Goal: Task Accomplishment & Management: Complete application form

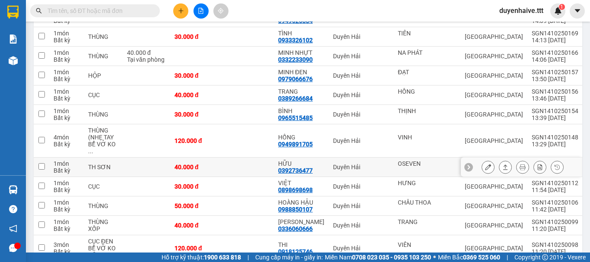
scroll to position [1037, 0]
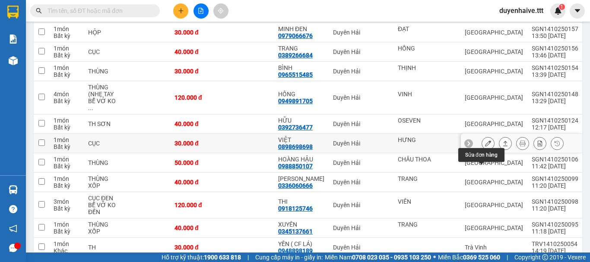
click at [485, 146] on icon at bounding box center [488, 143] width 6 height 6
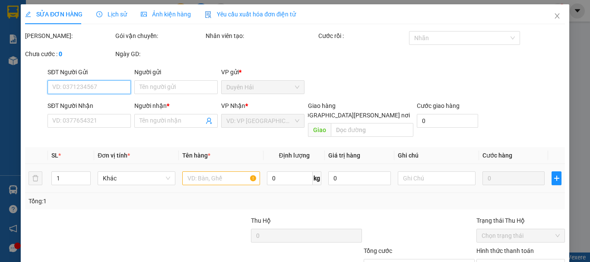
type input "HƯNG"
type input "0898698698"
type input "VIỆT"
type input "30.000"
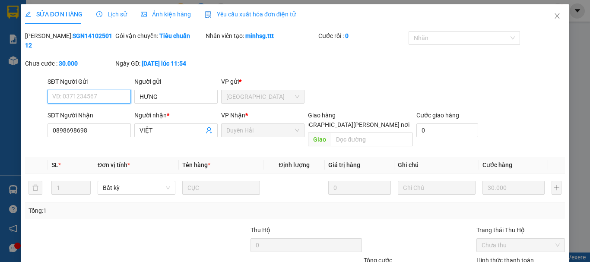
scroll to position [59, 0]
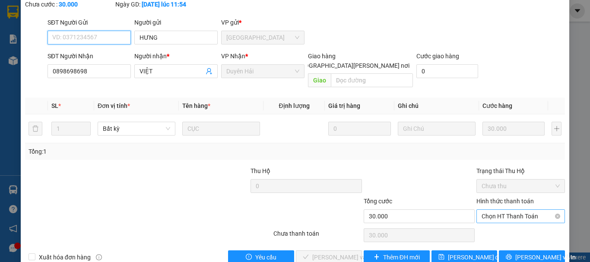
click at [497, 210] on span "Chọn HT Thanh Toán" at bounding box center [520, 216] width 78 height 13
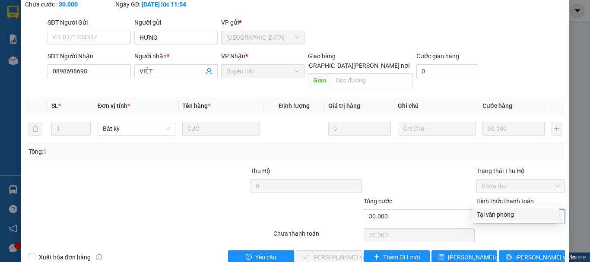
click at [503, 219] on div "Tại văn phòng" at bounding box center [515, 214] width 77 height 9
type input "0"
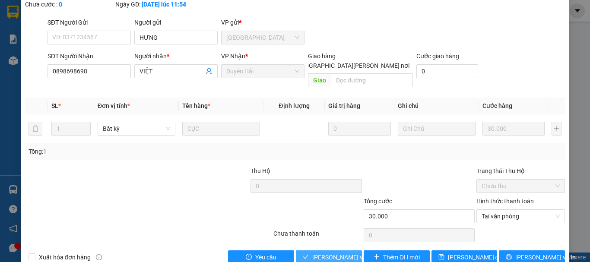
click at [338, 253] on span "[PERSON_NAME] và [PERSON_NAME] hàng" at bounding box center [370, 257] width 117 height 9
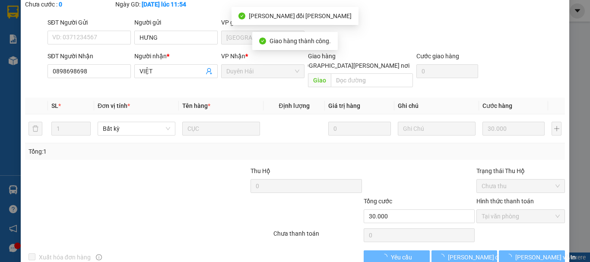
scroll to position [0, 0]
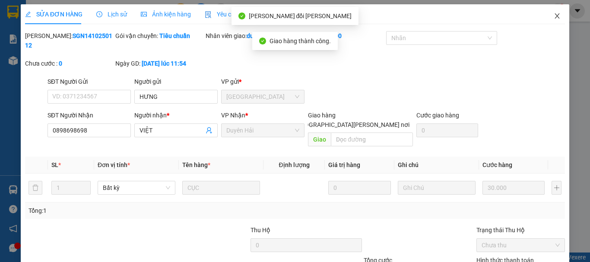
click at [553, 14] on icon "close" at bounding box center [556, 16] width 7 height 7
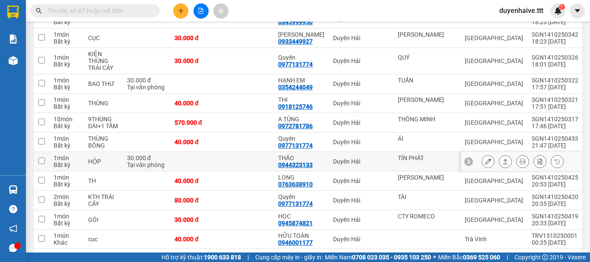
scroll to position [345, 0]
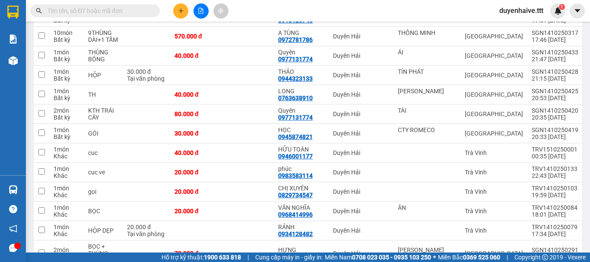
click at [120, 13] on input "text" at bounding box center [98, 10] width 102 height 9
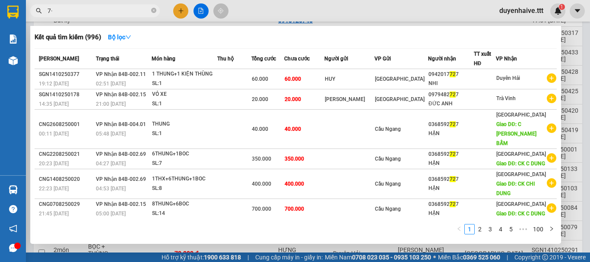
type input "7"
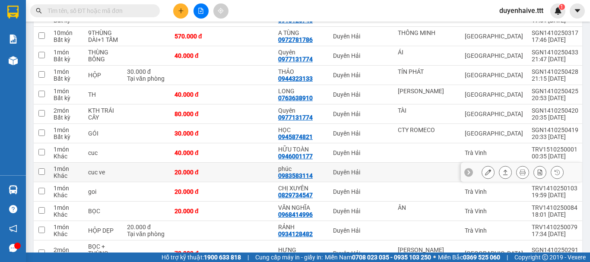
scroll to position [388, 0]
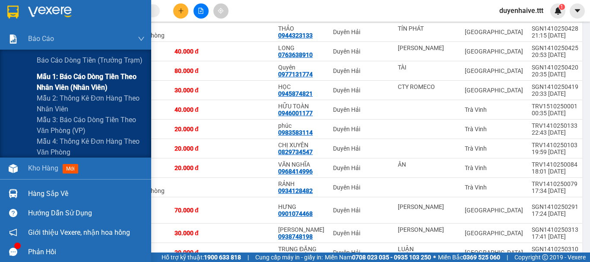
click at [73, 73] on span "Mẫu 1: Báo cáo dòng tiền theo nhân viên (nhân viên)" at bounding box center [91, 82] width 108 height 22
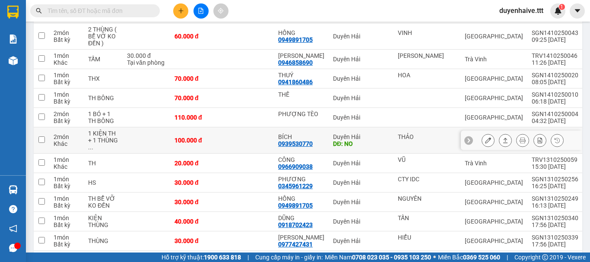
scroll to position [1394, 0]
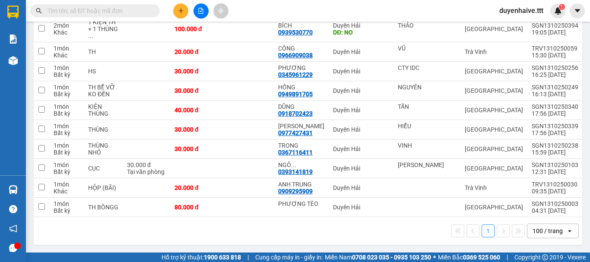
click at [129, 12] on input "text" at bounding box center [98, 10] width 102 height 9
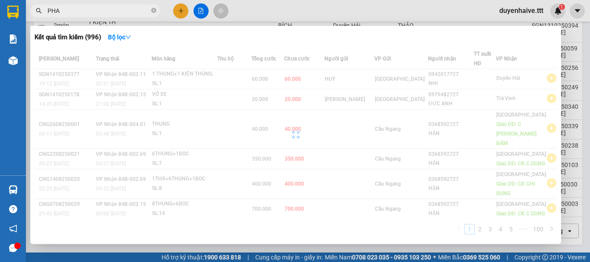
type input "PHAN"
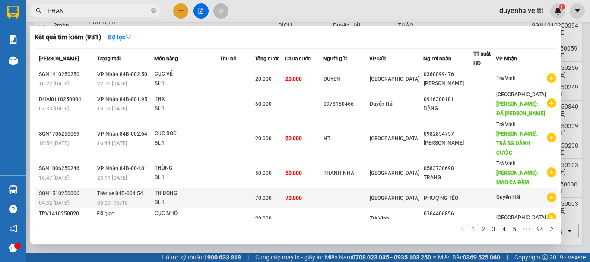
scroll to position [91, 0]
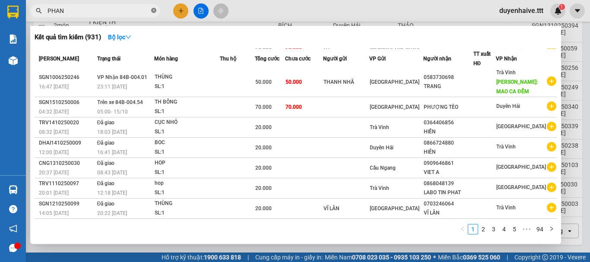
click at [156, 9] on icon "close-circle" at bounding box center [153, 10] width 5 height 5
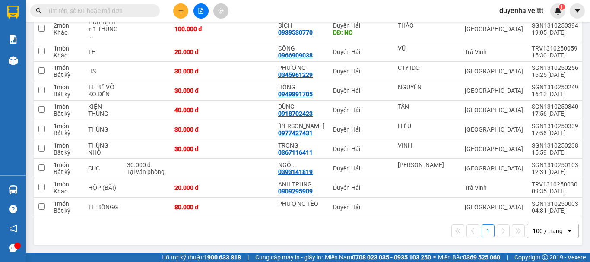
click at [145, 11] on input "text" at bounding box center [98, 10] width 102 height 9
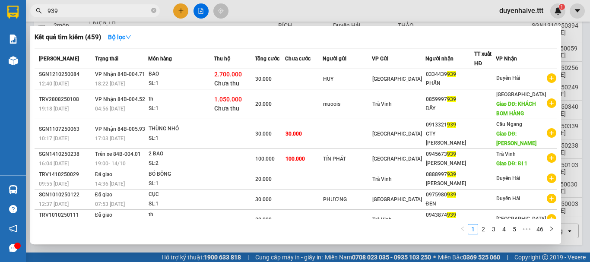
click at [50, 8] on input "939" at bounding box center [98, 10] width 102 height 9
type input "9939"
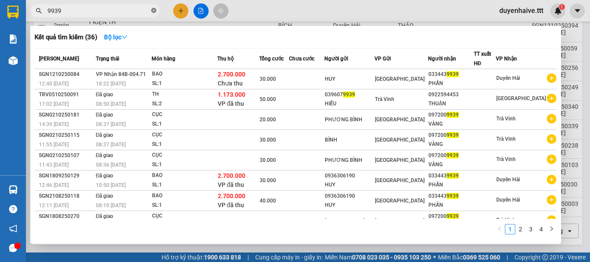
click at [152, 11] on icon "close-circle" at bounding box center [153, 10] width 5 height 5
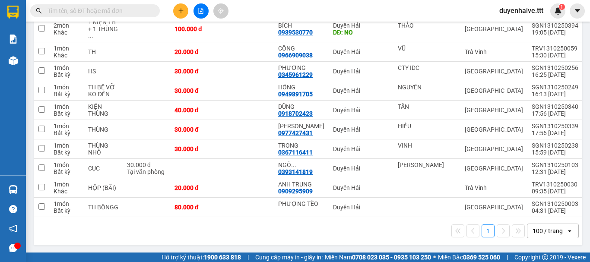
click at [125, 5] on span at bounding box center [94, 10] width 129 height 13
click at [125, 9] on input "text" at bounding box center [98, 10] width 102 height 9
type input "269"
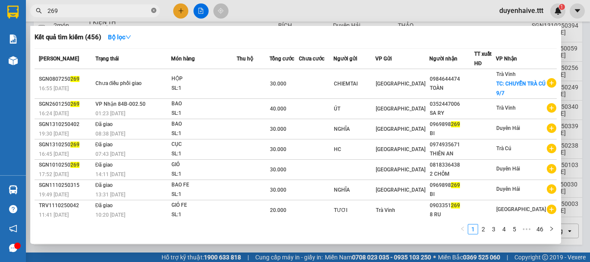
click at [152, 11] on icon "close-circle" at bounding box center [153, 10] width 5 height 5
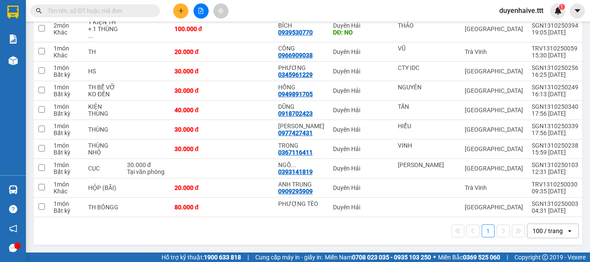
click at [129, 9] on input "text" at bounding box center [98, 10] width 102 height 9
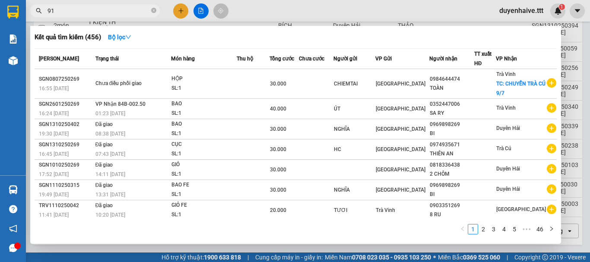
type input "910"
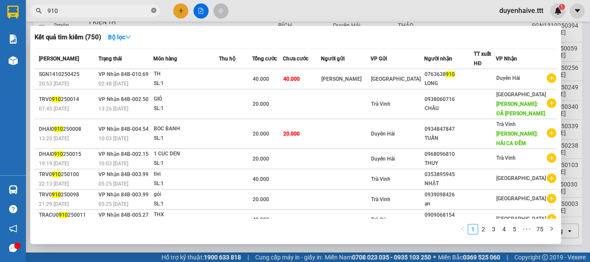
click at [153, 10] on icon "close-circle" at bounding box center [153, 10] width 5 height 5
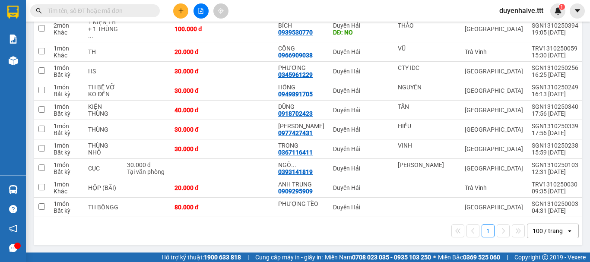
click at [120, 13] on input "text" at bounding box center [98, 10] width 102 height 9
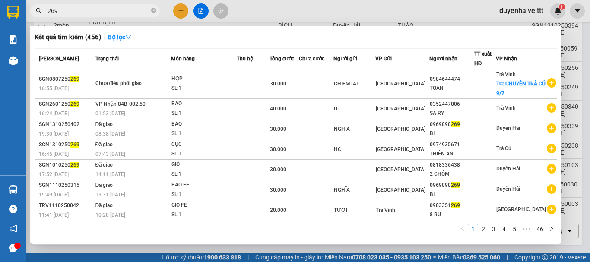
scroll to position [43, 0]
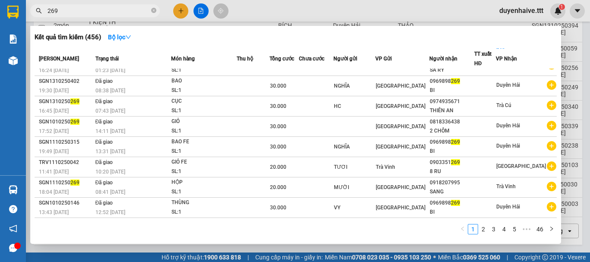
type input "269"
click at [152, 10] on icon "close-circle" at bounding box center [153, 10] width 5 height 5
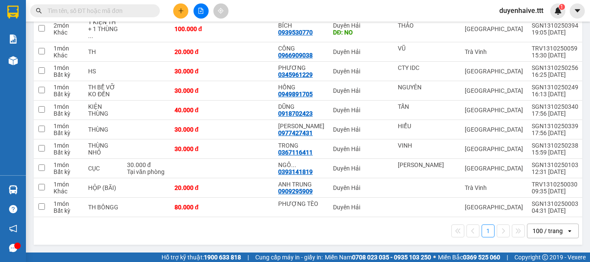
drag, startPoint x: 138, startPoint y: 9, endPoint x: 131, endPoint y: 7, distance: 7.0
click at [138, 8] on input "text" at bounding box center [98, 10] width 102 height 9
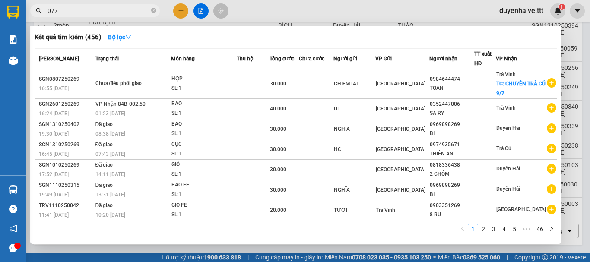
type input "0770"
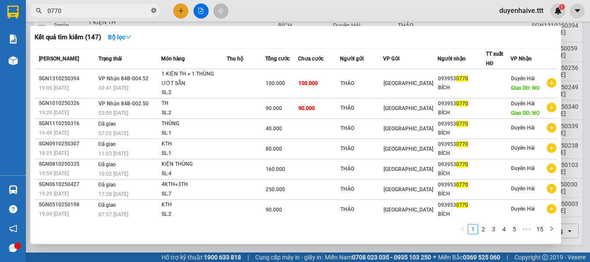
click at [154, 8] on span at bounding box center [153, 11] width 5 height 8
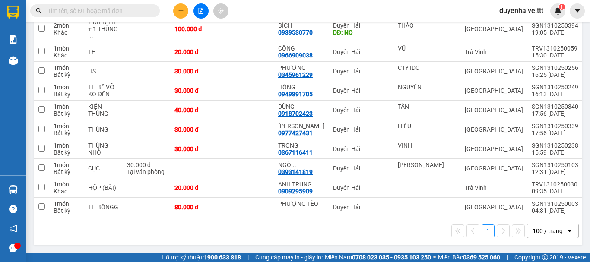
click at [134, 12] on input "text" at bounding box center [98, 10] width 102 height 9
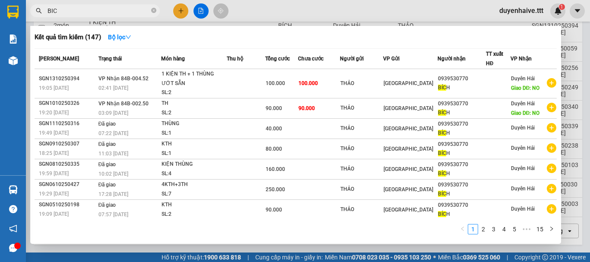
type input "BICH"
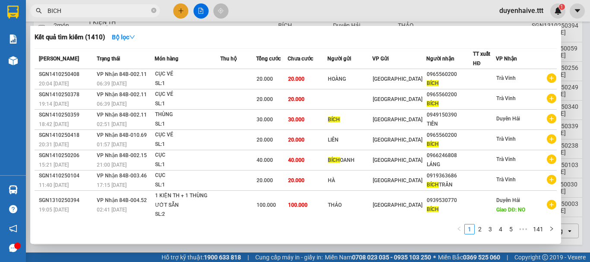
scroll to position [81, 0]
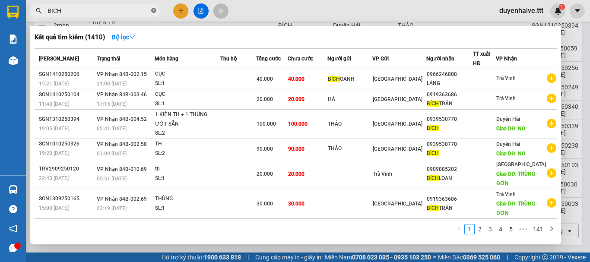
click at [155, 8] on icon "close-circle" at bounding box center [153, 10] width 5 height 5
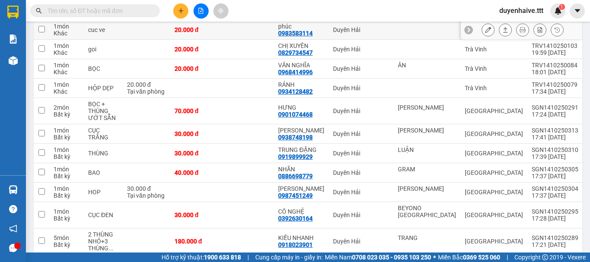
scroll to position [358, 0]
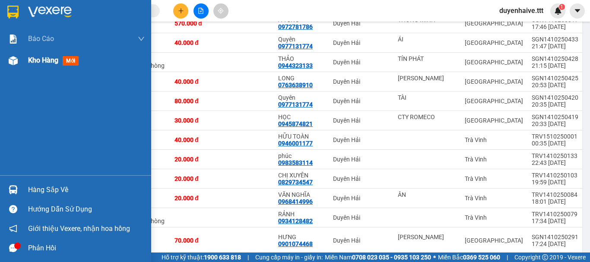
click at [27, 60] on div "Kho hàng mới" at bounding box center [75, 61] width 151 height 22
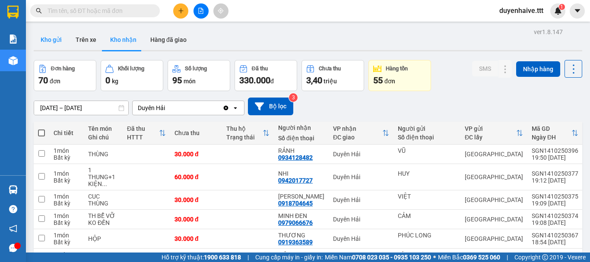
click at [50, 36] on button "Kho gửi" at bounding box center [51, 39] width 35 height 21
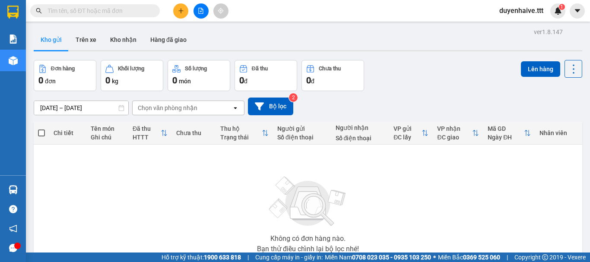
click at [117, 7] on input "text" at bounding box center [98, 10] width 102 height 9
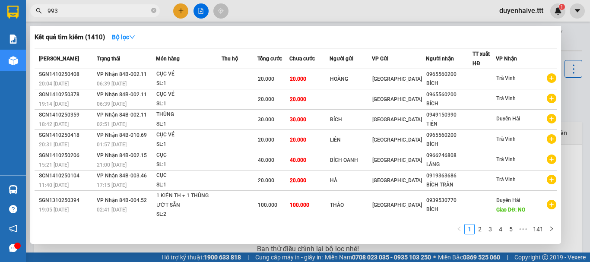
type input "9939"
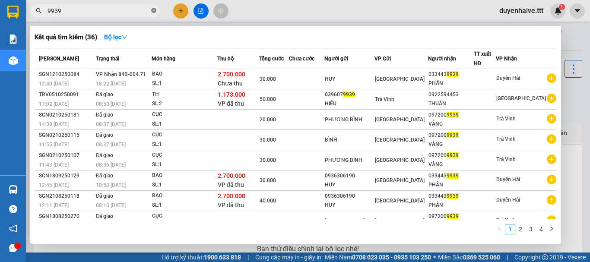
click at [154, 13] on icon "close-circle" at bounding box center [153, 10] width 5 height 5
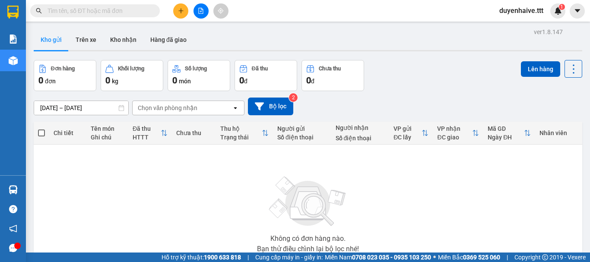
click at [118, 13] on input "text" at bounding box center [98, 10] width 102 height 9
type input "536"
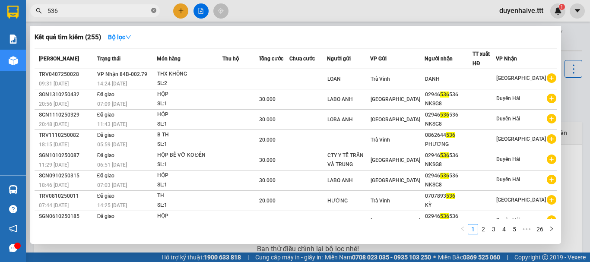
click at [151, 7] on span at bounding box center [153, 11] width 5 height 8
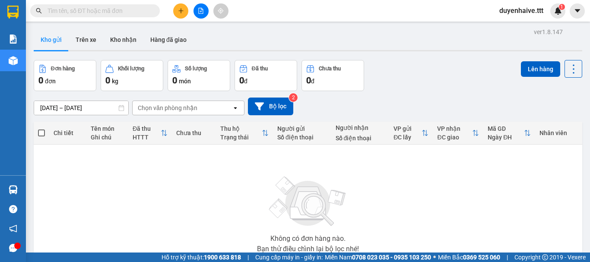
click at [101, 5] on span at bounding box center [94, 10] width 129 height 13
click at [123, 12] on input "text" at bounding box center [98, 10] width 102 height 9
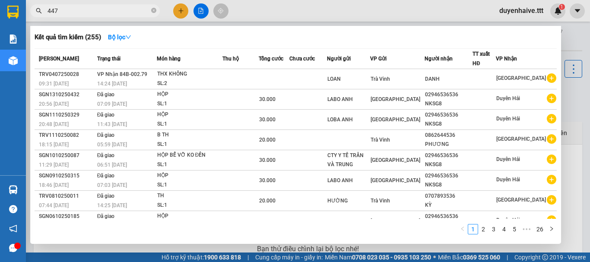
type input "4477"
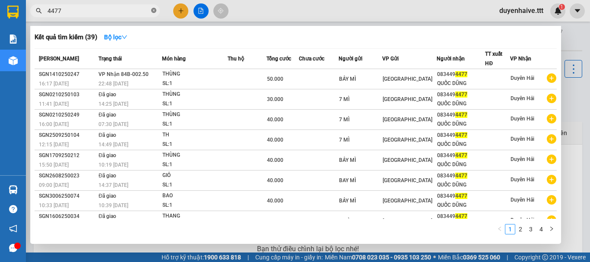
click at [155, 9] on icon "close-circle" at bounding box center [153, 10] width 5 height 5
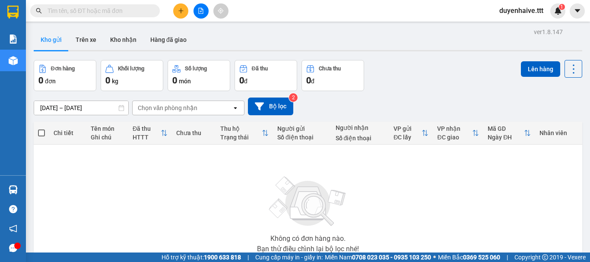
click at [130, 11] on input "text" at bounding box center [98, 10] width 102 height 9
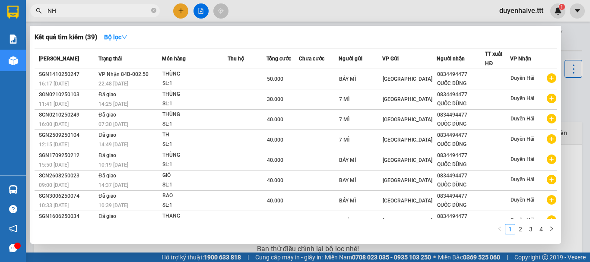
type input "NHA"
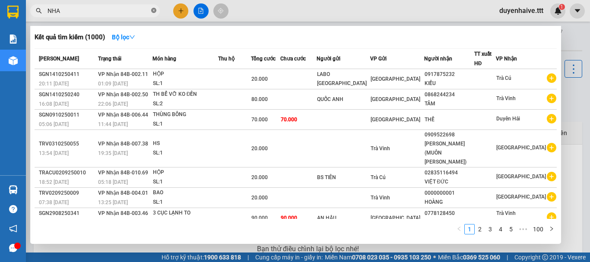
click at [154, 9] on icon "close-circle" at bounding box center [153, 10] width 5 height 5
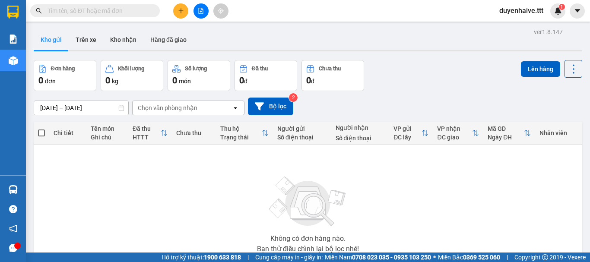
click at [134, 10] on input "text" at bounding box center [98, 10] width 102 height 9
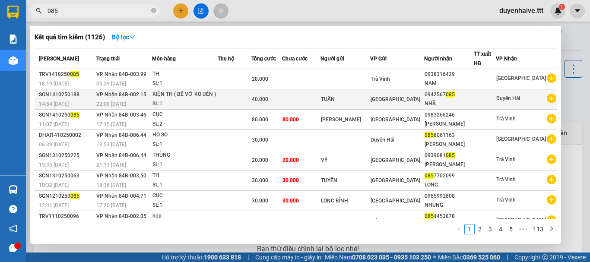
type input "085"
click at [493, 102] on div at bounding box center [485, 99] width 22 height 9
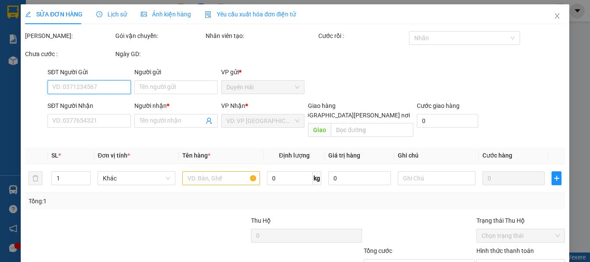
scroll to position [57, 0]
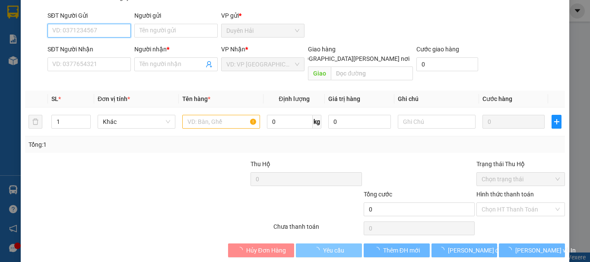
type input "TUẤN"
type input "0942567085"
type input "NHÃ"
type input "40.000"
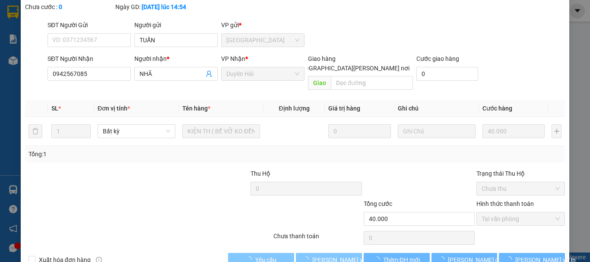
click at [344, 255] on span "[PERSON_NAME] và [PERSON_NAME] hàng" at bounding box center [370, 259] width 117 height 9
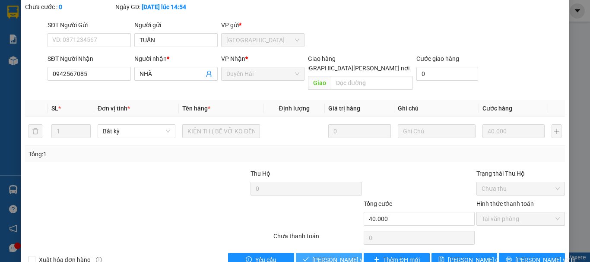
click at [326, 255] on span "[PERSON_NAME] và [PERSON_NAME] hàng" at bounding box center [370, 259] width 117 height 9
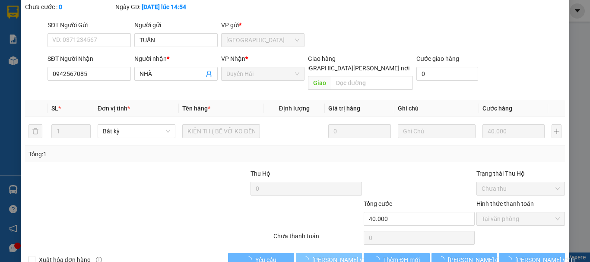
scroll to position [0, 0]
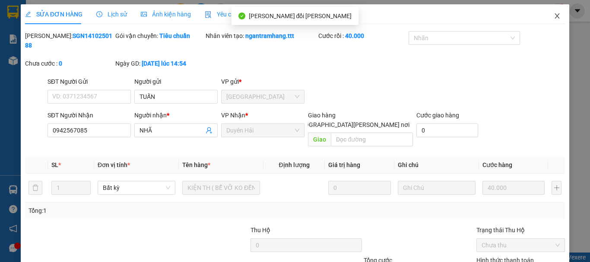
click at [553, 16] on icon "close" at bounding box center [556, 16] width 7 height 7
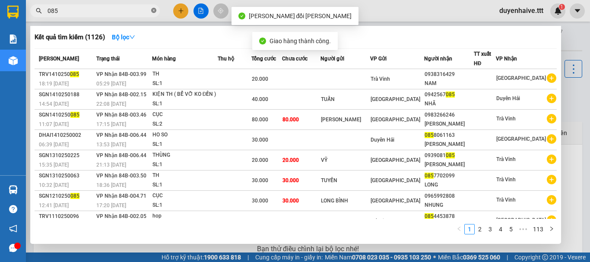
click at [153, 12] on icon "close-circle" at bounding box center [153, 10] width 5 height 5
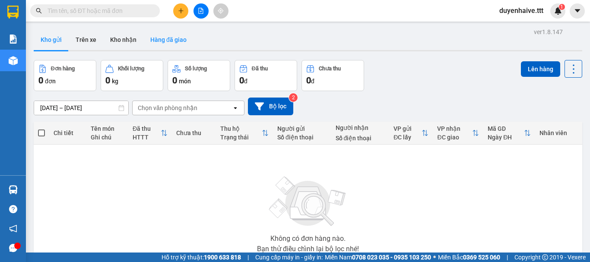
click at [172, 47] on button "Hàng đã giao" at bounding box center [168, 39] width 50 height 21
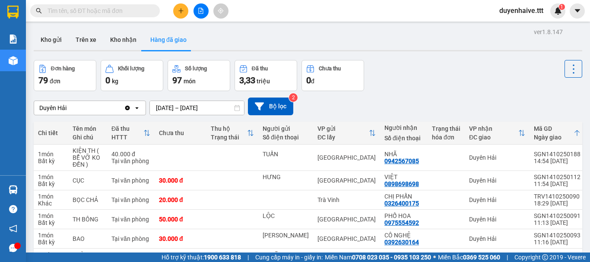
click at [117, 7] on input "text" at bounding box center [98, 10] width 102 height 9
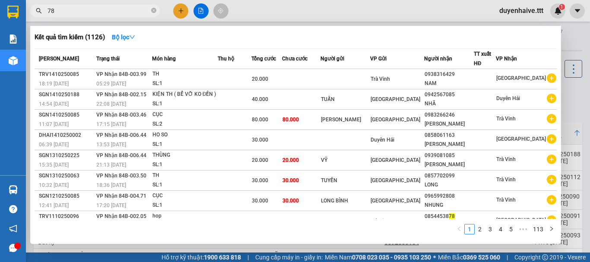
type input "786"
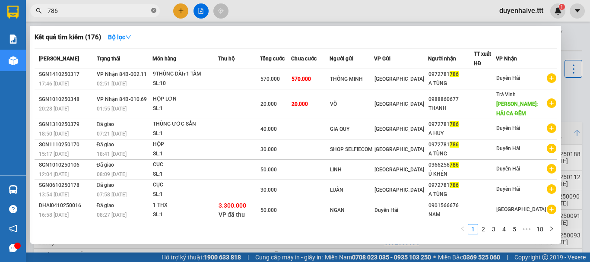
click at [154, 9] on icon "close-circle" at bounding box center [153, 10] width 5 height 5
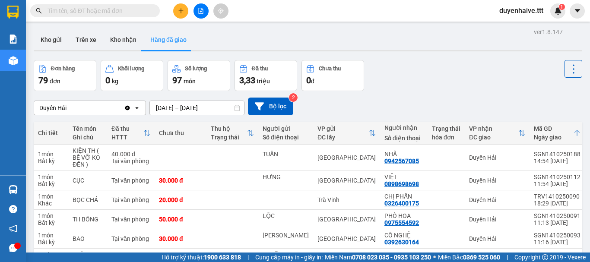
click at [133, 11] on input "text" at bounding box center [98, 10] width 102 height 9
click at [111, 11] on input "text" at bounding box center [98, 10] width 102 height 9
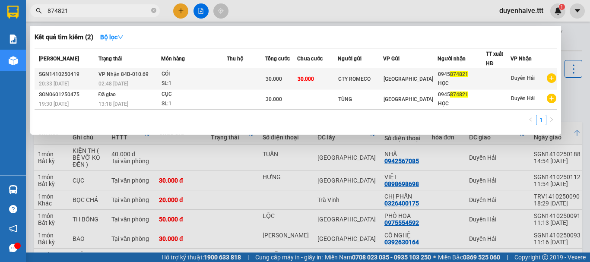
type input "874821"
click at [475, 78] on div "0945 874821" at bounding box center [461, 74] width 47 height 9
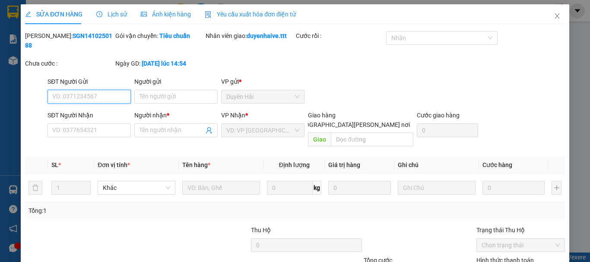
scroll to position [59, 0]
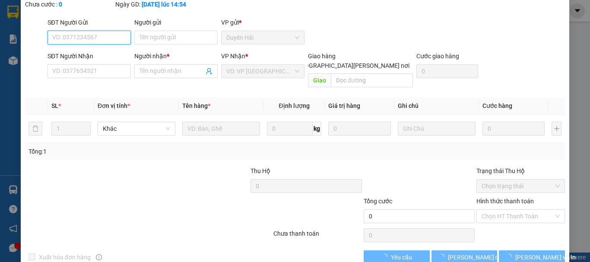
type input "CTY ROMECO"
type input "0945874821"
type input "HỌC"
type input "30.000"
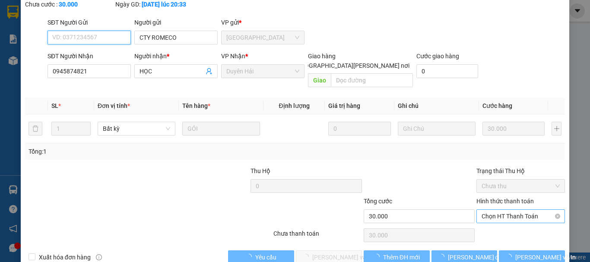
click at [502, 210] on span "Chọn HT Thanh Toán" at bounding box center [520, 216] width 78 height 13
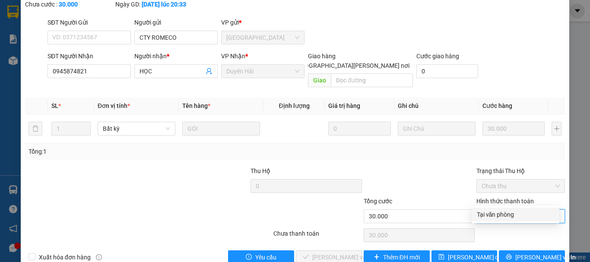
click at [495, 214] on div "Tại văn phòng" at bounding box center [515, 214] width 77 height 9
type input "0"
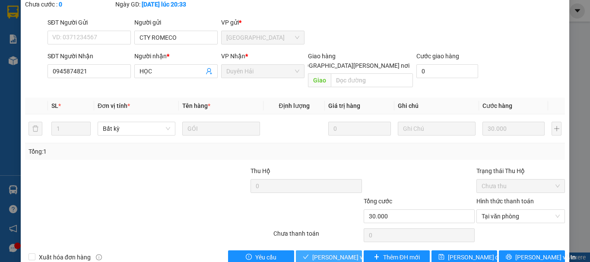
click at [343, 253] on span "[PERSON_NAME] và [PERSON_NAME] hàng" at bounding box center [370, 257] width 117 height 9
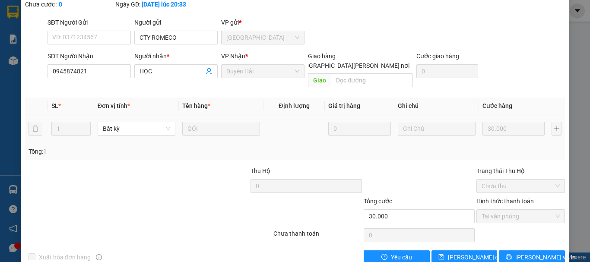
scroll to position [0, 0]
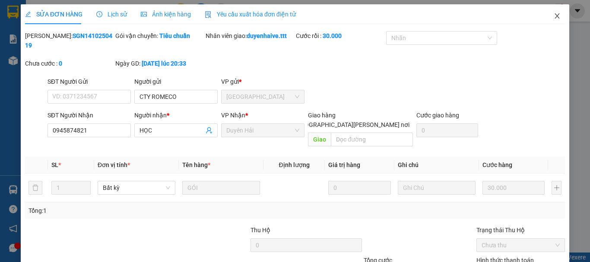
click at [553, 16] on icon "close" at bounding box center [556, 16] width 7 height 7
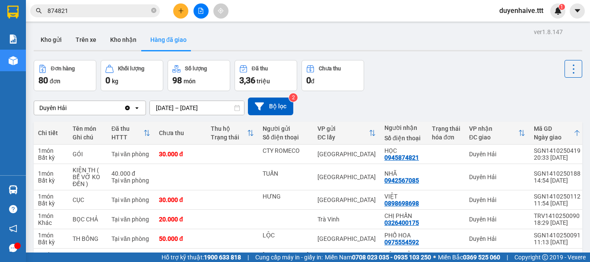
click at [154, 9] on icon "close-circle" at bounding box center [153, 10] width 5 height 5
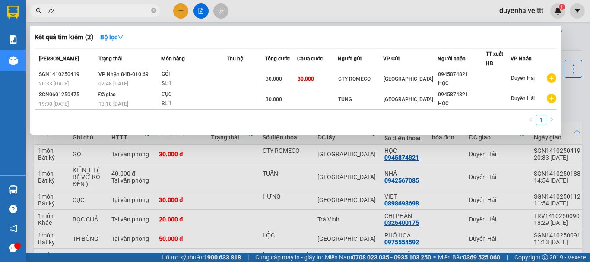
type input "727"
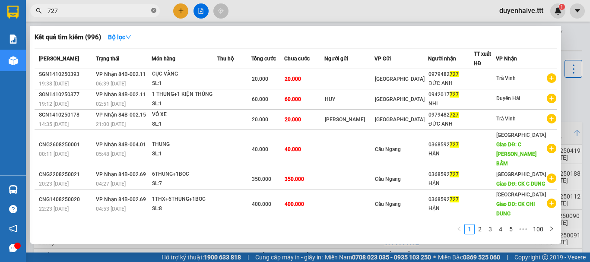
click at [153, 10] on icon "close-circle" at bounding box center [153, 10] width 5 height 5
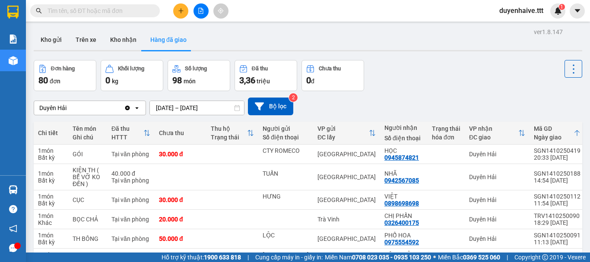
click at [123, 10] on input "text" at bounding box center [98, 10] width 102 height 9
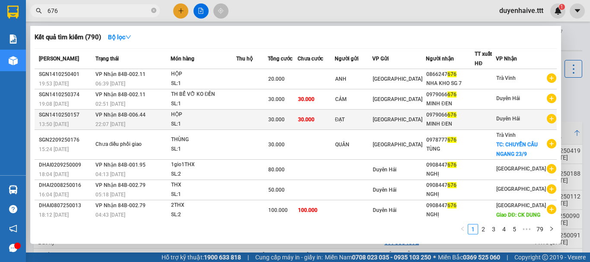
type input "676"
click at [474, 117] on div "0979066 676" at bounding box center [450, 115] width 48 height 9
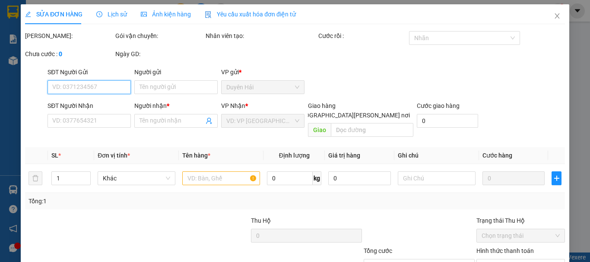
scroll to position [55, 0]
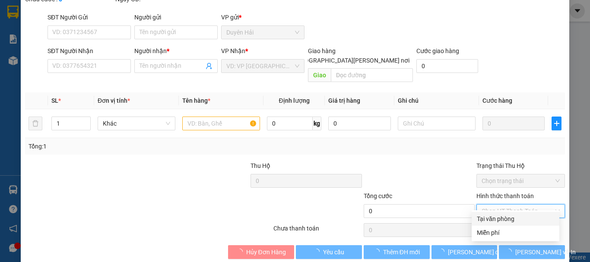
click at [481, 205] on input "Hình thức thanh toán" at bounding box center [517, 211] width 72 height 13
click at [484, 218] on div "Tại văn phòng" at bounding box center [515, 218] width 77 height 9
type input "0"
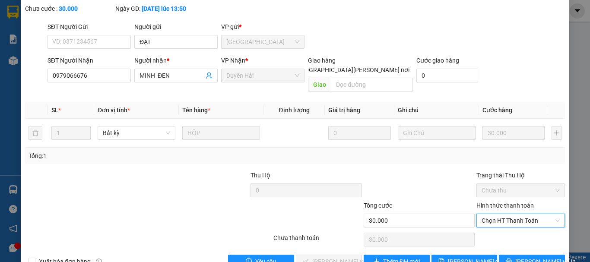
type input "ĐẠT"
type input "0979066676"
type input "MINH ĐEN"
type input "30.000"
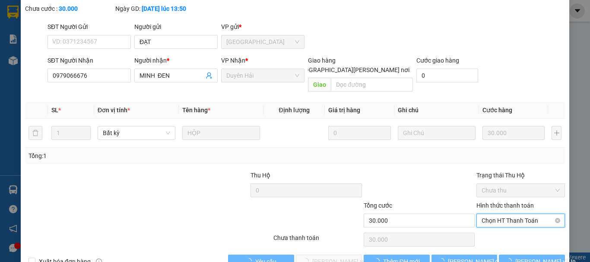
click at [491, 214] on span "Chọn HT Thanh Toán" at bounding box center [520, 220] width 78 height 13
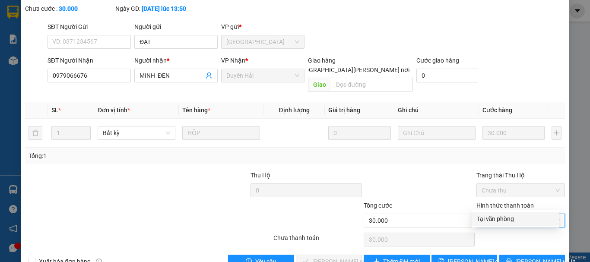
click at [487, 216] on div "Tại văn phòng" at bounding box center [515, 218] width 77 height 9
type input "0"
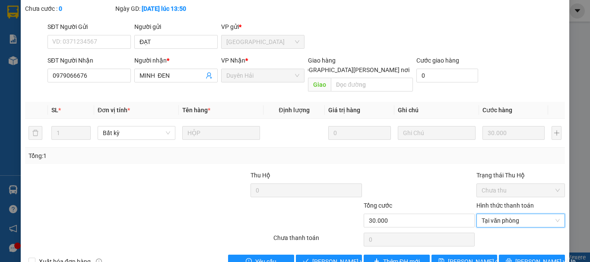
scroll to position [59, 0]
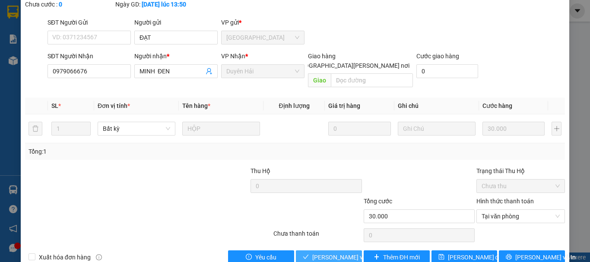
click at [338, 253] on span "[PERSON_NAME] và [PERSON_NAME] hàng" at bounding box center [370, 257] width 117 height 9
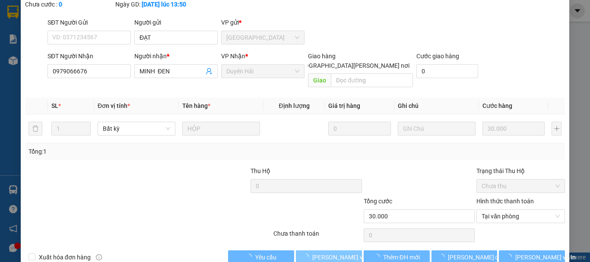
scroll to position [0, 0]
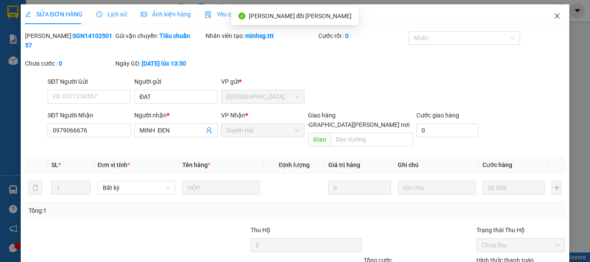
click at [553, 18] on icon "close" at bounding box center [556, 16] width 7 height 7
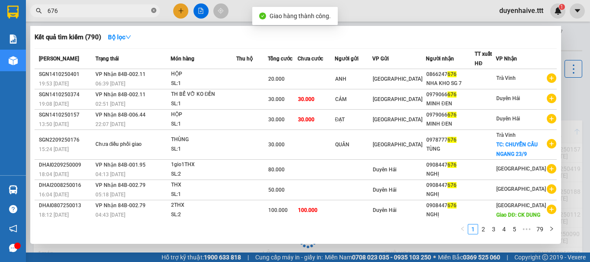
click at [154, 9] on icon "close-circle" at bounding box center [153, 10] width 5 height 5
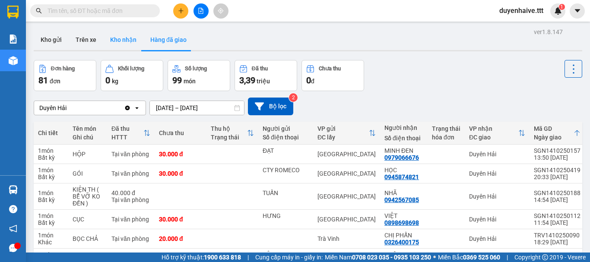
click at [125, 44] on button "Kho nhận" at bounding box center [123, 39] width 40 height 21
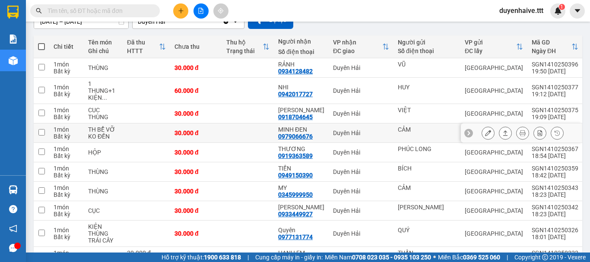
scroll to position [129, 0]
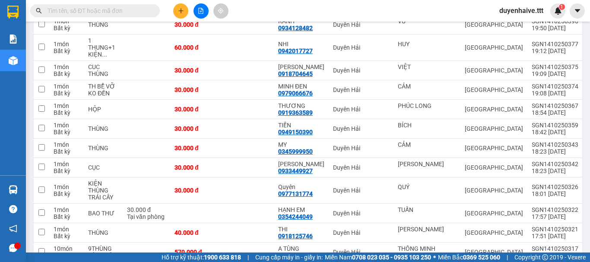
click at [123, 8] on input "text" at bounding box center [98, 10] width 102 height 9
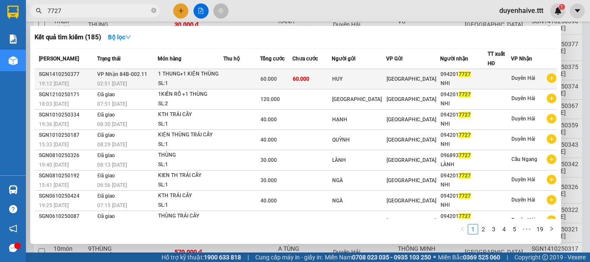
type input "7727"
click at [500, 79] on div at bounding box center [499, 79] width 23 height 9
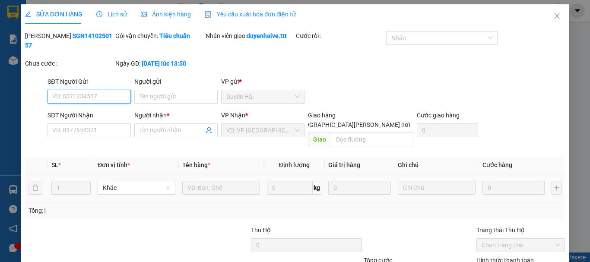
scroll to position [59, 0]
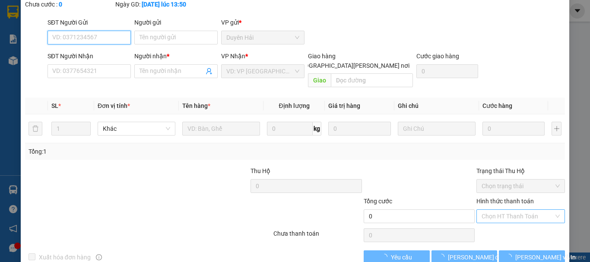
type input "HUY"
type input "0942017727"
type input "NHI"
type input "60.000"
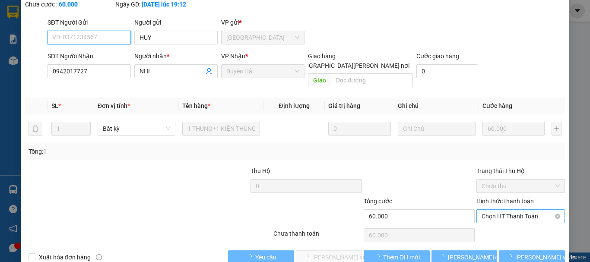
click at [485, 210] on span "Chọn HT Thanh Toán" at bounding box center [520, 216] width 78 height 13
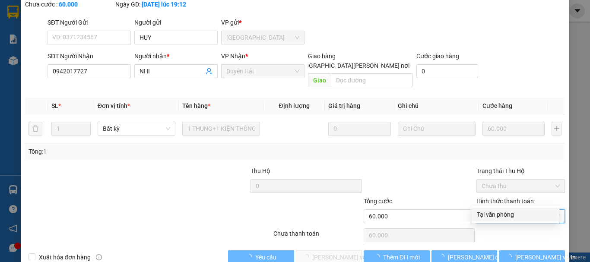
click at [485, 216] on div "Tại văn phòng" at bounding box center [515, 214] width 77 height 9
type input "0"
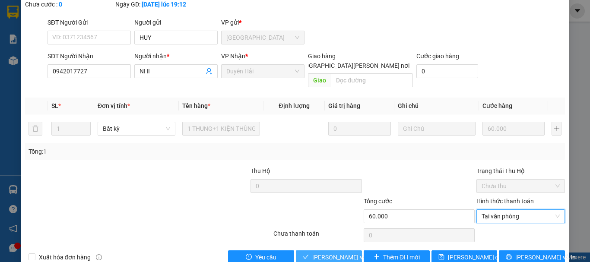
click at [332, 250] on button "[PERSON_NAME] và [PERSON_NAME] hàng" at bounding box center [329, 257] width 66 height 14
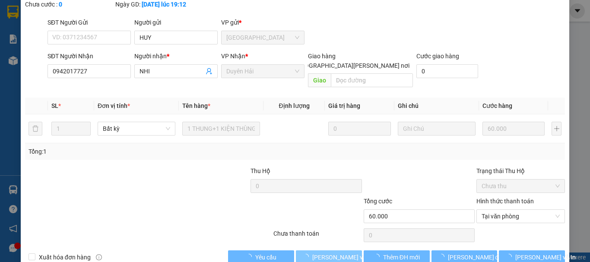
scroll to position [0, 0]
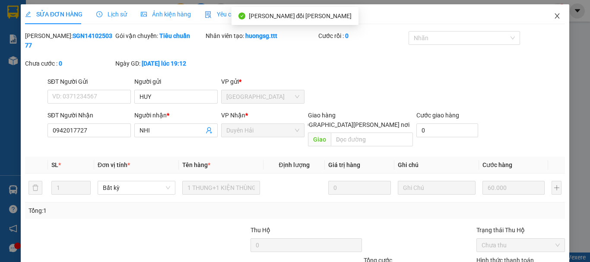
click at [553, 17] on icon "close" at bounding box center [556, 16] width 7 height 7
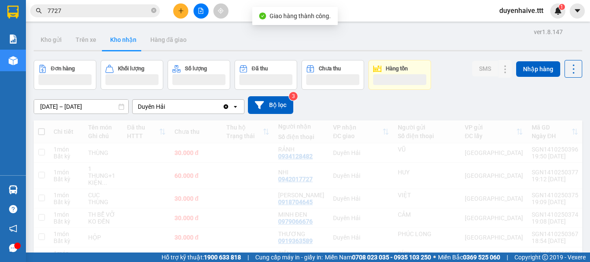
click at [154, 12] on icon "close-circle" at bounding box center [153, 10] width 5 height 5
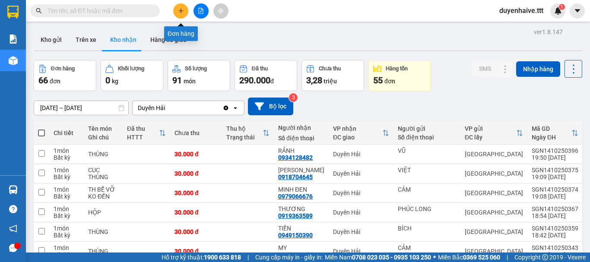
click at [179, 7] on button at bounding box center [180, 10] width 15 height 15
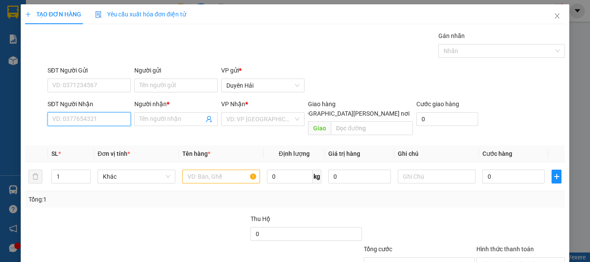
click at [74, 121] on input "SĐT Người Nhận" at bounding box center [88, 119] width 83 height 14
type input "0908600932"
click at [96, 121] on input "0908600932" at bounding box center [88, 119] width 83 height 14
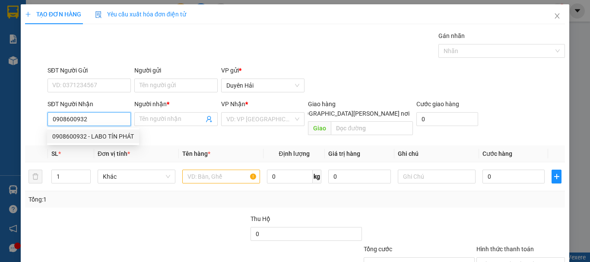
click at [88, 136] on div "0908600932 - LABO TÍN PHÁT" at bounding box center [93, 136] width 82 height 9
type input "LABO TÍN PHÁT"
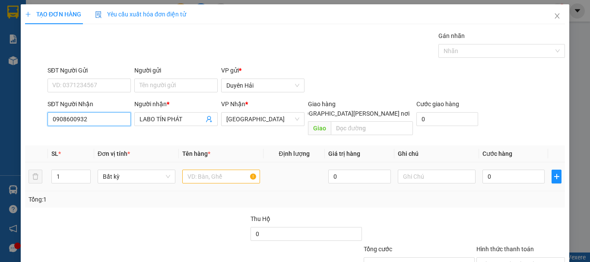
type input "0908600932"
click at [193, 170] on input "text" at bounding box center [221, 177] width 78 height 14
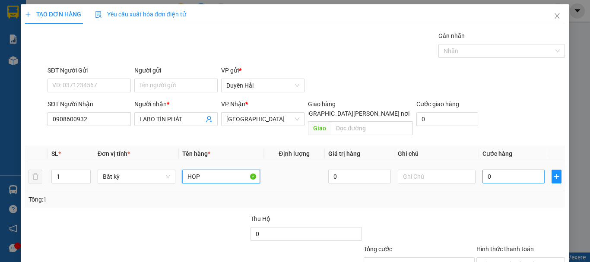
type input "HOP"
click at [495, 170] on input "0" at bounding box center [513, 177] width 62 height 14
type input "3"
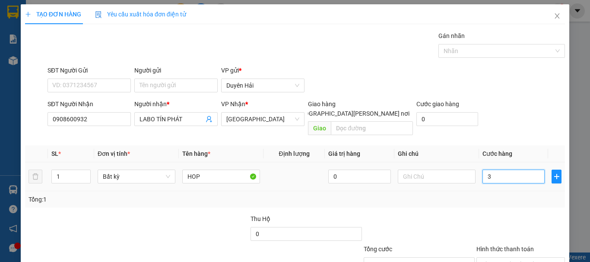
type input "30"
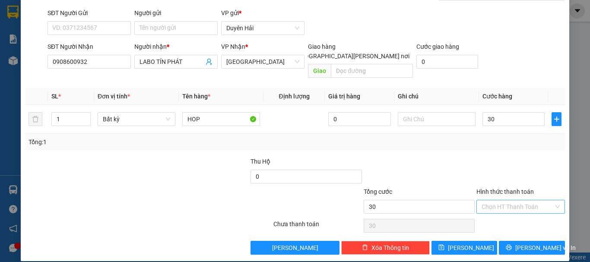
type input "30.000"
click at [493, 200] on input "Hình thức thanh toán" at bounding box center [517, 206] width 72 height 13
click at [501, 216] on div "Tại văn phòng" at bounding box center [515, 214] width 77 height 9
type input "0"
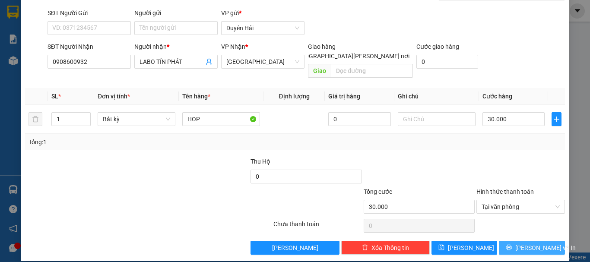
click at [516, 241] on button "[PERSON_NAME] và In" at bounding box center [532, 248] width 66 height 14
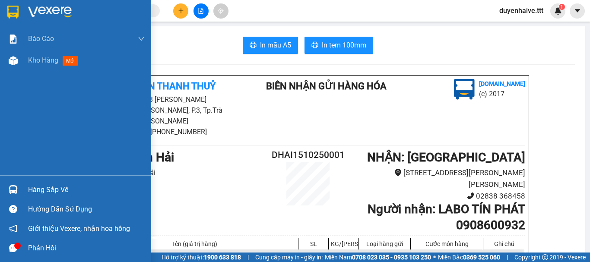
click at [49, 192] on div "Hàng sắp về" at bounding box center [86, 189] width 117 height 13
click at [6, 142] on div "Báo cáo Báo cáo dòng tiền (trưởng trạm) Mẫu 1: Báo cáo dòng tiền theo nhân viên…" at bounding box center [75, 131] width 151 height 262
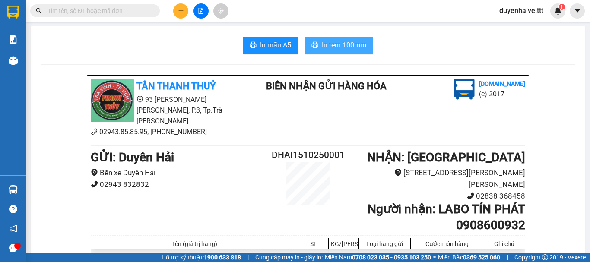
click at [326, 53] on button "In tem 100mm" at bounding box center [338, 45] width 69 height 17
click at [135, 11] on input "text" at bounding box center [98, 10] width 102 height 9
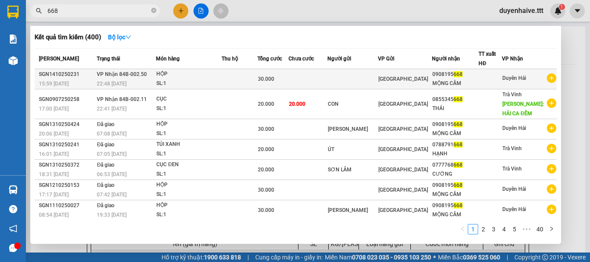
type input "668"
click at [461, 76] on div "0908195 668" at bounding box center [455, 74] width 46 height 9
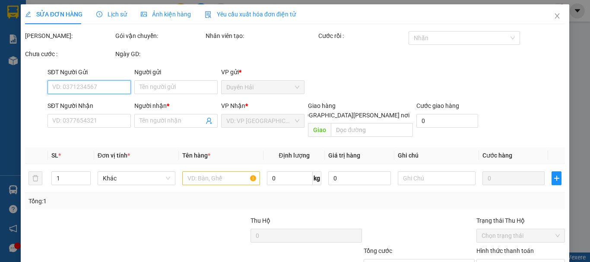
scroll to position [59, 0]
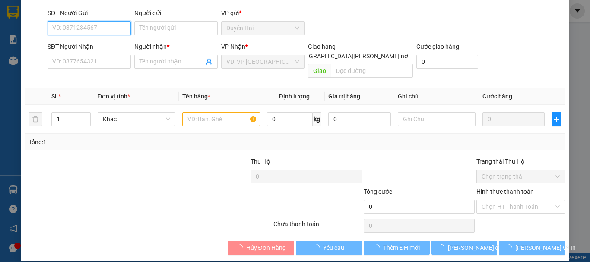
type input "0908195668"
type input "MỘNG CẦM"
type input "30.000"
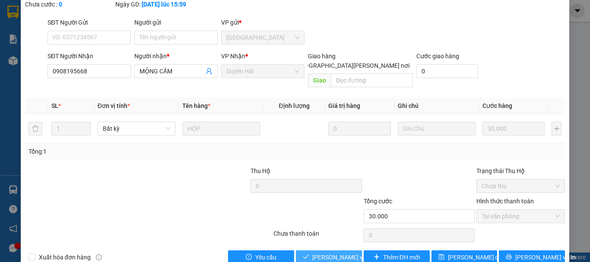
click at [344, 253] on span "[PERSON_NAME] và [PERSON_NAME] hàng" at bounding box center [370, 257] width 117 height 9
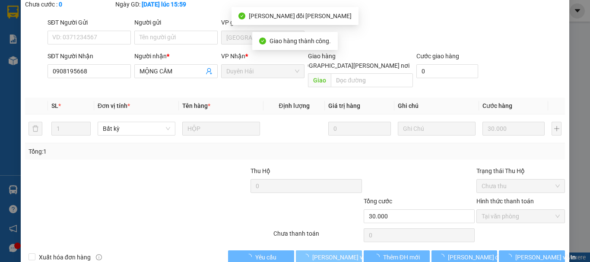
scroll to position [0, 0]
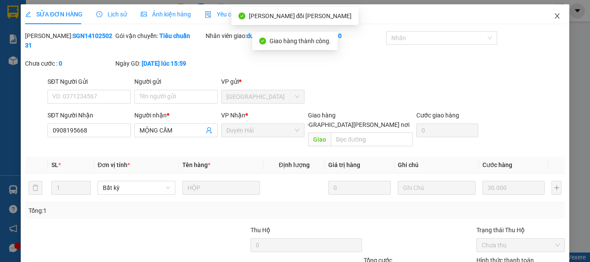
click at [553, 19] on icon "close" at bounding box center [556, 16] width 7 height 7
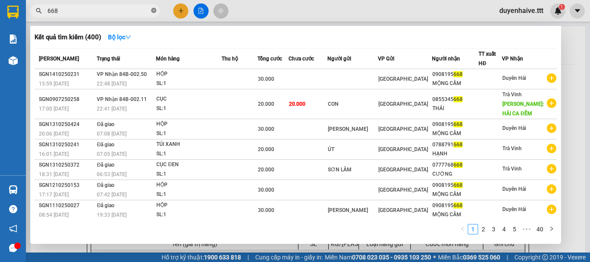
click at [152, 11] on icon "close-circle" at bounding box center [153, 10] width 5 height 5
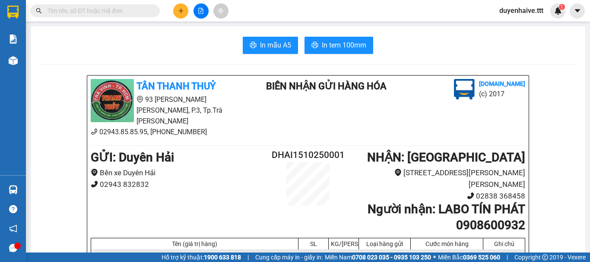
click at [136, 12] on input "text" at bounding box center [98, 10] width 102 height 9
click at [116, 12] on input "text" at bounding box center [98, 10] width 102 height 9
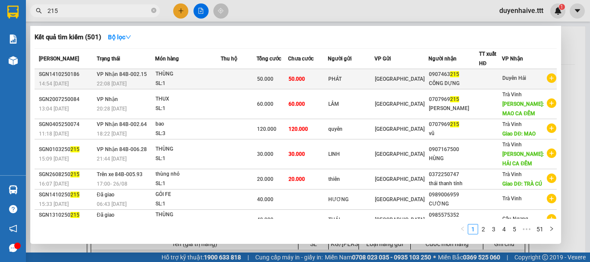
type input "215"
click at [470, 76] on div "0907463 215" at bounding box center [454, 74] width 50 height 9
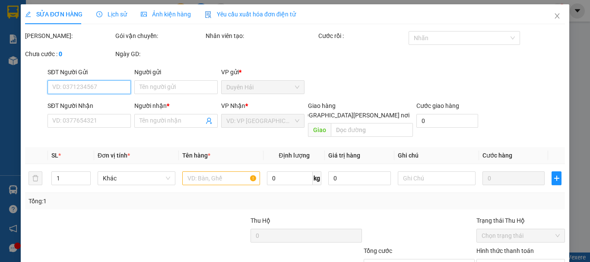
type input "PHÁT"
type input "0907463215"
type input "CÔNG DỰNG"
type input "50.000"
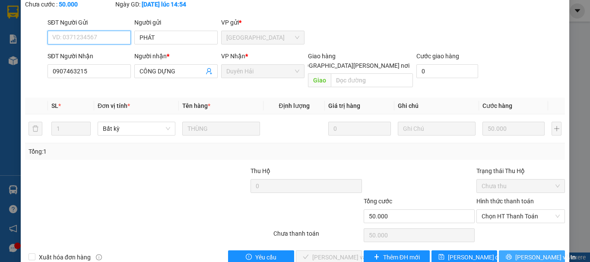
scroll to position [59, 0]
click at [489, 210] on span "Chọn HT Thanh Toán" at bounding box center [520, 216] width 78 height 13
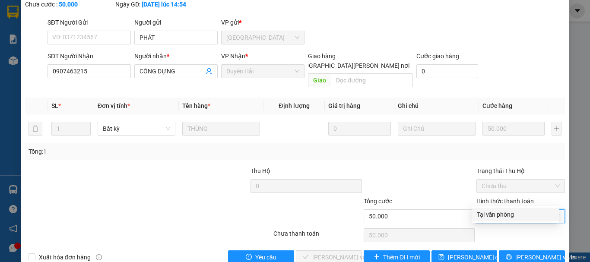
click at [487, 216] on div "Tại văn phòng" at bounding box center [515, 214] width 77 height 9
type input "0"
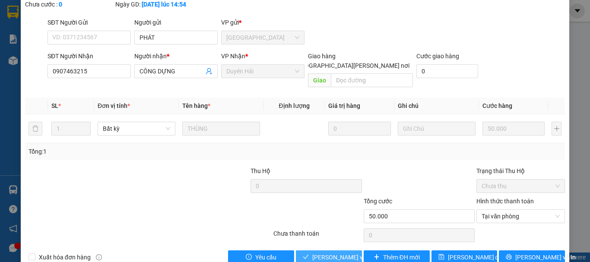
click at [332, 250] on button "[PERSON_NAME] và [PERSON_NAME] hàng" at bounding box center [329, 257] width 66 height 14
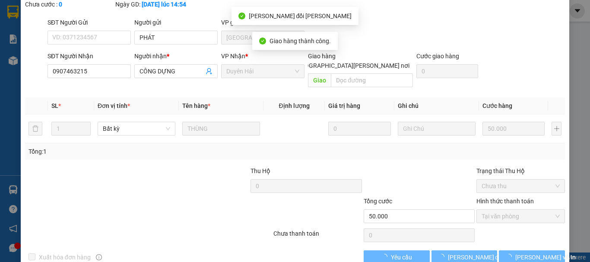
scroll to position [0, 0]
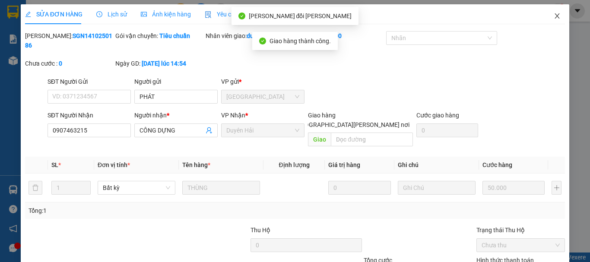
click at [553, 16] on icon "close" at bounding box center [556, 16] width 7 height 7
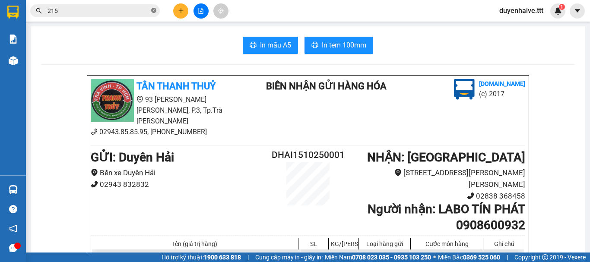
click at [154, 11] on icon "close-circle" at bounding box center [153, 10] width 5 height 5
click at [126, 12] on input "text" at bounding box center [98, 10] width 102 height 9
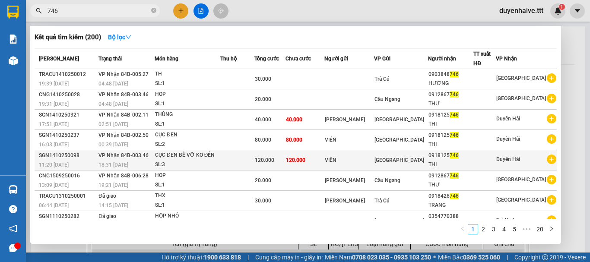
type input "746"
click at [462, 162] on div "THI" at bounding box center [450, 164] width 45 height 9
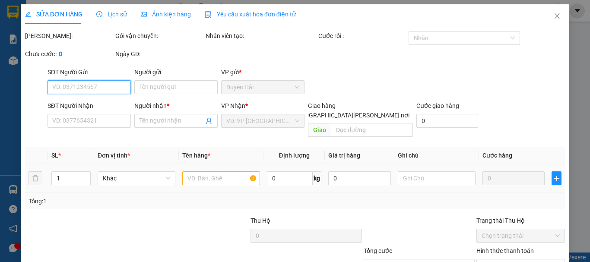
type input "VIÊN"
type input "0918125746"
type input "THI"
type input "120.000"
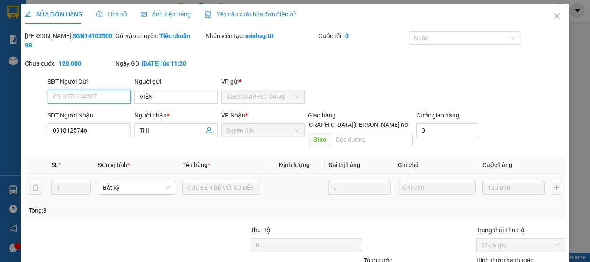
scroll to position [59, 0]
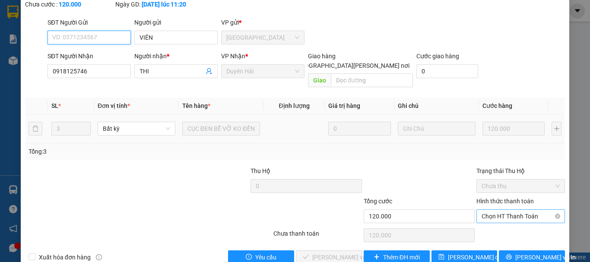
click at [493, 210] on span "Chọn HT Thanh Toán" at bounding box center [520, 216] width 78 height 13
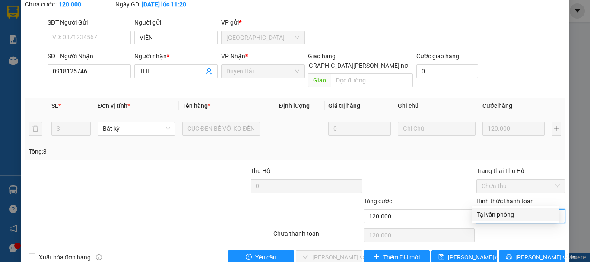
click at [487, 214] on div "Tại văn phòng" at bounding box center [515, 214] width 77 height 9
type input "0"
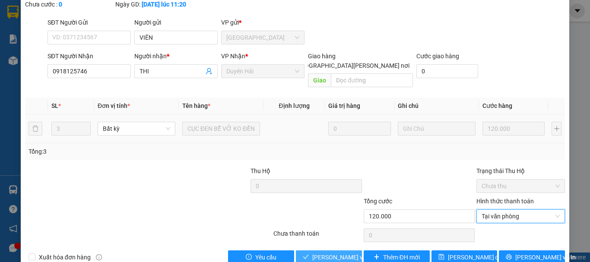
click at [331, 253] on span "[PERSON_NAME] và [PERSON_NAME] hàng" at bounding box center [370, 257] width 117 height 9
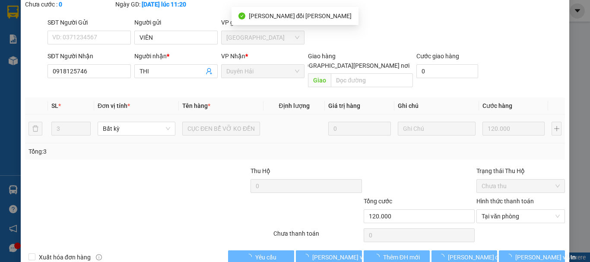
scroll to position [0, 0]
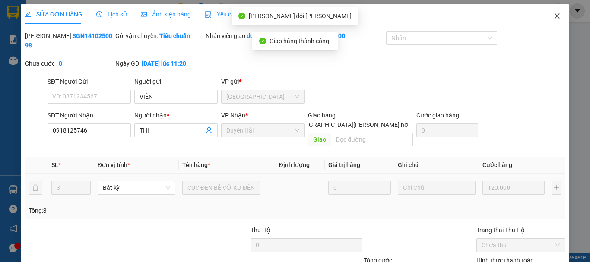
click at [555, 17] on icon "close" at bounding box center [557, 15] width 5 height 5
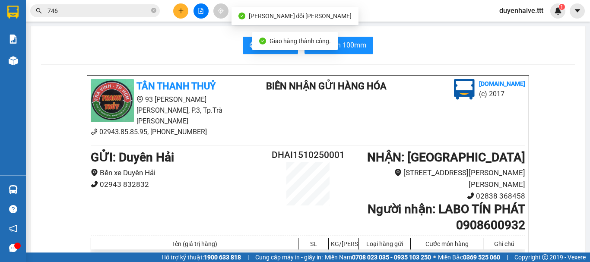
click at [120, 7] on input "746" at bounding box center [98, 10] width 102 height 9
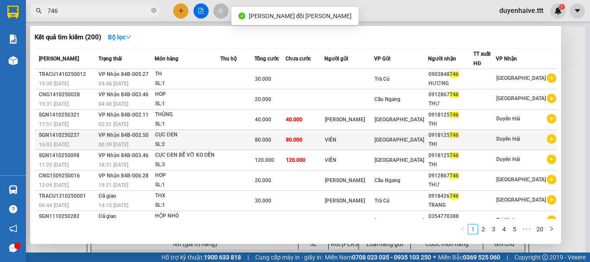
click at [459, 140] on div "THI" at bounding box center [450, 144] width 45 height 9
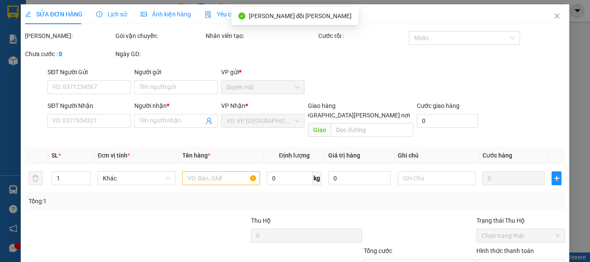
type input "VIÊN"
type input "0918125746"
type input "THI"
type input "80.000"
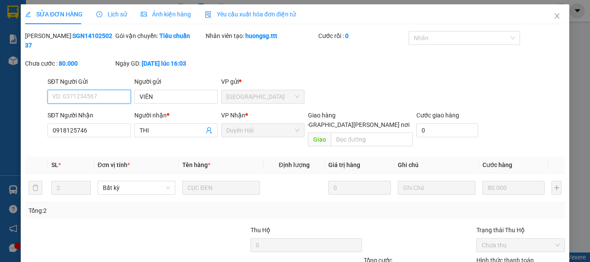
scroll to position [59, 0]
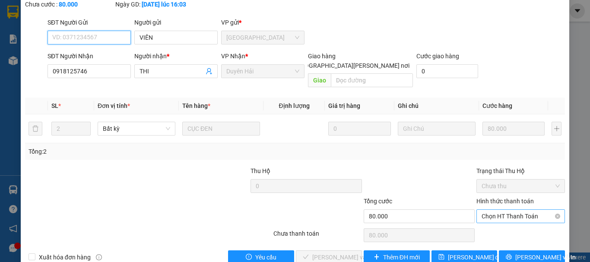
click at [508, 210] on span "Chọn HT Thanh Toán" at bounding box center [520, 216] width 78 height 13
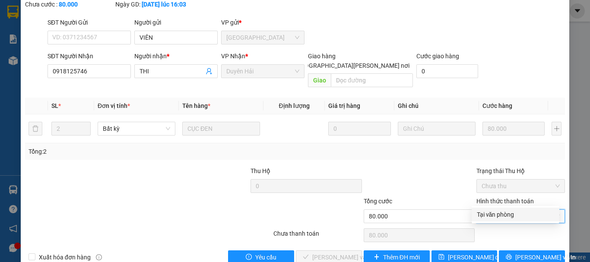
click at [498, 212] on div "Tại văn phòng" at bounding box center [515, 214] width 77 height 9
type input "0"
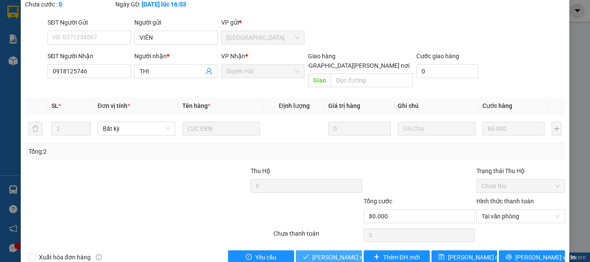
click at [334, 253] on span "[PERSON_NAME] và [PERSON_NAME] hàng" at bounding box center [370, 257] width 117 height 9
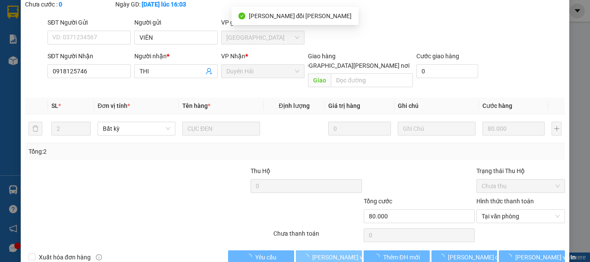
scroll to position [0, 0]
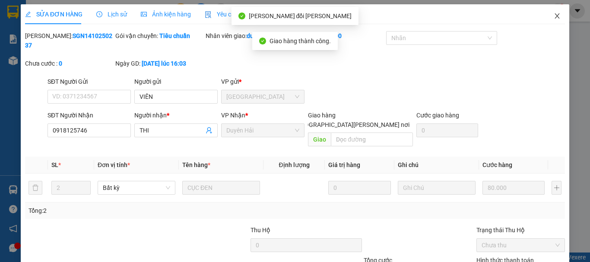
click at [555, 19] on icon "close" at bounding box center [557, 15] width 5 height 5
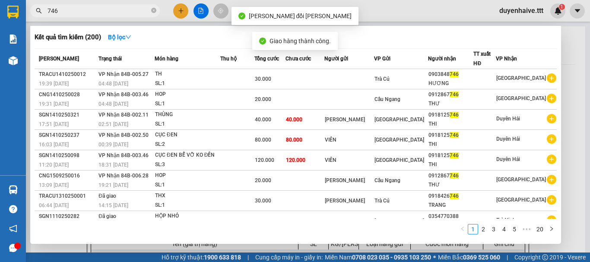
click at [126, 12] on input "746" at bounding box center [98, 10] width 102 height 9
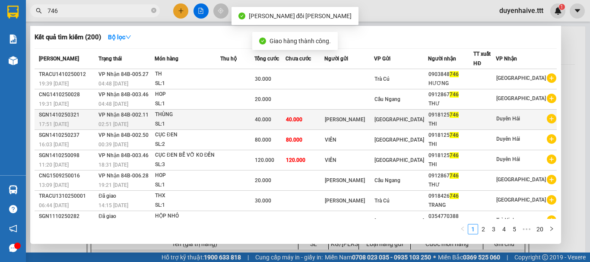
click at [485, 120] on div at bounding box center [485, 119] width 22 height 9
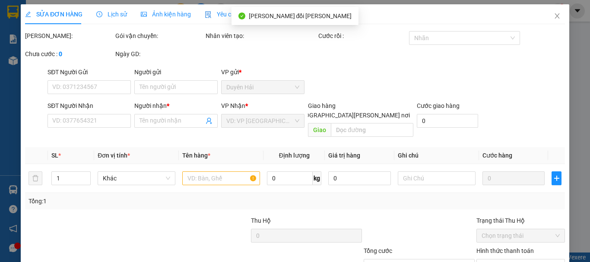
type input "[PERSON_NAME]"
type input "0918125746"
type input "THI"
type input "40.000"
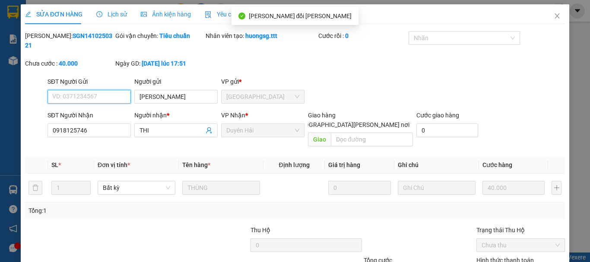
scroll to position [55, 0]
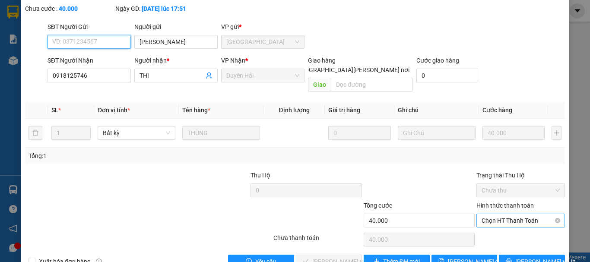
click at [500, 214] on span "Chọn HT Thanh Toán" at bounding box center [520, 220] width 78 height 13
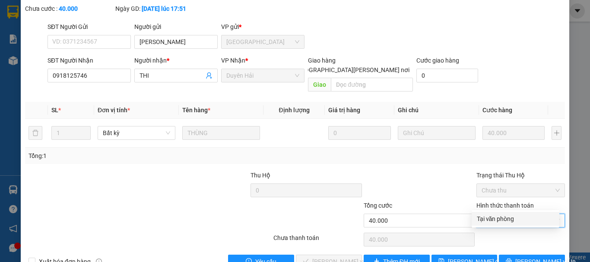
click at [492, 220] on div "Tại văn phòng" at bounding box center [515, 218] width 77 height 9
type input "0"
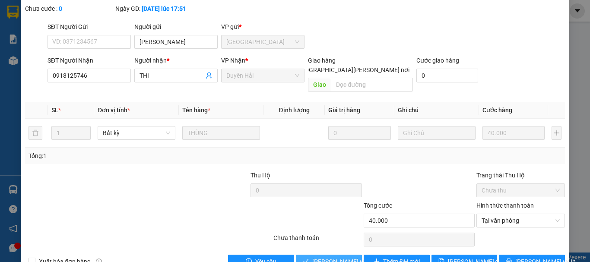
click at [347, 257] on span "[PERSON_NAME] và [PERSON_NAME] hàng" at bounding box center [370, 261] width 117 height 9
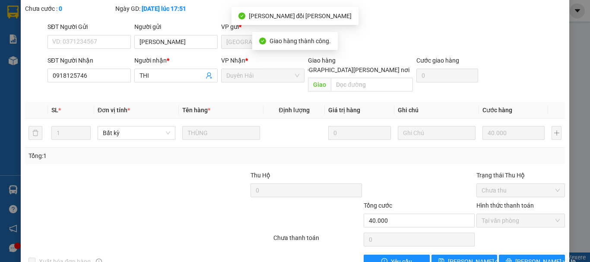
scroll to position [0, 0]
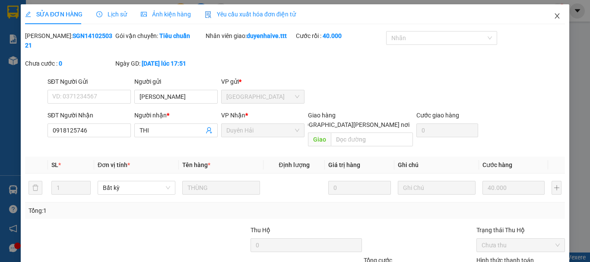
click at [553, 15] on icon "close" at bounding box center [556, 16] width 7 height 7
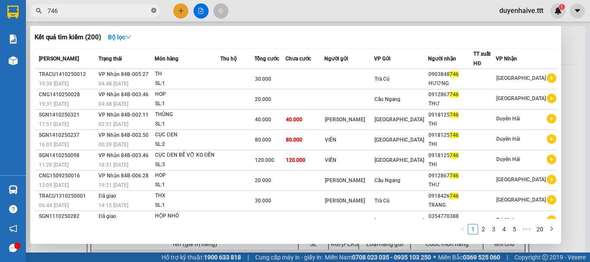
click at [154, 9] on icon "close-circle" at bounding box center [153, 10] width 5 height 5
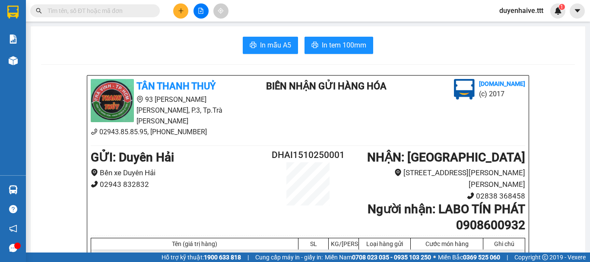
click at [133, 13] on input "text" at bounding box center [98, 10] width 102 height 9
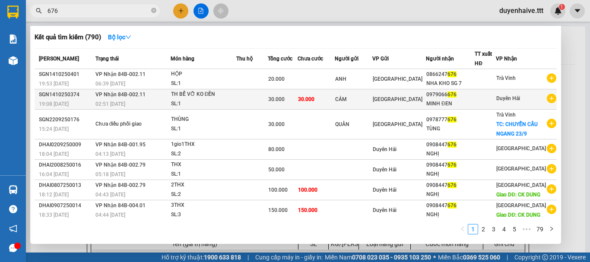
type input "676"
click at [520, 101] on span "Duyên Hải" at bounding box center [508, 98] width 24 height 6
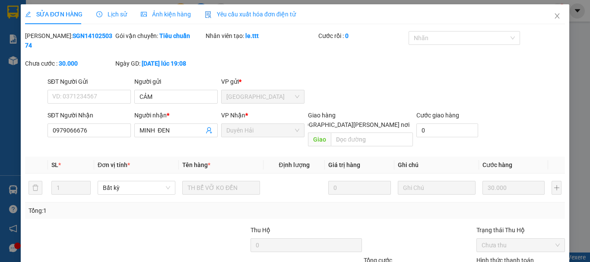
type input "CẢM"
type input "0979066676"
type input "MINH ĐEN"
type input "30.000"
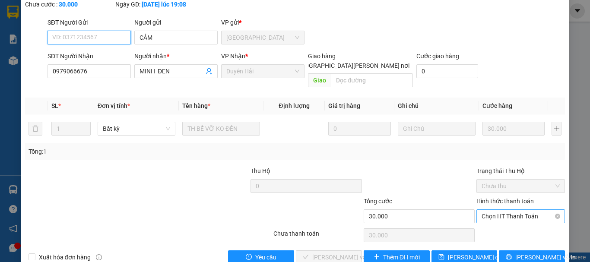
click at [481, 210] on span "Chọn HT Thanh Toán" at bounding box center [520, 216] width 78 height 13
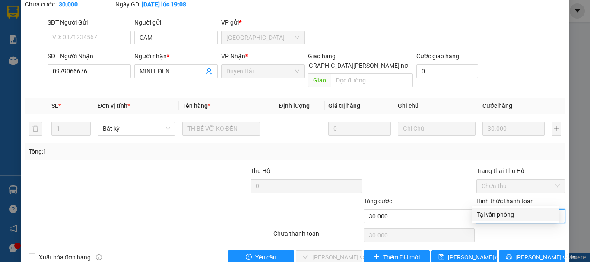
click at [485, 208] on div "Tại văn phòng" at bounding box center [515, 215] width 88 height 14
type input "0"
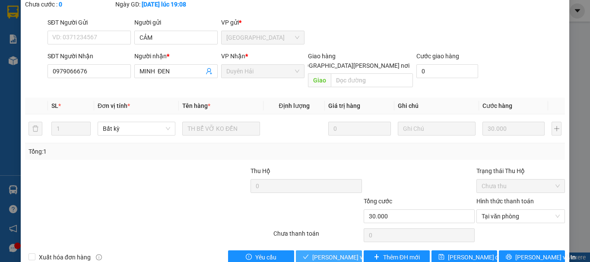
click at [346, 253] on span "[PERSON_NAME] và [PERSON_NAME] hàng" at bounding box center [370, 257] width 117 height 9
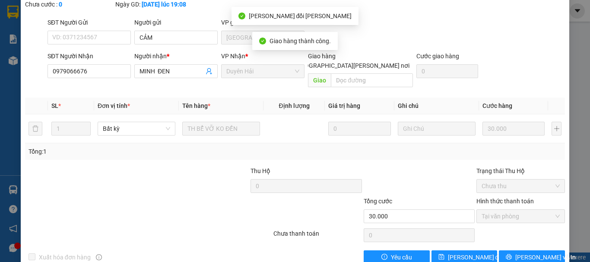
scroll to position [0, 0]
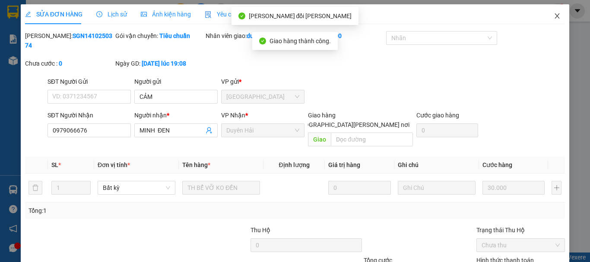
click at [555, 17] on icon "close" at bounding box center [557, 15] width 5 height 5
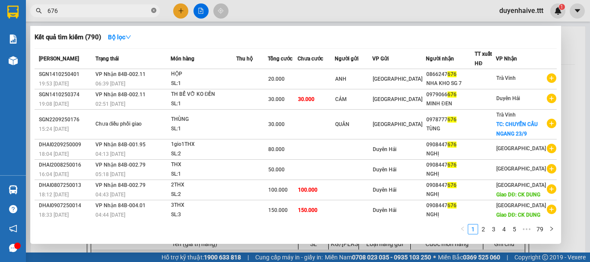
click at [155, 11] on icon "close-circle" at bounding box center [153, 10] width 5 height 5
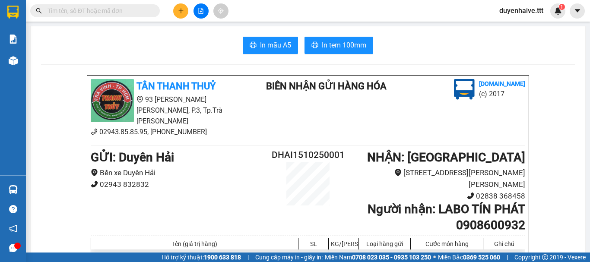
click at [109, 12] on input "text" at bounding box center [98, 10] width 102 height 9
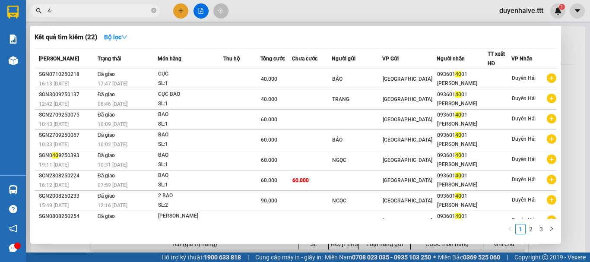
type input "4"
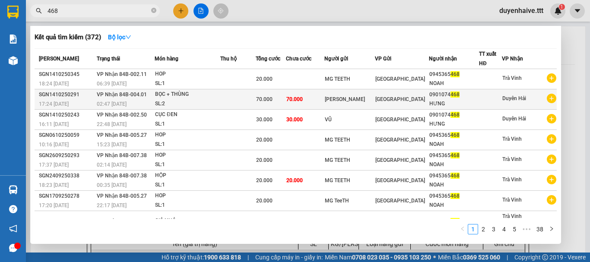
type input "468"
click at [487, 98] on div at bounding box center [490, 99] width 22 height 9
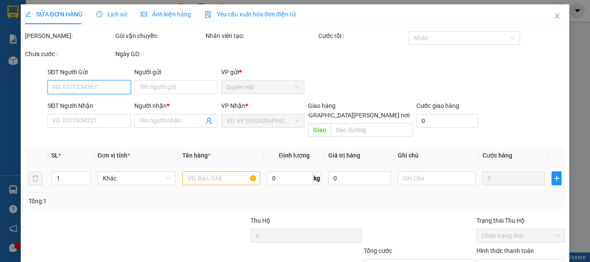
scroll to position [59, 0]
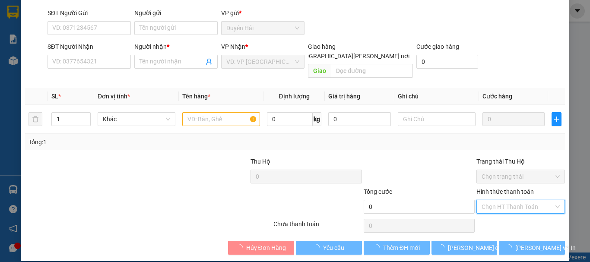
click at [491, 203] on input "Hình thức thanh toán" at bounding box center [517, 206] width 72 height 13
click at [480, 217] on div "Tại văn phòng" at bounding box center [515, 214] width 77 height 9
type input "0"
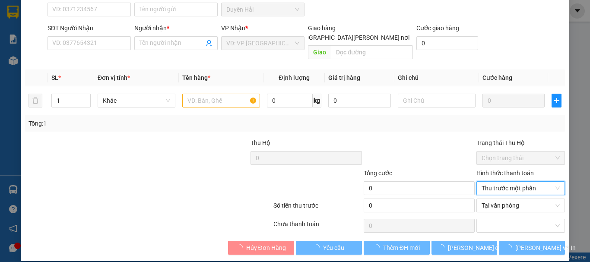
scroll to position [0, 0]
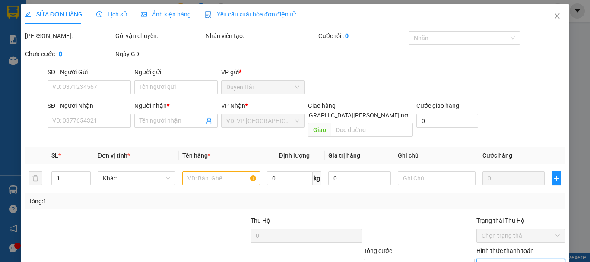
type input "[PERSON_NAME]"
type input "0901074468"
type input "HƯNG"
type input "70.000"
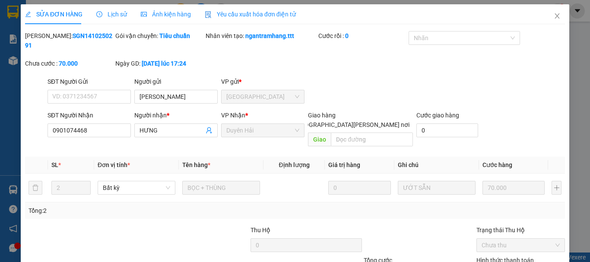
scroll to position [59, 0]
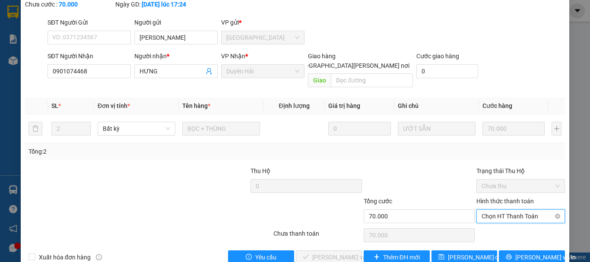
click at [495, 210] on span "Chọn HT Thanh Toán" at bounding box center [520, 216] width 78 height 13
click at [486, 213] on div "Tại văn phòng" at bounding box center [515, 214] width 77 height 9
type input "0"
click at [317, 253] on span "[PERSON_NAME] và [PERSON_NAME] hàng" at bounding box center [370, 257] width 117 height 9
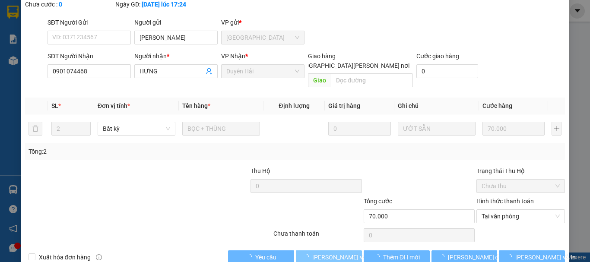
scroll to position [0, 0]
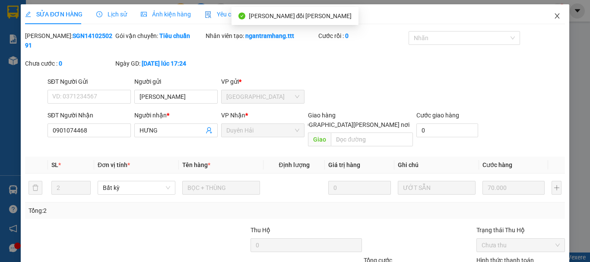
click at [556, 18] on span "Close" at bounding box center [557, 16] width 24 height 24
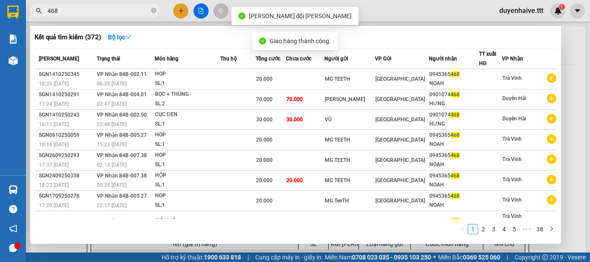
click at [135, 9] on input "468" at bounding box center [98, 10] width 102 height 9
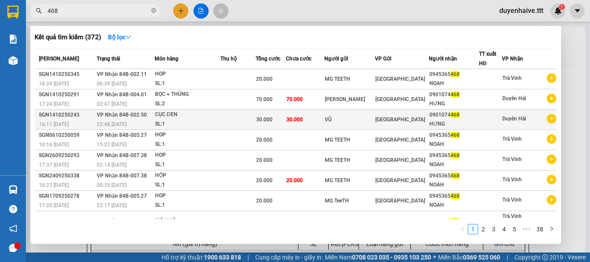
click at [493, 119] on div at bounding box center [490, 119] width 22 height 9
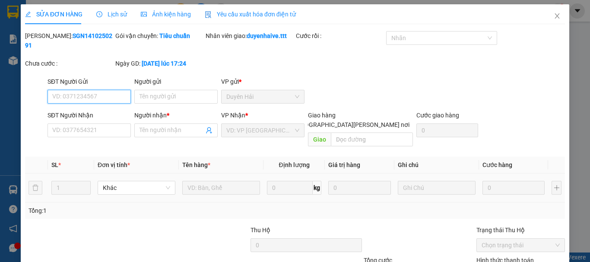
scroll to position [59, 0]
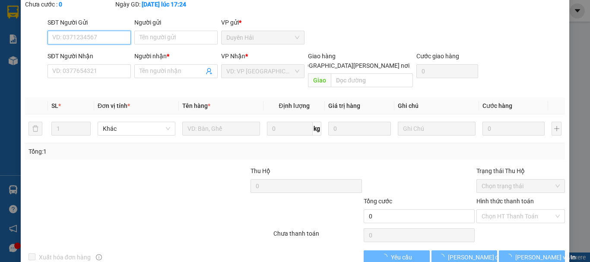
type input "VŨ"
type input "0901074468"
type input "HƯNG"
type input "30.000"
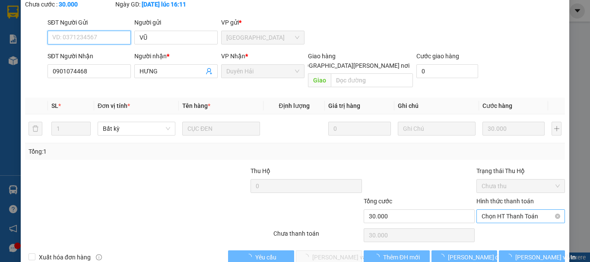
click at [485, 210] on span "Chọn HT Thanh Toán" at bounding box center [520, 216] width 78 height 13
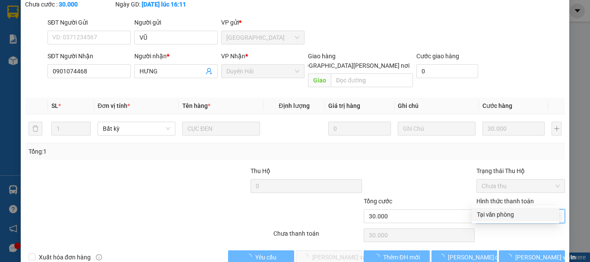
click at [483, 217] on div "Tại văn phòng" at bounding box center [515, 214] width 77 height 9
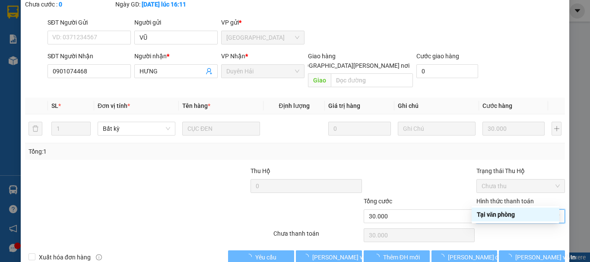
type input "0"
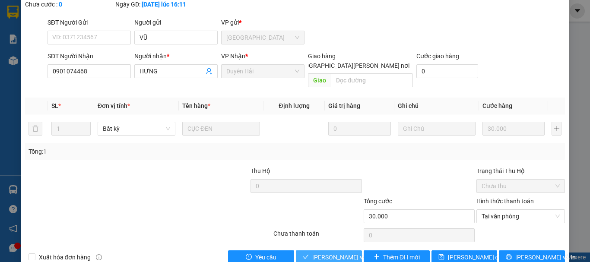
click at [334, 253] on span "[PERSON_NAME] và [PERSON_NAME] hàng" at bounding box center [370, 257] width 117 height 9
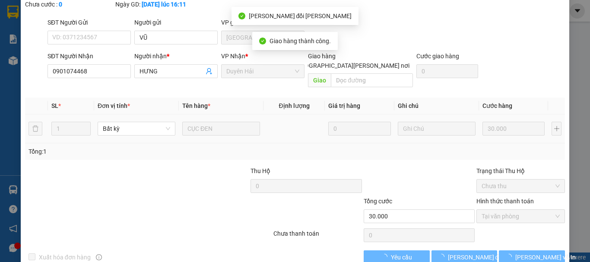
scroll to position [0, 0]
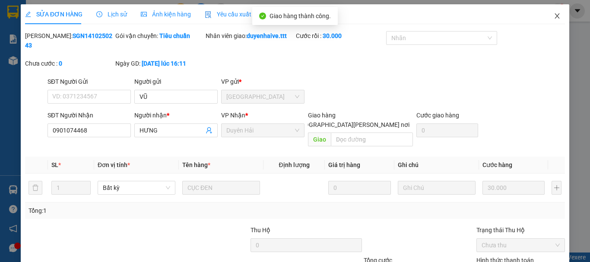
click at [553, 13] on icon "close" at bounding box center [556, 16] width 7 height 7
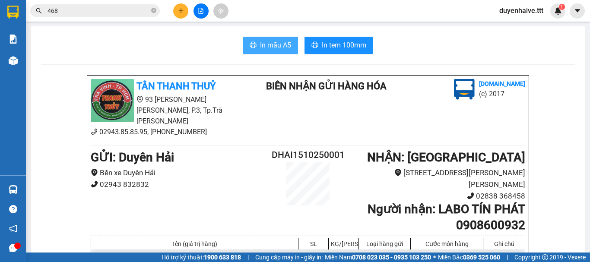
click at [282, 46] on span "In mẫu A5" at bounding box center [275, 45] width 31 height 11
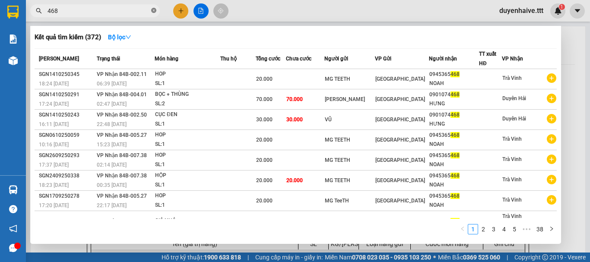
click at [153, 10] on icon "close-circle" at bounding box center [153, 10] width 5 height 5
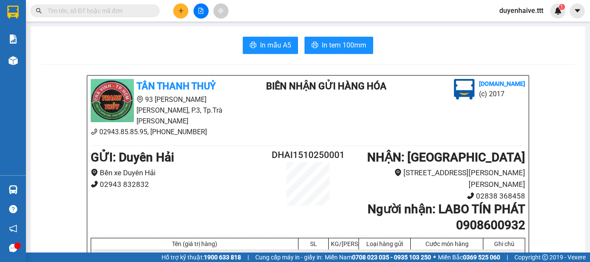
click at [131, 9] on input "text" at bounding box center [98, 10] width 102 height 9
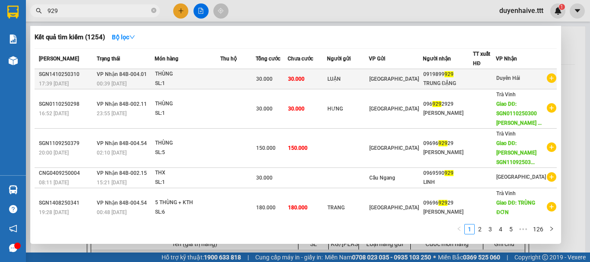
type input "929"
click at [504, 79] on span "Duyên Hải" at bounding box center [508, 78] width 24 height 6
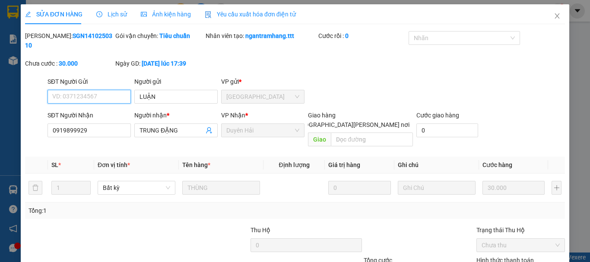
type input "LUẬN"
type input "0919899929"
type input "TRUNG ĐẶNG"
type input "30.000"
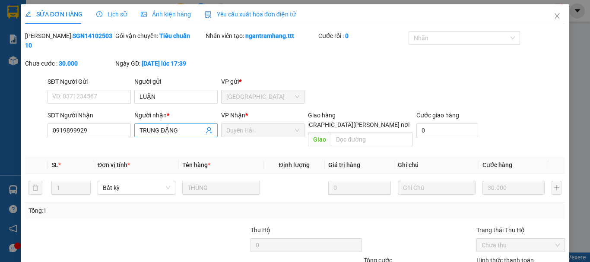
click at [174, 126] on input "TRUNG ĐẶNG" at bounding box center [171, 130] width 64 height 9
click at [179, 126] on input "TRUNG ĐẶNG" at bounding box center [171, 130] width 64 height 9
type input "T"
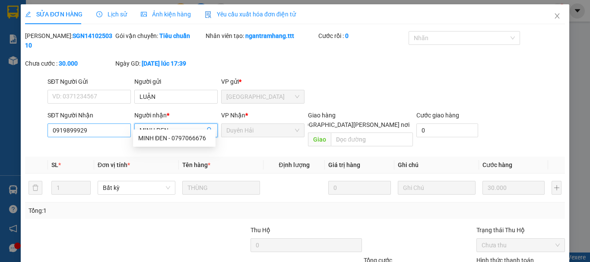
type input "MINH ĐEN"
click at [96, 123] on input "0919899929" at bounding box center [88, 130] width 83 height 14
click at [187, 126] on input "MINH ĐEN" at bounding box center [171, 130] width 64 height 9
click at [168, 138] on div "MINH ĐEN - 0797066676" at bounding box center [174, 137] width 72 height 9
type input "0797066676"
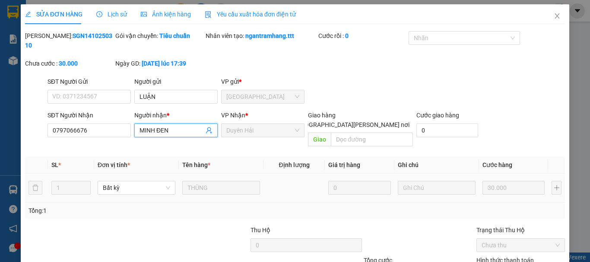
scroll to position [59, 0]
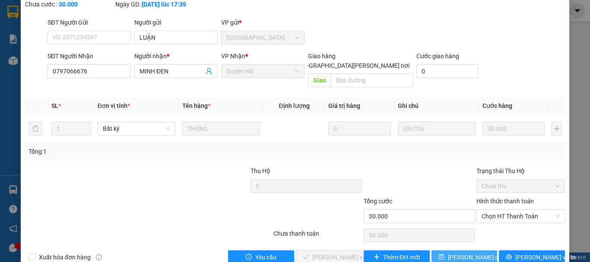
click at [453, 253] on span "[PERSON_NAME] đổi" at bounding box center [476, 257] width 56 height 9
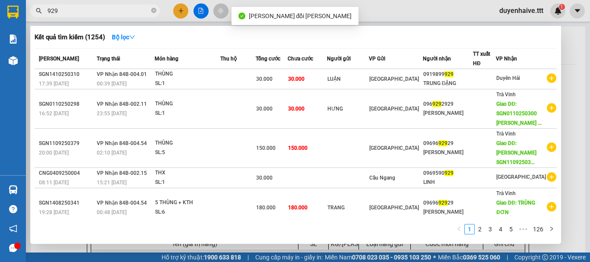
click at [106, 15] on input "929" at bounding box center [98, 10] width 102 height 9
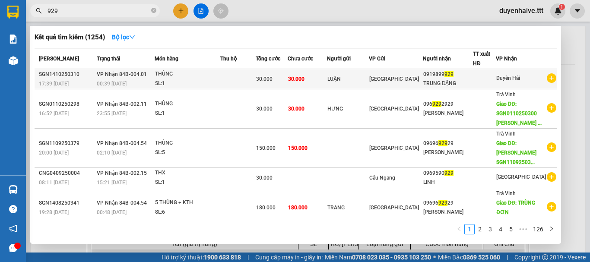
click at [320, 82] on td "30.000" at bounding box center [307, 79] width 40 height 20
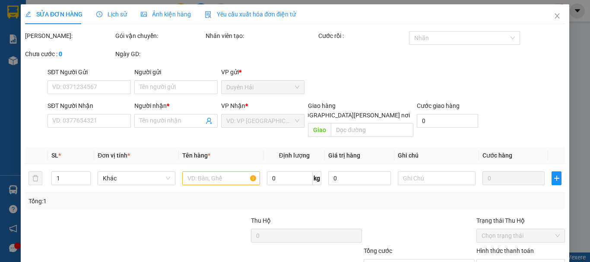
type input "LUẬN"
type input "0797066676"
type input "MINH ĐEN"
type input "30.000"
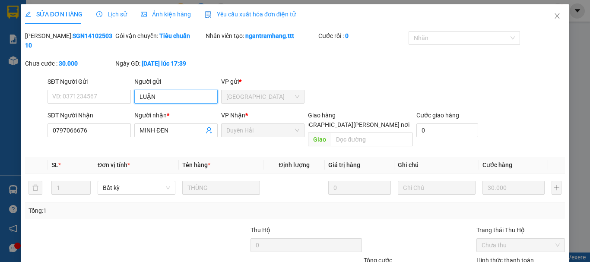
click at [161, 90] on input "LUẬN" at bounding box center [175, 97] width 83 height 14
type input "L"
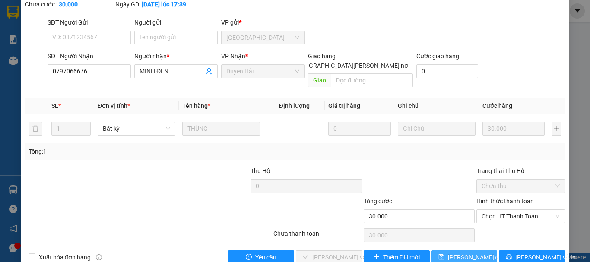
click at [464, 253] on span "[PERSON_NAME] đổi" at bounding box center [476, 257] width 56 height 9
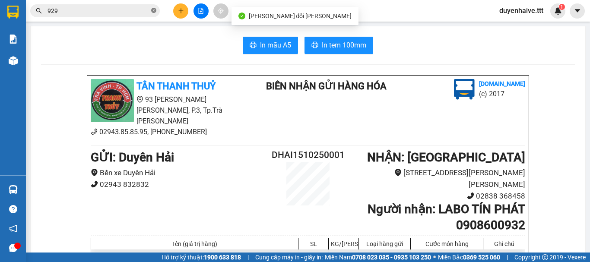
click at [153, 9] on icon "close-circle" at bounding box center [153, 10] width 5 height 5
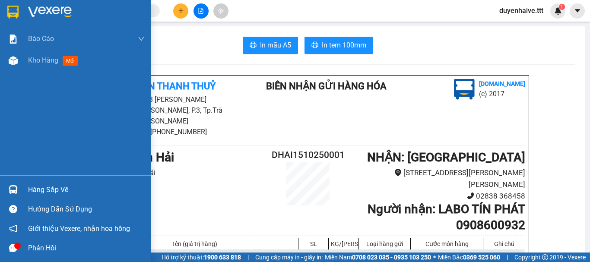
click at [43, 186] on div "Hàng sắp về" at bounding box center [86, 189] width 117 height 13
click at [14, 94] on div "Báo cáo Báo cáo dòng tiền (trưởng trạm) Mẫu 1: Báo cáo dòng tiền theo nhân viên…" at bounding box center [75, 131] width 151 height 262
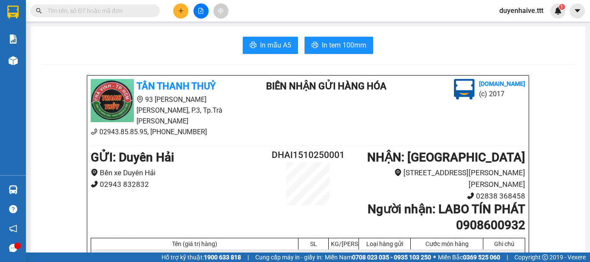
click at [115, 12] on input "text" at bounding box center [98, 10] width 102 height 9
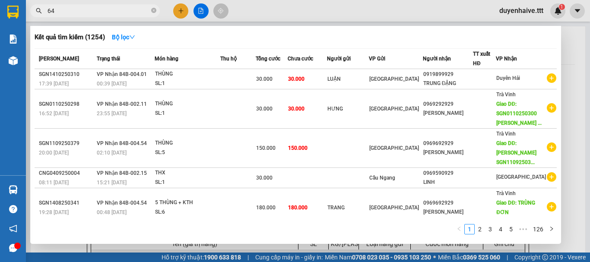
type input "645"
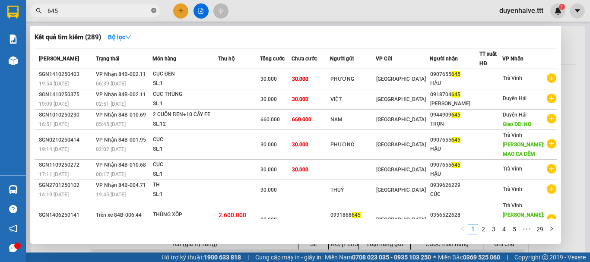
click at [155, 10] on icon "close-circle" at bounding box center [153, 10] width 5 height 5
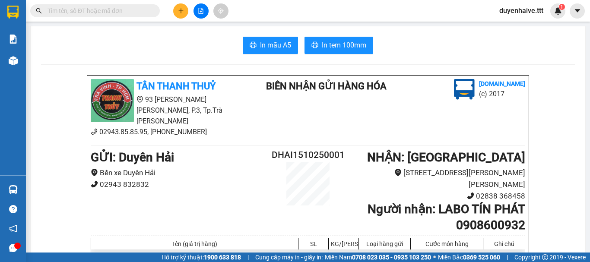
click at [131, 9] on input "text" at bounding box center [98, 10] width 102 height 9
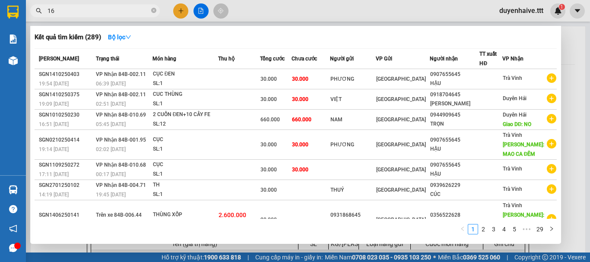
type input "165"
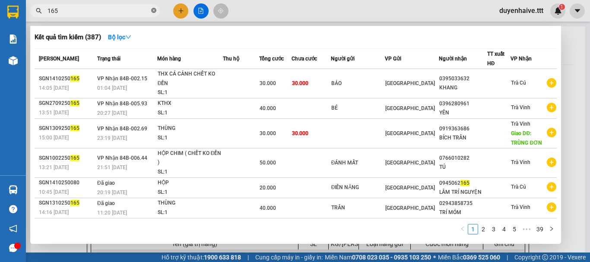
click at [155, 10] on icon "close-circle" at bounding box center [153, 10] width 5 height 5
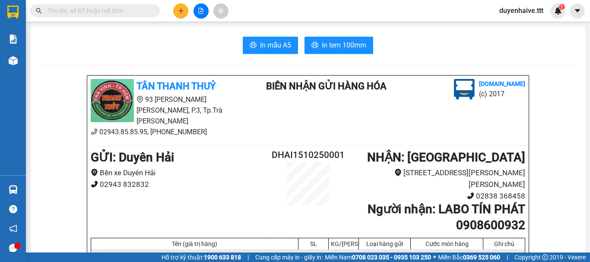
click at [122, 10] on input "text" at bounding box center [98, 10] width 102 height 9
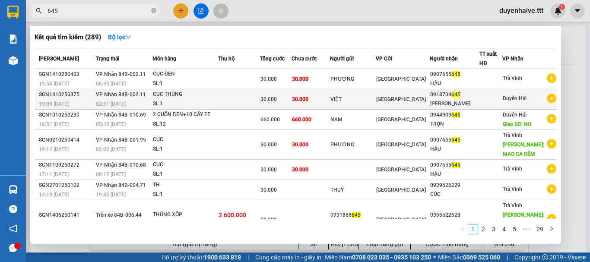
type input "645"
click at [494, 100] on div at bounding box center [491, 99] width 22 height 9
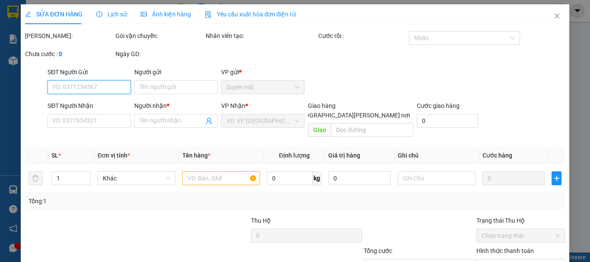
type input "VIỆT"
type input "0918704645"
type input "[PERSON_NAME]"
type input "30.000"
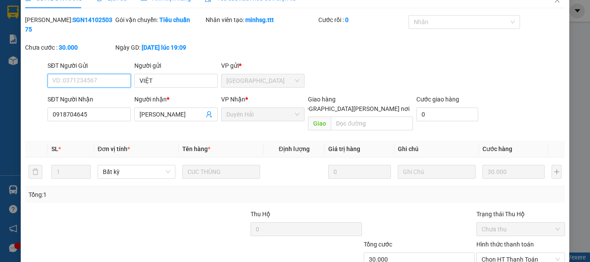
scroll to position [59, 0]
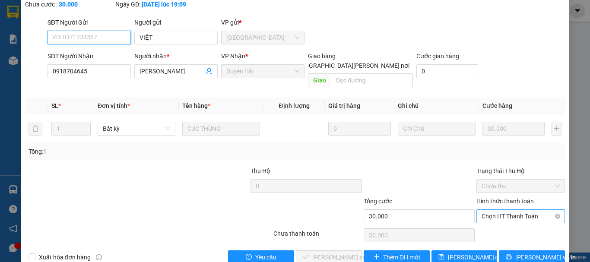
click at [485, 210] on span "Chọn HT Thanh Toán" at bounding box center [520, 216] width 78 height 13
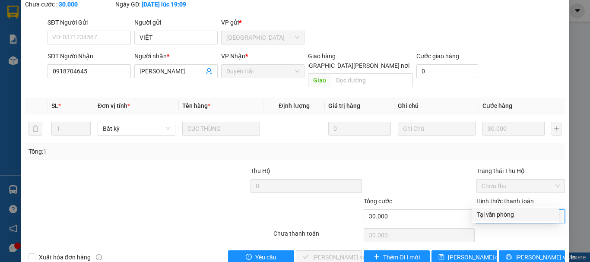
click at [486, 217] on div "Tại văn phòng" at bounding box center [515, 214] width 77 height 9
type input "0"
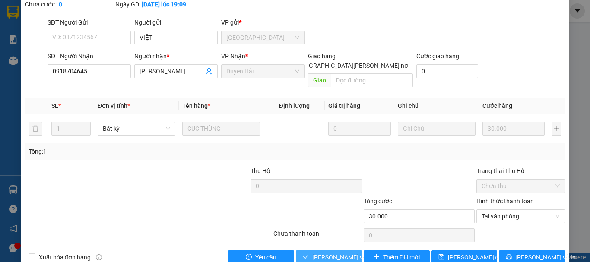
click at [340, 253] on span "[PERSON_NAME] và [PERSON_NAME] hàng" at bounding box center [370, 257] width 117 height 9
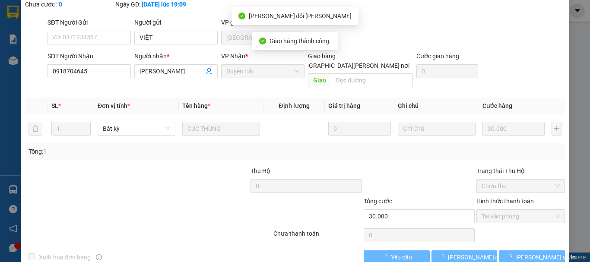
scroll to position [0, 0]
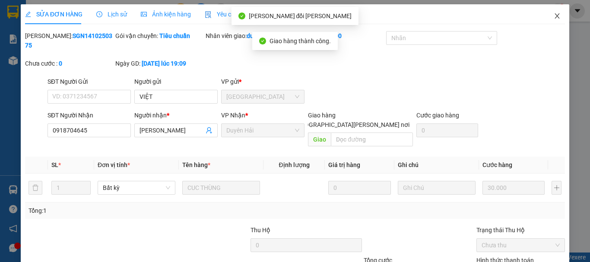
click at [553, 16] on icon "close" at bounding box center [556, 16] width 7 height 7
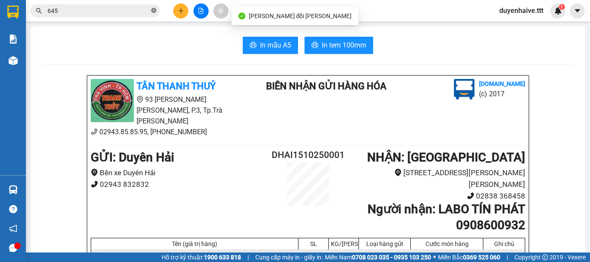
click at [154, 13] on icon "close-circle" at bounding box center [153, 10] width 5 height 5
click at [130, 11] on input "text" at bounding box center [98, 10] width 102 height 9
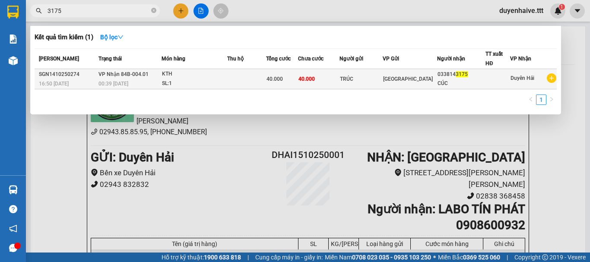
type input "3175"
click at [480, 82] on div "CÚC" at bounding box center [460, 83] width 47 height 9
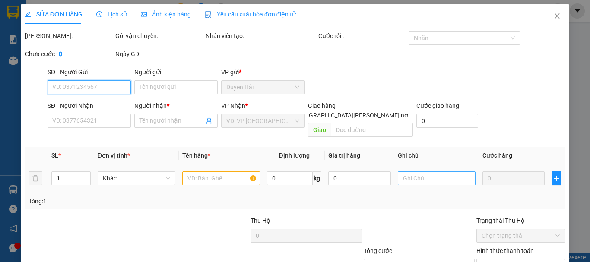
scroll to position [59, 0]
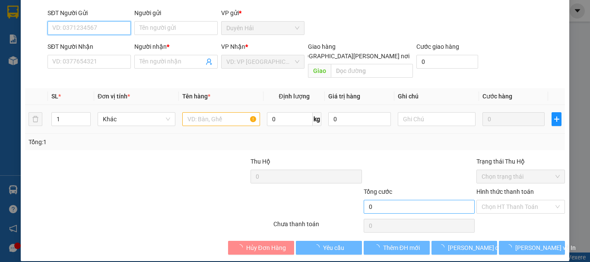
type input "TRÚC"
type input "0338143175"
type input "CÚC"
type input "40.000"
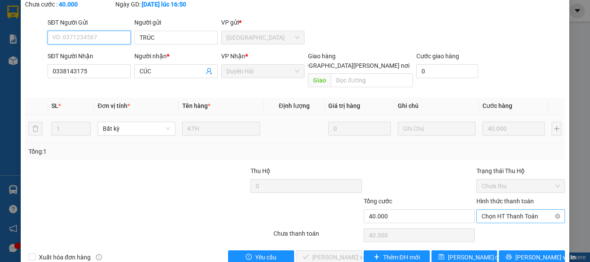
click at [481, 210] on span "Chọn HT Thanh Toán" at bounding box center [520, 216] width 78 height 13
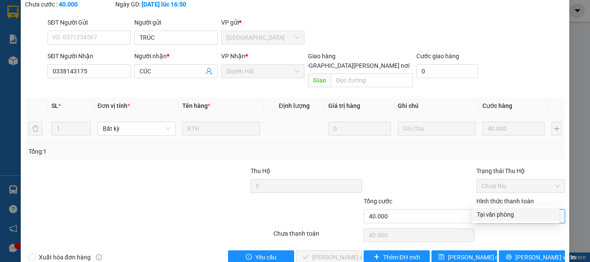
drag, startPoint x: 479, startPoint y: 215, endPoint x: 401, endPoint y: 222, distance: 77.5
click at [478, 215] on div "Tại văn phòng" at bounding box center [515, 214] width 77 height 9
type input "0"
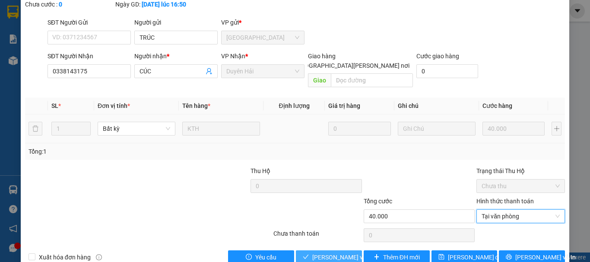
click at [331, 253] on span "[PERSON_NAME] và [PERSON_NAME] hàng" at bounding box center [370, 257] width 117 height 9
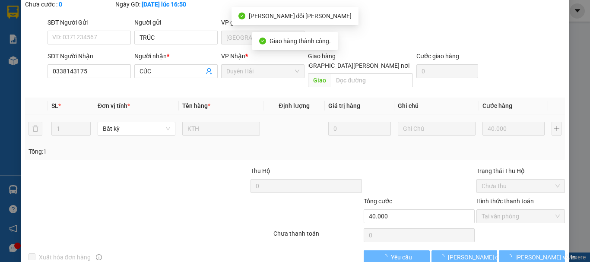
scroll to position [0, 0]
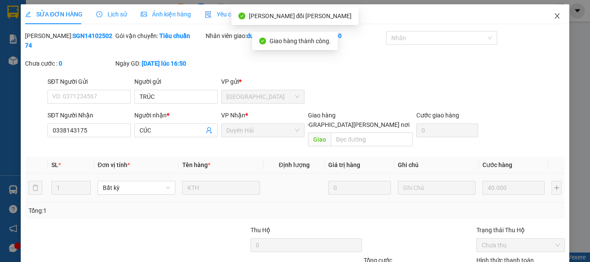
click at [553, 14] on icon "close" at bounding box center [556, 16] width 7 height 7
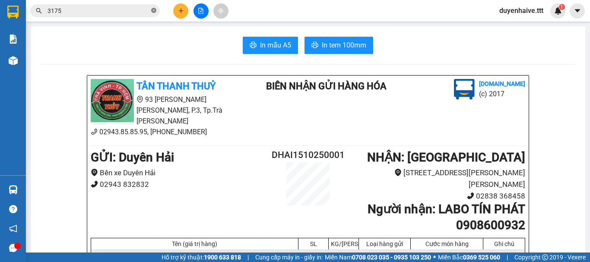
click at [155, 13] on icon "close-circle" at bounding box center [153, 10] width 5 height 5
click at [111, 13] on input "text" at bounding box center [98, 10] width 102 height 9
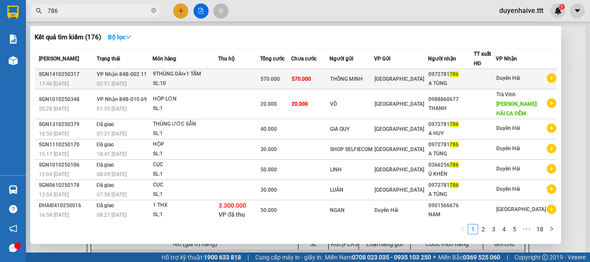
type input "786"
click at [473, 77] on div "0972781 786" at bounding box center [450, 74] width 45 height 9
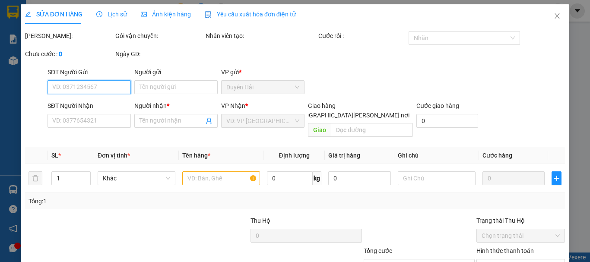
scroll to position [59, 0]
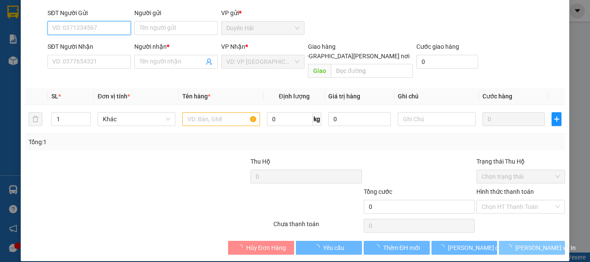
type input "THÔNG MINH"
type input "0972781786"
type input "A TÙNG"
type input "570.000"
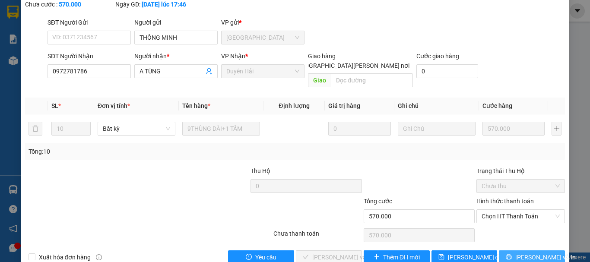
click at [511, 254] on icon "printer" at bounding box center [509, 257] width 6 height 6
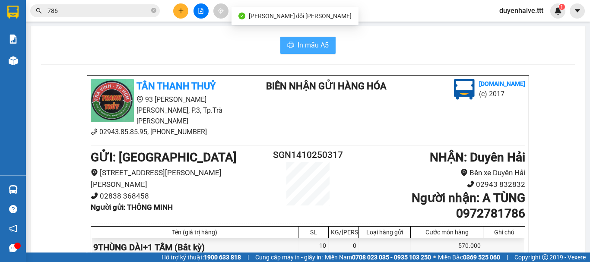
click at [302, 41] on span "In mẫu A5" at bounding box center [312, 45] width 31 height 11
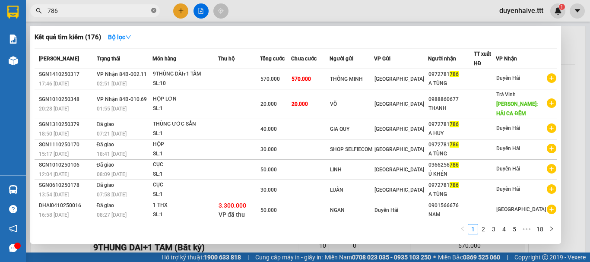
click at [152, 9] on icon "close-circle" at bounding box center [153, 10] width 5 height 5
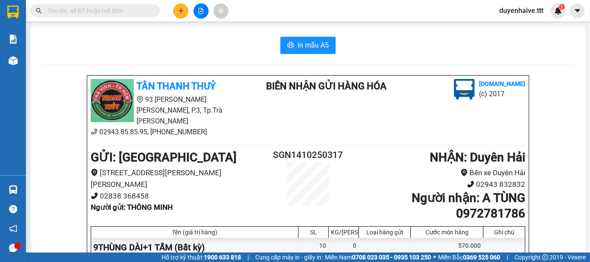
click at [120, 8] on input "text" at bounding box center [98, 10] width 102 height 9
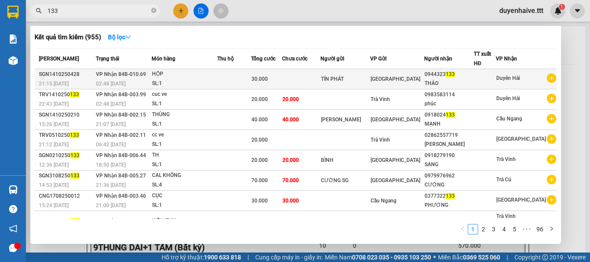
type input "133"
click at [472, 79] on div "0944323 133" at bounding box center [448, 74] width 49 height 9
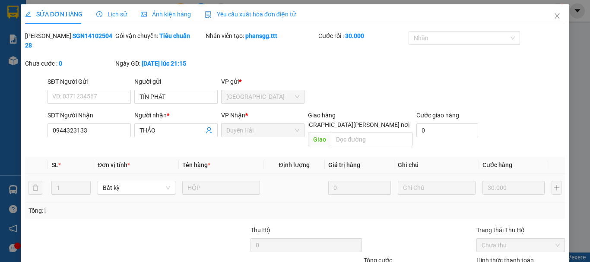
type input "TÍN PHÁT"
type input "0944323133"
type input "THẢO"
type input "30.000"
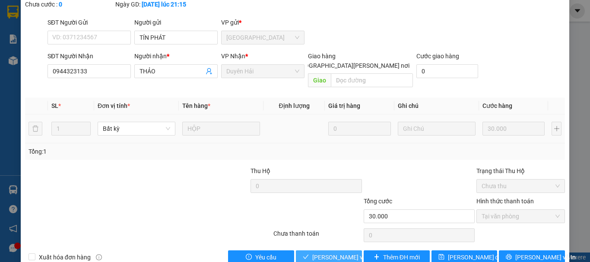
click at [336, 250] on button "[PERSON_NAME] và [PERSON_NAME] hàng" at bounding box center [329, 257] width 66 height 14
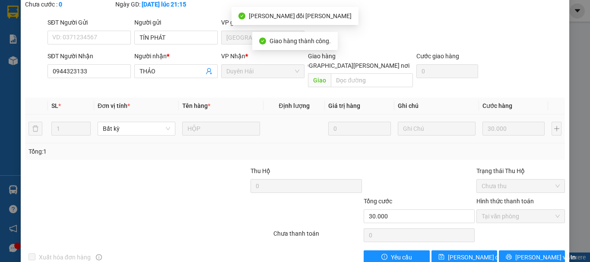
scroll to position [0, 0]
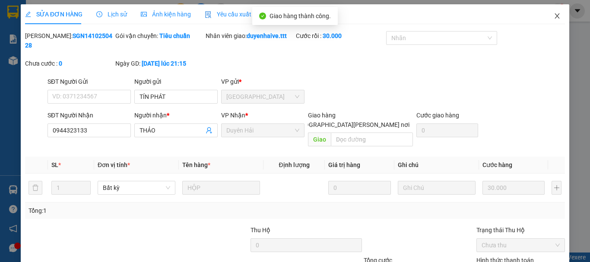
click at [553, 17] on icon "close" at bounding box center [556, 16] width 7 height 7
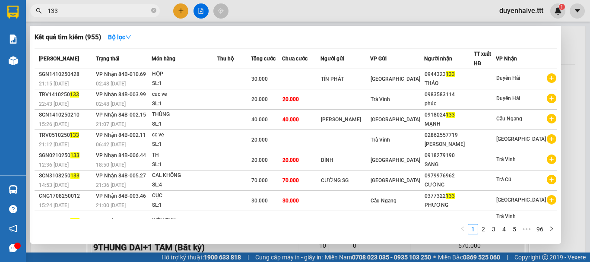
click at [129, 10] on input "133" at bounding box center [98, 10] width 102 height 9
click at [152, 8] on icon "close-circle" at bounding box center [153, 10] width 5 height 5
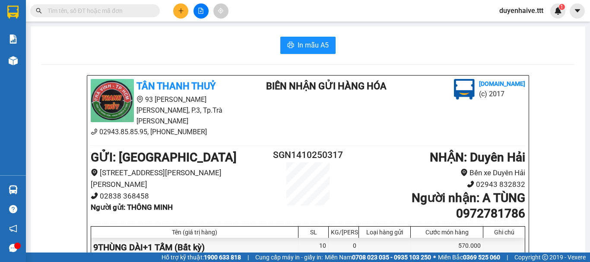
click at [136, 11] on input "text" at bounding box center [98, 10] width 102 height 9
click at [106, 14] on input "text" at bounding box center [98, 10] width 102 height 9
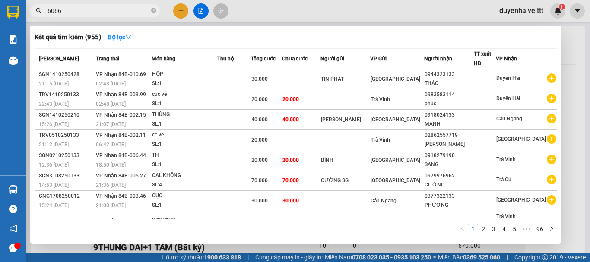
type input "60666"
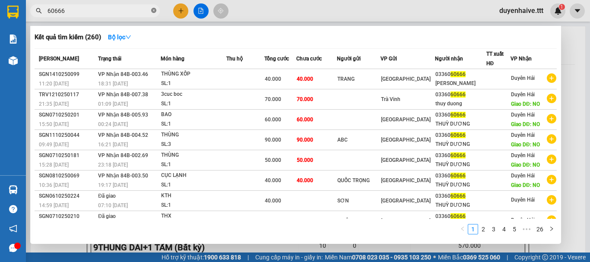
click at [152, 9] on icon "close-circle" at bounding box center [153, 10] width 5 height 5
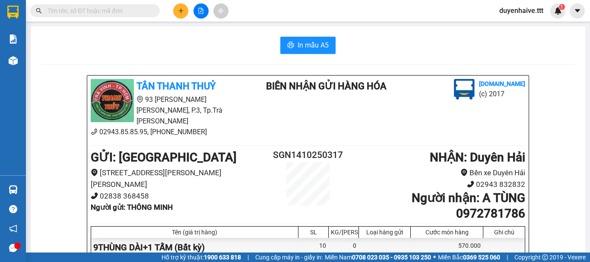
click at [138, 8] on input "text" at bounding box center [98, 10] width 102 height 9
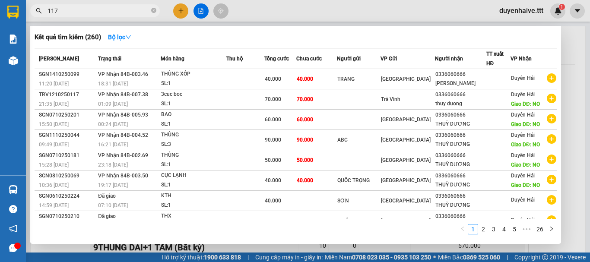
type input "1177"
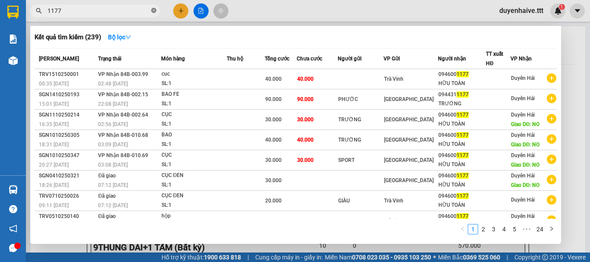
click at [152, 11] on icon "close-circle" at bounding box center [153, 10] width 5 height 5
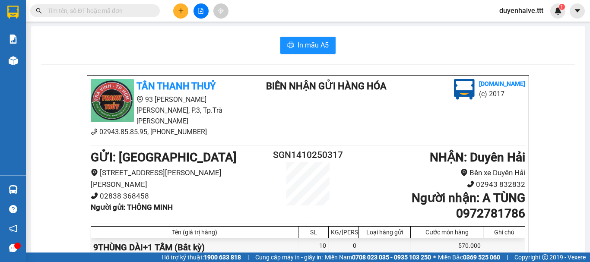
click at [139, 10] on input "text" at bounding box center [98, 10] width 102 height 9
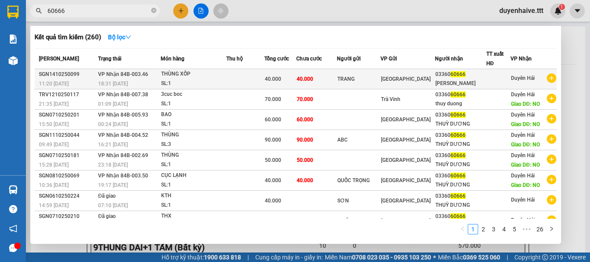
type input "60666"
click at [462, 83] on div "[PERSON_NAME]" at bounding box center [460, 83] width 51 height 9
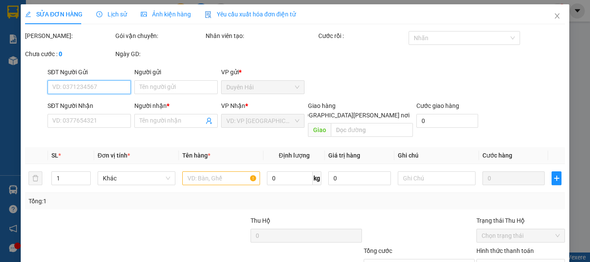
type input "TRANG"
type input "0336060666"
type input "[PERSON_NAME]"
type input "40.000"
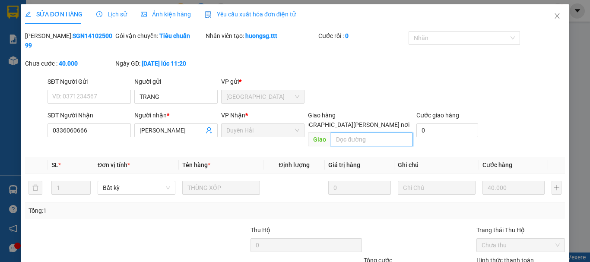
click at [344, 133] on input "text" at bounding box center [372, 140] width 82 height 14
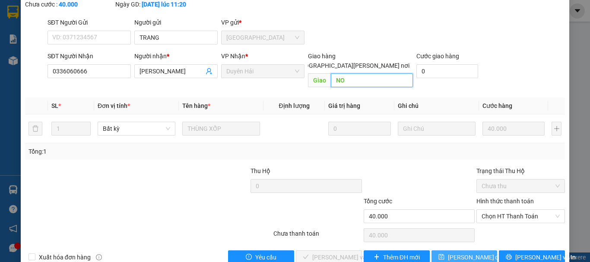
type input "NO"
click at [445, 250] on button "[PERSON_NAME] đổi" at bounding box center [464, 257] width 66 height 14
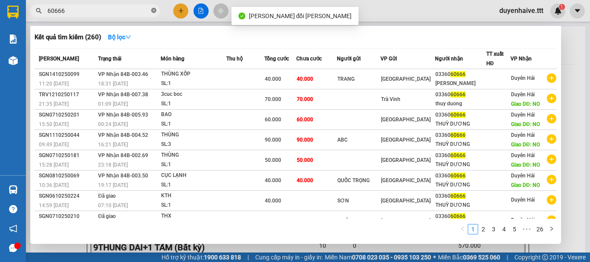
click at [153, 12] on icon "close-circle" at bounding box center [153, 10] width 5 height 5
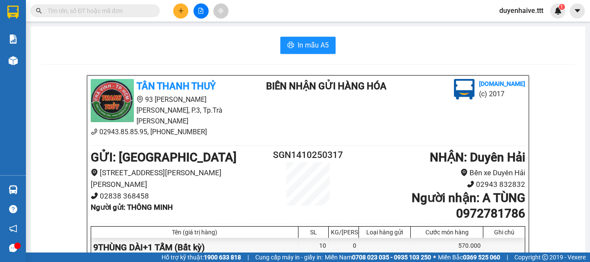
click at [133, 9] on input "text" at bounding box center [98, 10] width 102 height 9
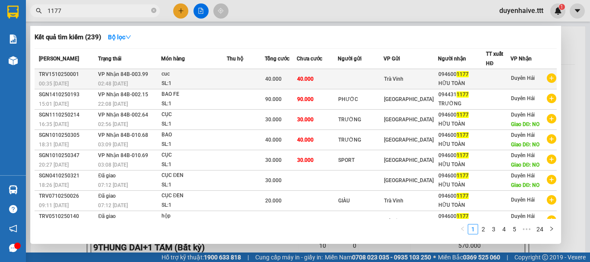
type input "1177"
click at [466, 79] on div "HỮU TOÀN" at bounding box center [461, 83] width 47 height 9
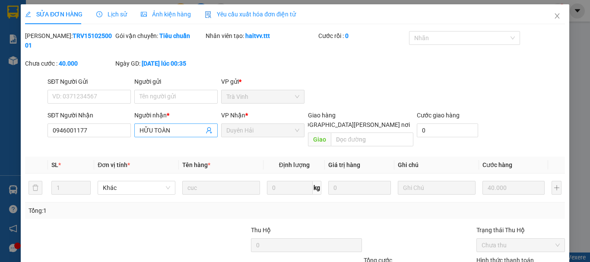
type input "0946001177"
type input "HỮU TOÀN"
type input "40.000"
click at [343, 133] on input "text" at bounding box center [372, 140] width 82 height 14
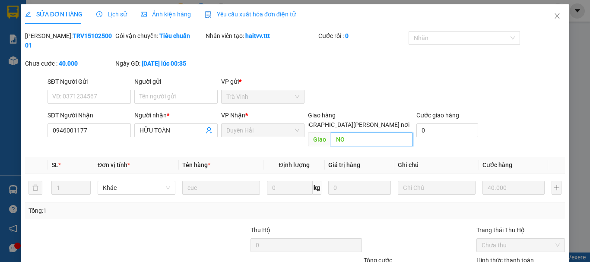
scroll to position [59, 0]
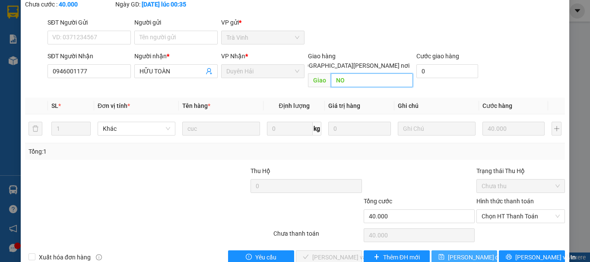
type input "NO"
click at [467, 253] on span "[PERSON_NAME] đổi" at bounding box center [476, 257] width 56 height 9
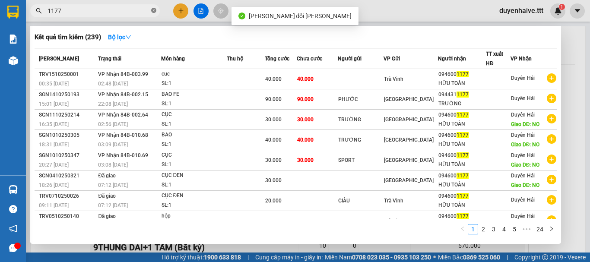
click at [152, 11] on icon "close-circle" at bounding box center [153, 10] width 5 height 5
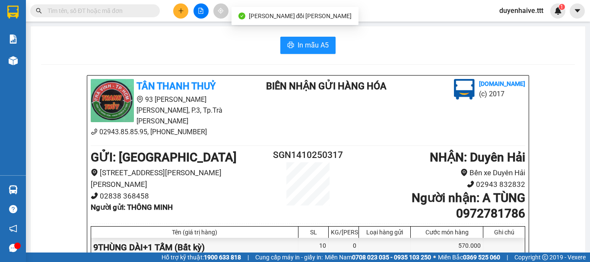
click at [140, 9] on input "text" at bounding box center [98, 10] width 102 height 9
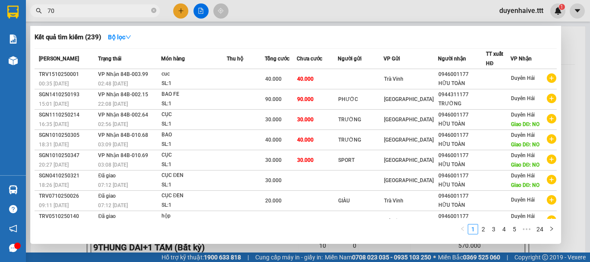
type input "705"
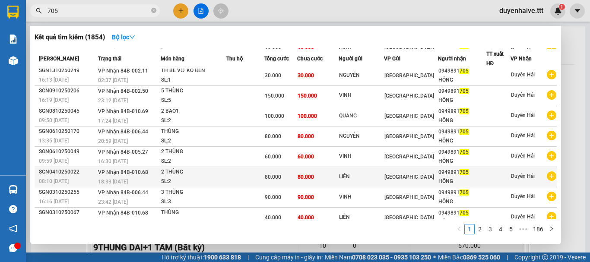
scroll to position [19, 0]
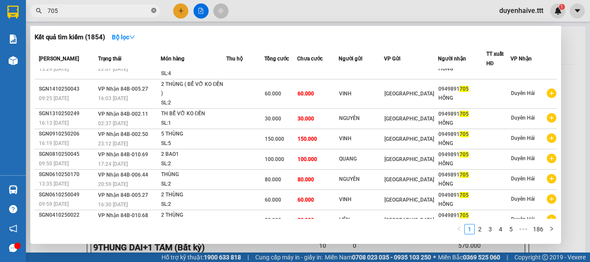
click at [152, 9] on icon "close-circle" at bounding box center [153, 10] width 5 height 5
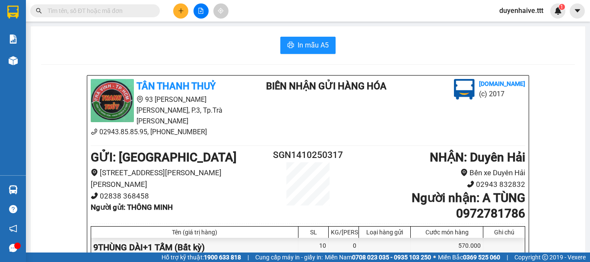
click at [120, 14] on input "text" at bounding box center [98, 10] width 102 height 9
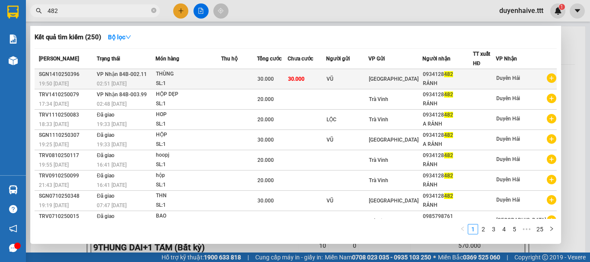
type input "482"
click at [471, 81] on div "RẢNH" at bounding box center [448, 83] width 50 height 9
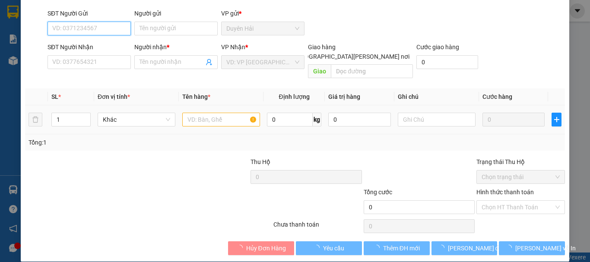
type input "VŨ"
type input "0934128482"
type input "RẢNH"
type input "30.000"
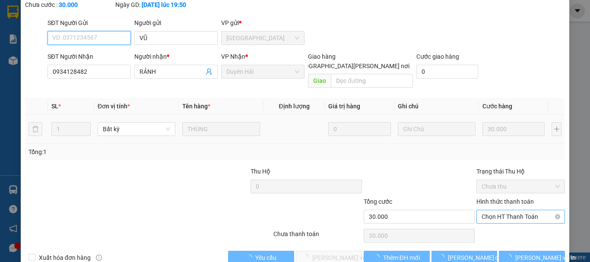
scroll to position [59, 0]
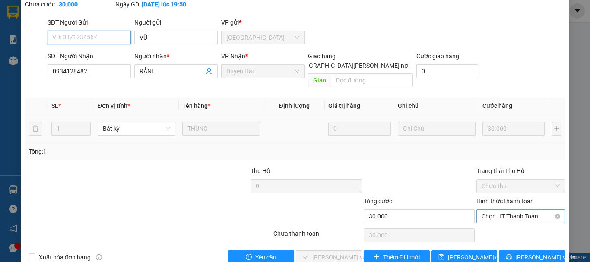
click at [487, 210] on span "Chọn HT Thanh Toán" at bounding box center [520, 216] width 78 height 13
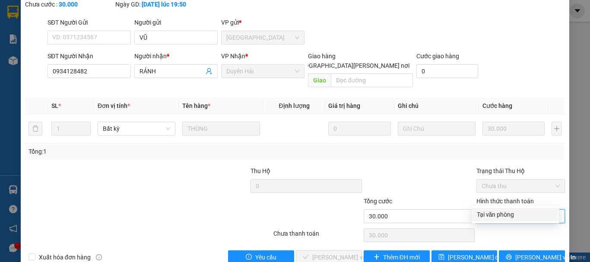
click at [493, 215] on div "Tại văn phòng" at bounding box center [515, 214] width 77 height 9
type input "0"
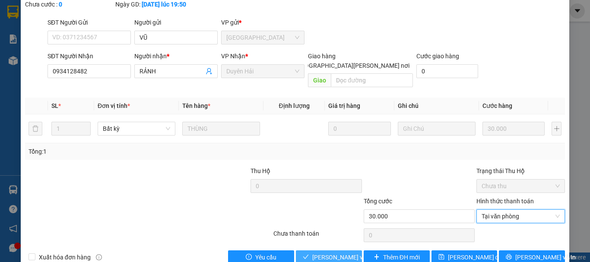
click at [338, 253] on span "[PERSON_NAME] và [PERSON_NAME] hàng" at bounding box center [370, 257] width 117 height 9
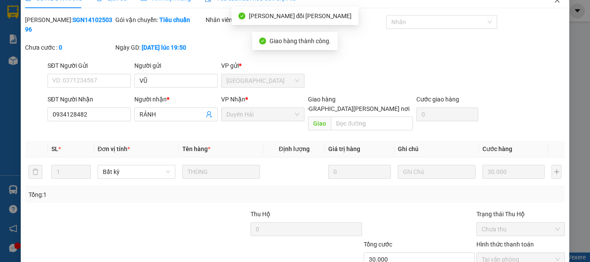
scroll to position [0, 0]
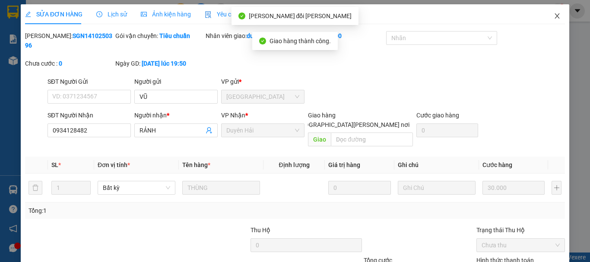
click at [553, 17] on icon "close" at bounding box center [556, 16] width 7 height 7
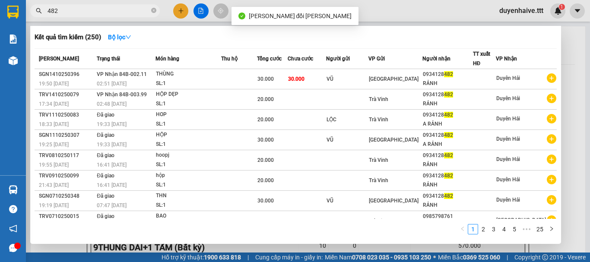
click at [79, 8] on input "482" at bounding box center [98, 10] width 102 height 9
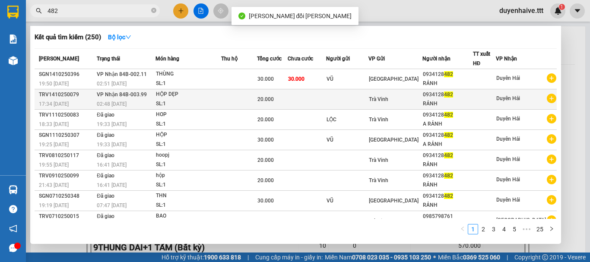
click at [472, 96] on div "0934128 482" at bounding box center [448, 94] width 50 height 9
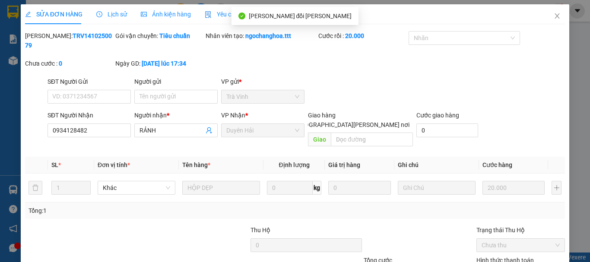
type input "0934128482"
type input "RẢNH"
type input "20.000"
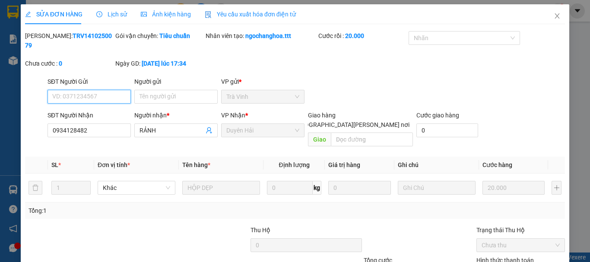
scroll to position [59, 0]
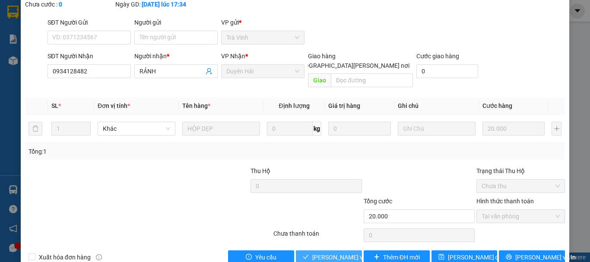
click at [332, 253] on span "[PERSON_NAME] và [PERSON_NAME] hàng" at bounding box center [370, 257] width 117 height 9
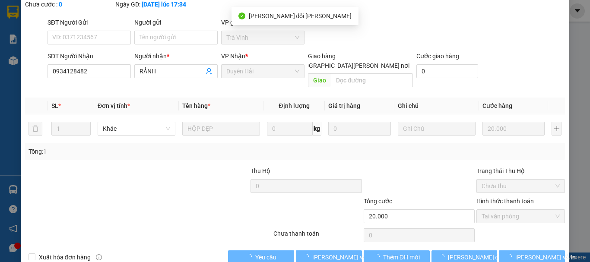
scroll to position [0, 0]
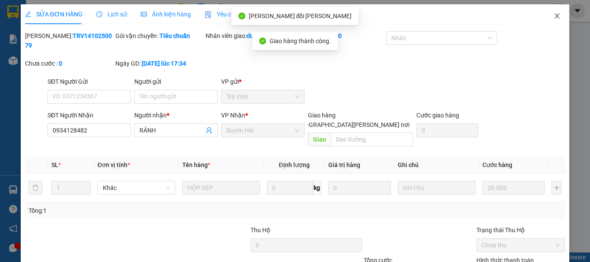
click at [553, 14] on icon "close" at bounding box center [556, 16] width 7 height 7
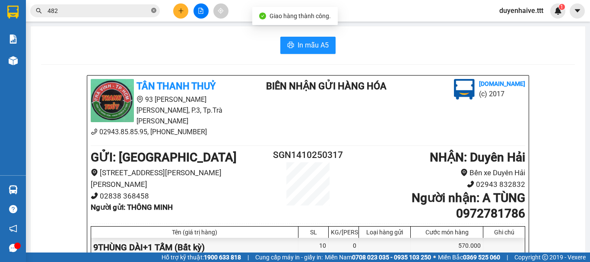
click at [155, 10] on icon "close-circle" at bounding box center [153, 10] width 5 height 5
click at [123, 7] on input "text" at bounding box center [98, 10] width 102 height 9
click at [135, 10] on input "text" at bounding box center [98, 10] width 102 height 9
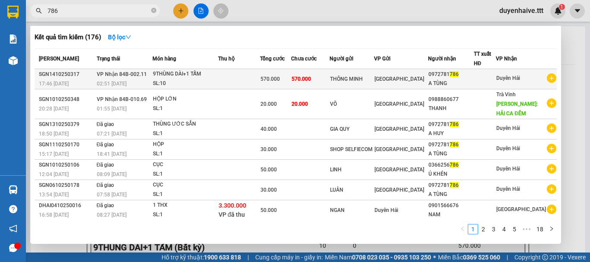
type input "786"
click at [483, 73] on td at bounding box center [485, 79] width 22 height 20
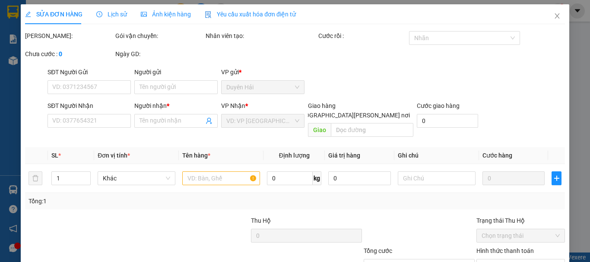
type input "THÔNG MINH"
type input "0972781786"
type input "A TÙNG"
type input "570.000"
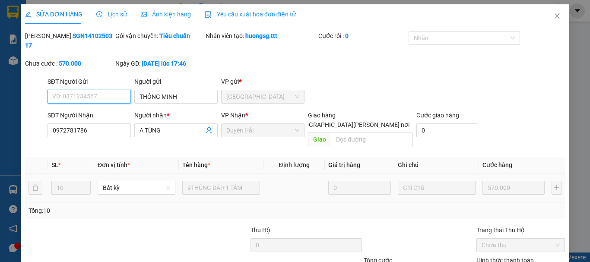
scroll to position [59, 0]
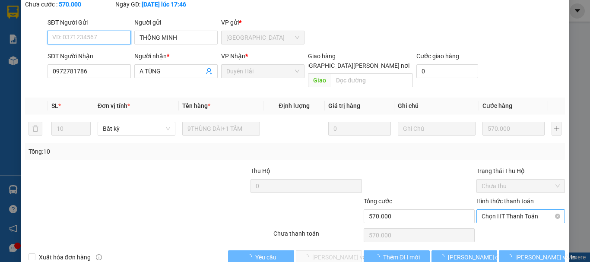
click at [486, 210] on span "Chọn HT Thanh Toán" at bounding box center [520, 216] width 78 height 13
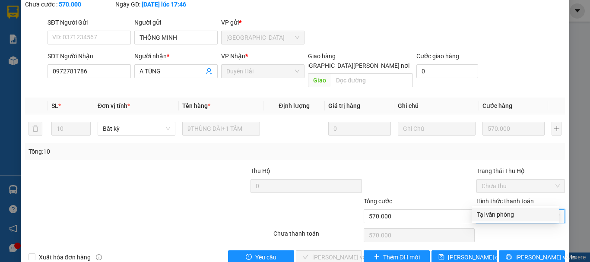
click at [490, 217] on div "Tại văn phòng" at bounding box center [515, 214] width 77 height 9
type input "0"
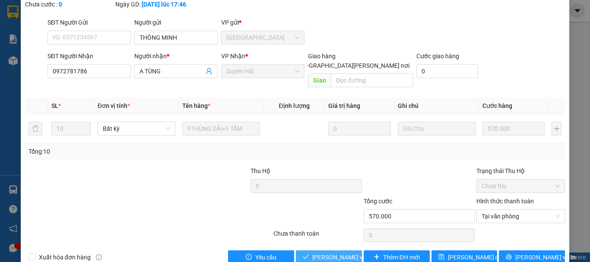
click at [339, 253] on span "[PERSON_NAME] và [PERSON_NAME] hàng" at bounding box center [370, 257] width 117 height 9
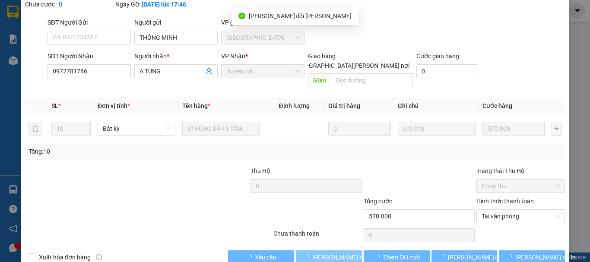
scroll to position [0, 0]
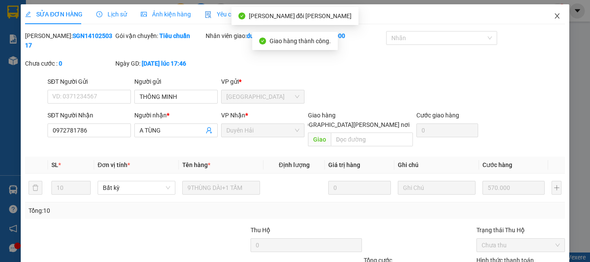
click at [553, 18] on icon "close" at bounding box center [556, 16] width 7 height 7
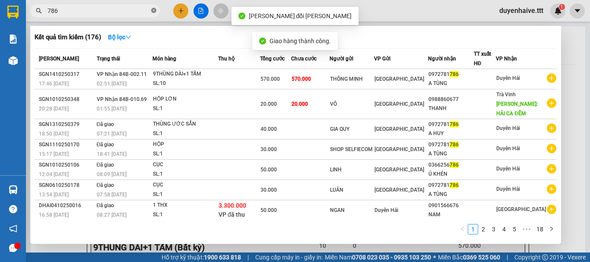
click at [153, 10] on icon "close-circle" at bounding box center [153, 10] width 5 height 5
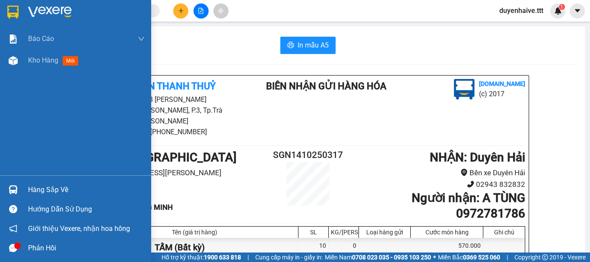
click at [42, 189] on div "Hàng sắp về" at bounding box center [86, 189] width 117 height 13
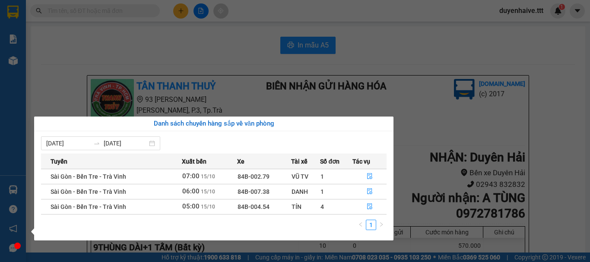
drag, startPoint x: 25, startPoint y: 105, endPoint x: 61, endPoint y: 108, distance: 35.6
click at [35, 108] on section "Kết quả tìm kiếm ( 176 ) Bộ lọc Mã ĐH Trạng thái Món hàng Thu hộ Tổng cước Chưa…" at bounding box center [295, 131] width 590 height 262
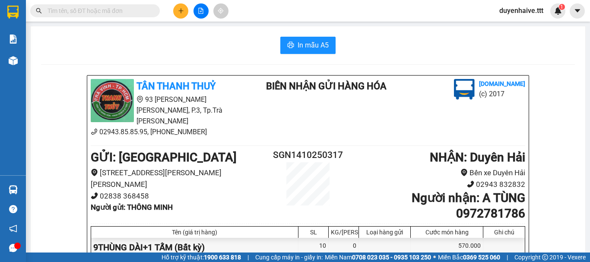
click at [133, 9] on input "text" at bounding box center [98, 10] width 102 height 9
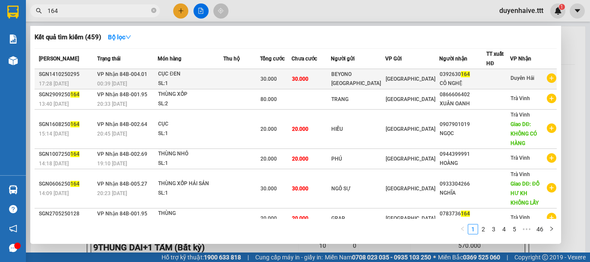
type input "164"
click at [494, 78] on div at bounding box center [497, 79] width 23 height 9
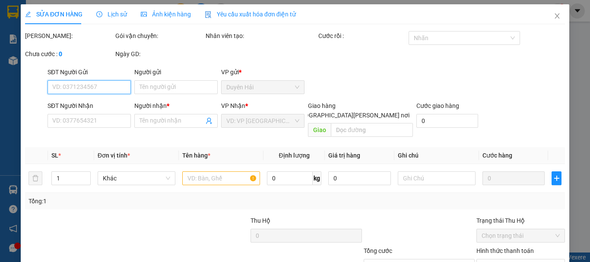
scroll to position [59, 0]
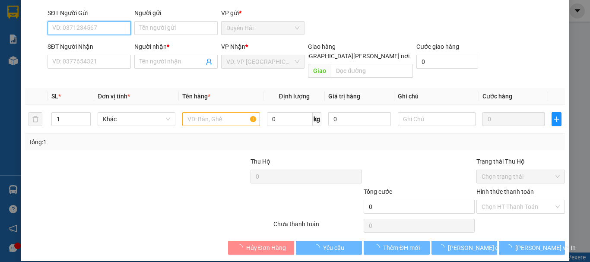
type input "BEYONO [GEOGRAPHIC_DATA]"
type input "0392630164"
type input "CÔ NGHỆ"
type input "30.000"
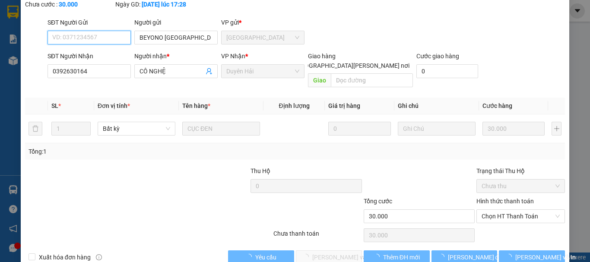
click at [492, 210] on span "Chọn HT Thanh Toán" at bounding box center [520, 216] width 78 height 13
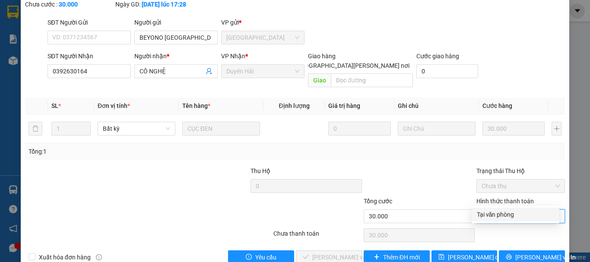
click at [489, 214] on div "Tại văn phòng" at bounding box center [515, 214] width 77 height 9
type input "0"
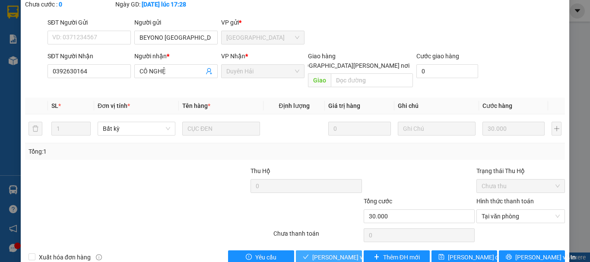
click at [326, 253] on span "[PERSON_NAME] và [PERSON_NAME] hàng" at bounding box center [370, 257] width 117 height 9
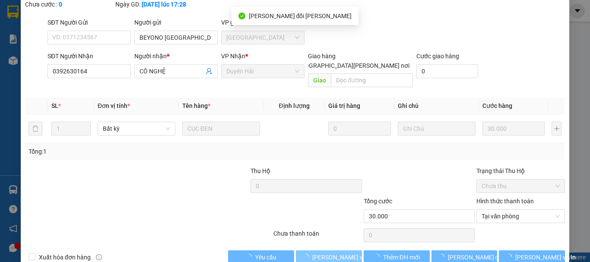
scroll to position [0, 0]
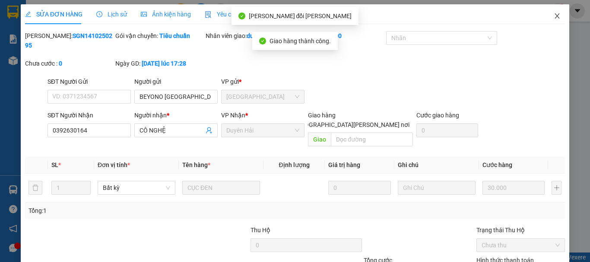
click at [551, 21] on span "Close" at bounding box center [557, 16] width 24 height 24
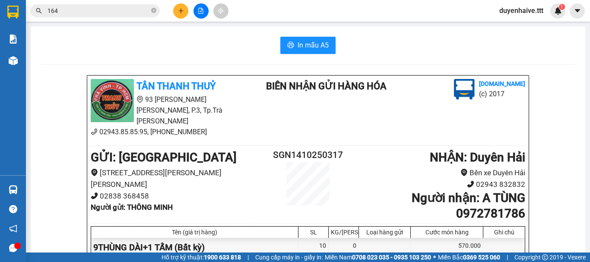
click at [138, 8] on input "164" at bounding box center [98, 10] width 102 height 9
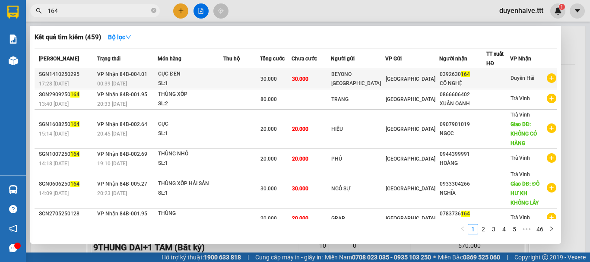
click at [461, 73] on div "0392630 164" at bounding box center [462, 74] width 46 height 9
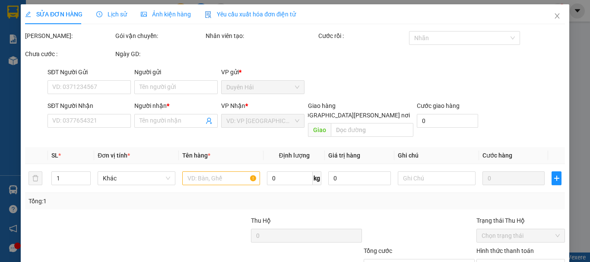
type input "BEYONO [GEOGRAPHIC_DATA]"
type input "0392630164"
type input "CÔ NGHỆ"
type input "30.000"
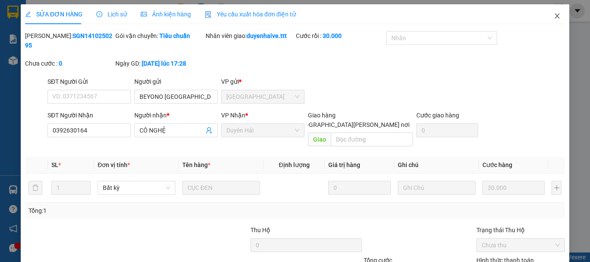
click at [555, 16] on icon "close" at bounding box center [557, 15] width 5 height 5
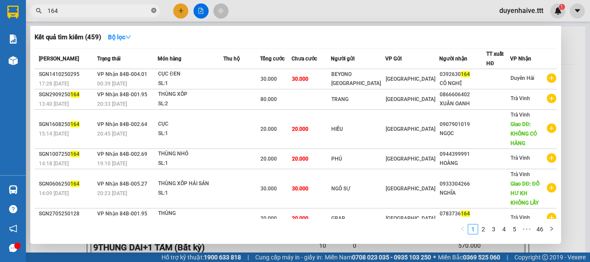
click at [153, 9] on icon "close-circle" at bounding box center [153, 10] width 5 height 5
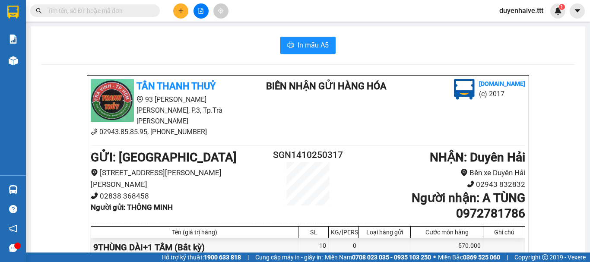
click at [108, 9] on input "text" at bounding box center [98, 10] width 102 height 9
click at [107, 10] on input "text" at bounding box center [98, 10] width 102 height 9
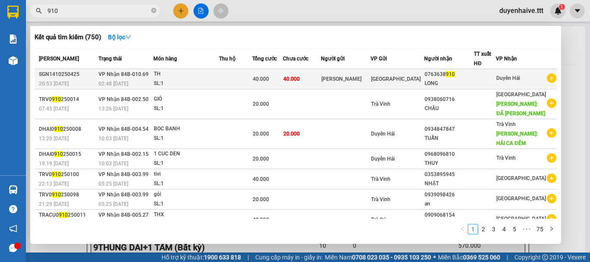
type input "910"
click at [463, 73] on div "0763638 910" at bounding box center [448, 74] width 49 height 9
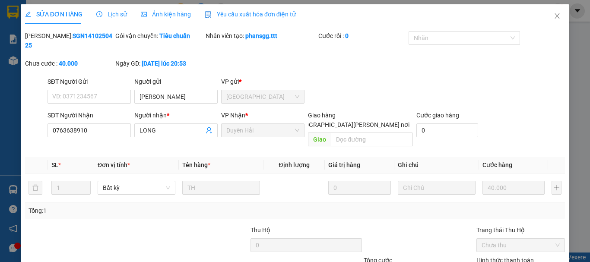
type input "[PERSON_NAME]"
type input "0763638910"
type input "LONG"
type input "40.000"
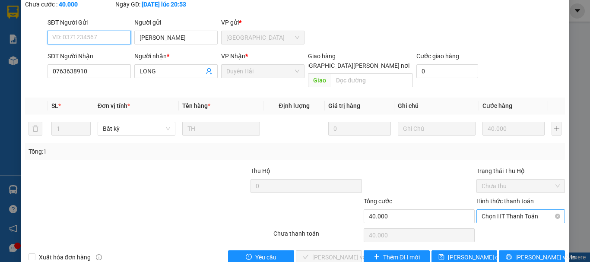
click at [495, 210] on span "Chọn HT Thanh Toán" at bounding box center [520, 216] width 78 height 13
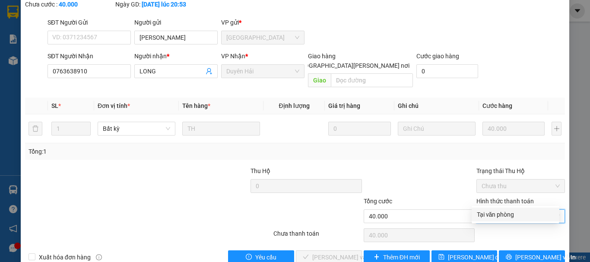
click at [489, 218] on div "Tại văn phòng" at bounding box center [515, 214] width 77 height 9
type input "0"
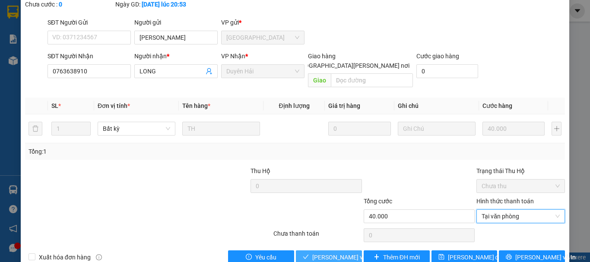
click at [339, 253] on span "[PERSON_NAME] và [PERSON_NAME] hàng" at bounding box center [370, 257] width 117 height 9
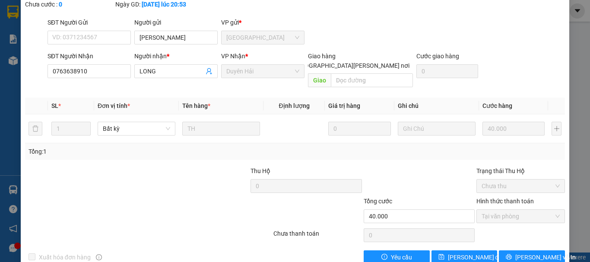
scroll to position [0, 0]
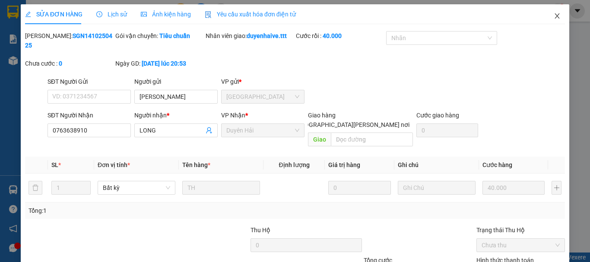
click at [551, 21] on span "Close" at bounding box center [557, 16] width 24 height 24
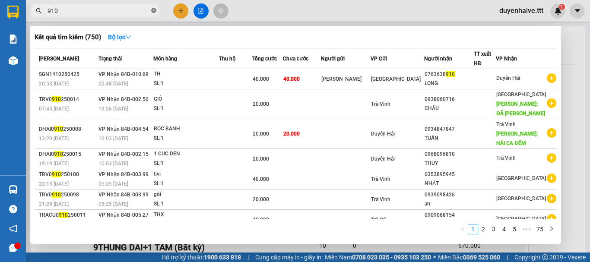
click at [154, 11] on icon "close-circle" at bounding box center [153, 10] width 5 height 5
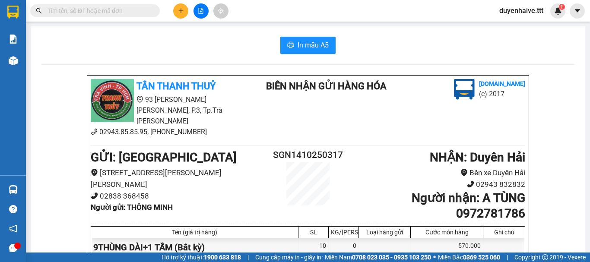
click at [139, 8] on input "text" at bounding box center [98, 10] width 102 height 9
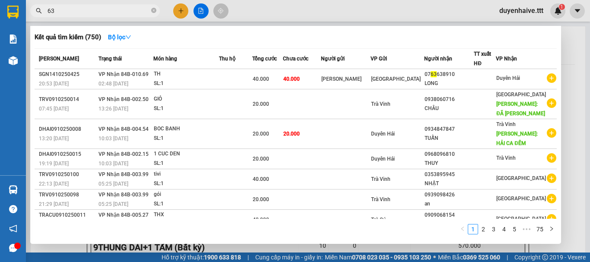
type input "638"
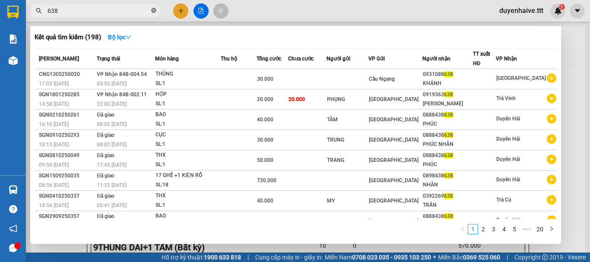
click at [152, 9] on icon "close-circle" at bounding box center [153, 10] width 5 height 5
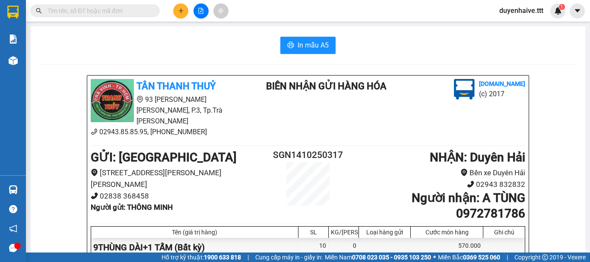
click at [136, 17] on span at bounding box center [94, 10] width 129 height 13
click at [115, 7] on input "text" at bounding box center [98, 10] width 102 height 9
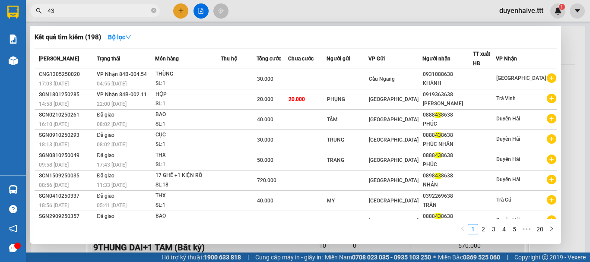
type input "431"
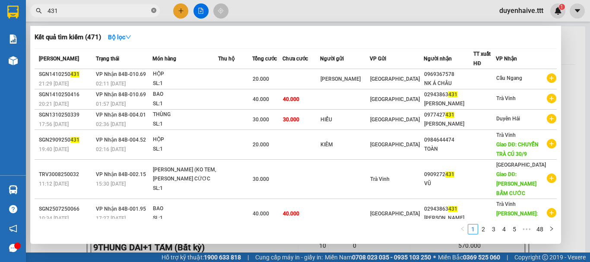
click at [153, 9] on icon "close-circle" at bounding box center [153, 10] width 5 height 5
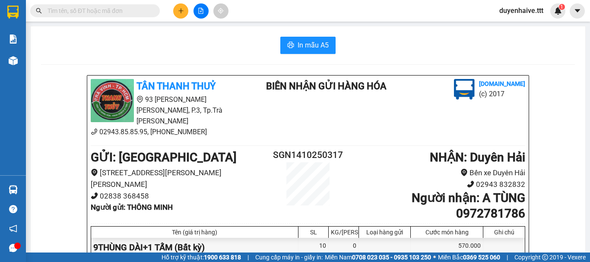
click at [126, 17] on div "Kết quả tìm kiếm ( 471 ) Bộ lọc Mã ĐH Trạng thái Món hàng Thu hộ Tổng cước Chưa…" at bounding box center [84, 10] width 168 height 15
click at [111, 10] on input "text" at bounding box center [98, 10] width 102 height 9
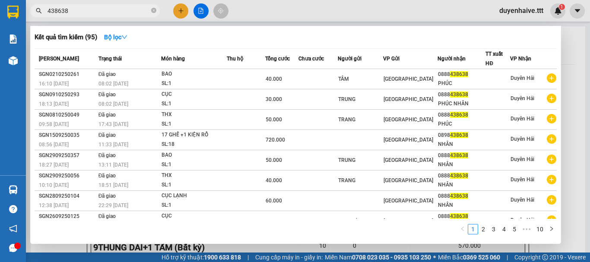
type input "438638"
click at [152, 10] on icon "close-circle" at bounding box center [153, 10] width 5 height 5
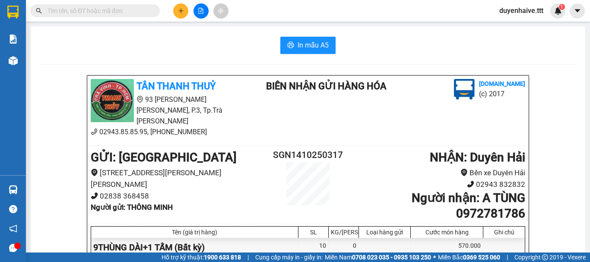
click at [114, 10] on input "text" at bounding box center [98, 10] width 102 height 9
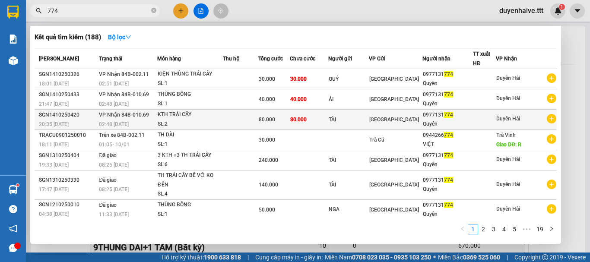
type input "774"
click at [472, 119] on div "0977131 774" at bounding box center [447, 115] width 49 height 9
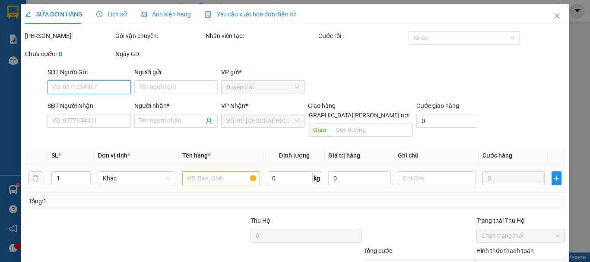
type input "TÀI"
type input "0977131774"
type input "Quyên"
type input "80.000"
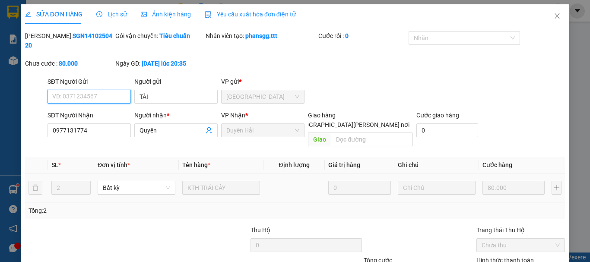
scroll to position [59, 0]
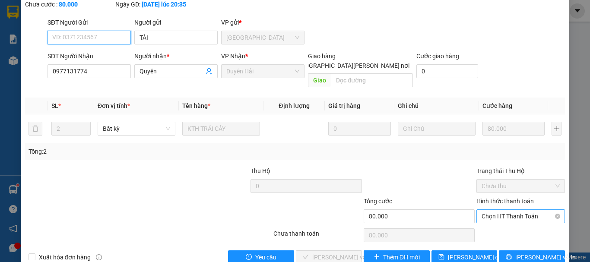
click at [500, 210] on span "Chọn HT Thanh Toán" at bounding box center [520, 216] width 78 height 13
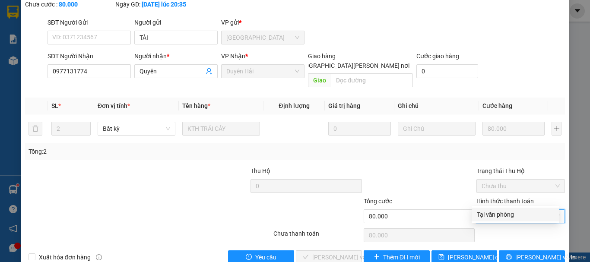
click at [487, 214] on div "Tại văn phòng" at bounding box center [515, 214] width 77 height 9
type input "0"
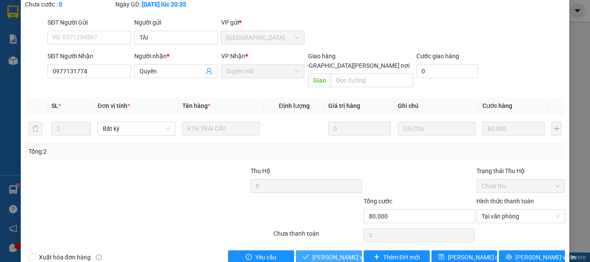
click at [350, 253] on span "[PERSON_NAME] và [PERSON_NAME] hàng" at bounding box center [370, 257] width 117 height 9
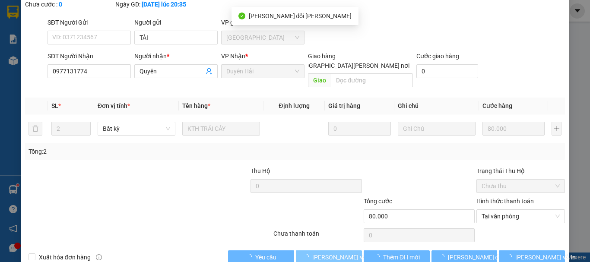
scroll to position [0, 0]
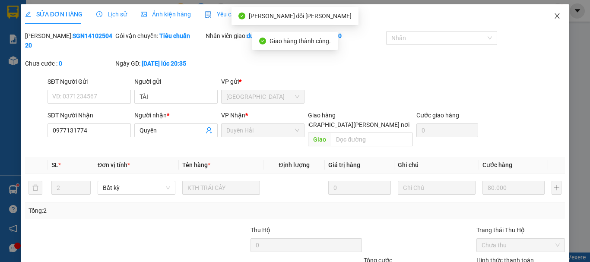
click at [553, 14] on icon "close" at bounding box center [556, 16] width 7 height 7
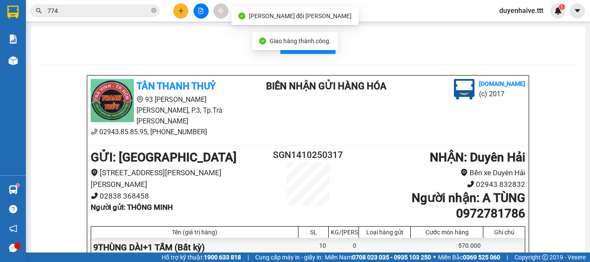
click at [134, 12] on input "774" at bounding box center [98, 10] width 102 height 9
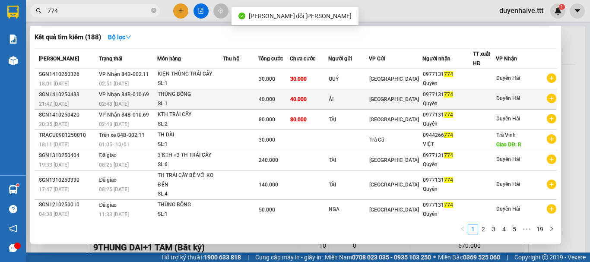
click at [469, 101] on div "Quyên" at bounding box center [447, 103] width 49 height 9
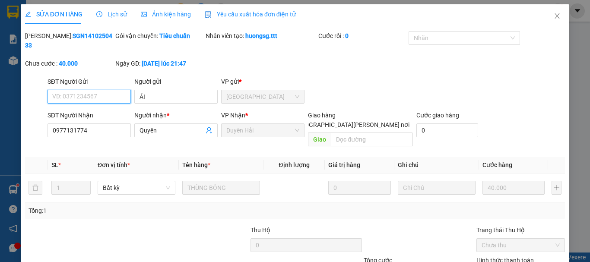
type input "ÁI"
type input "0977131774"
type input "Quyên"
type input "40.000"
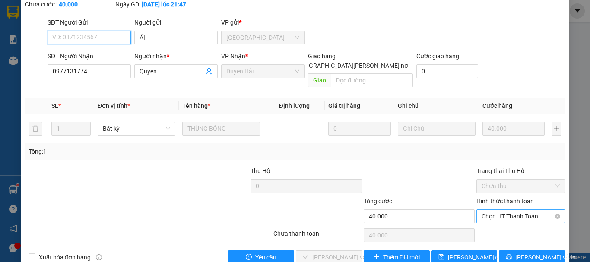
click at [481, 210] on span "Chọn HT Thanh Toán" at bounding box center [520, 216] width 78 height 13
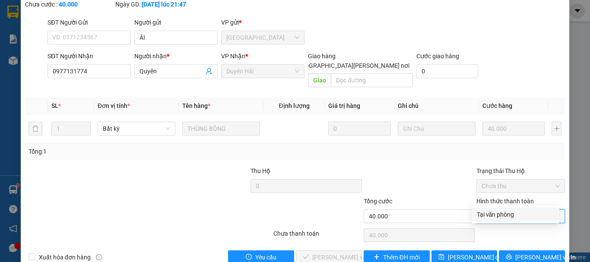
click at [482, 214] on div "Tại văn phòng" at bounding box center [515, 214] width 77 height 9
type input "0"
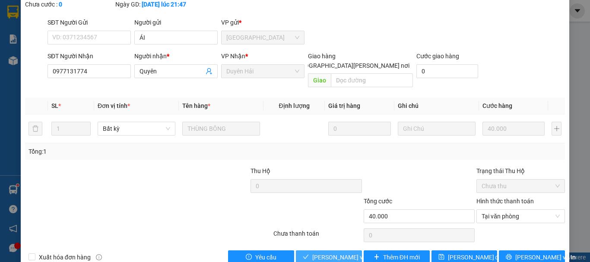
click at [352, 253] on span "[PERSON_NAME] và [PERSON_NAME] hàng" at bounding box center [370, 257] width 117 height 9
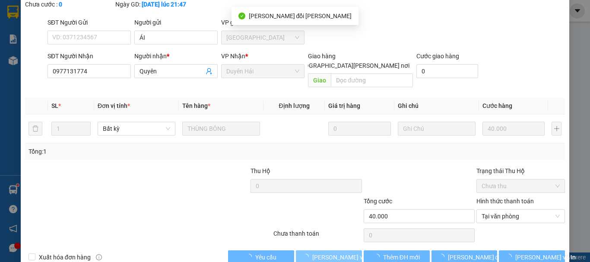
scroll to position [0, 0]
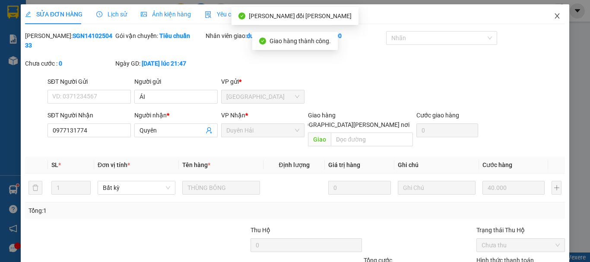
click at [553, 14] on icon "close" at bounding box center [556, 16] width 7 height 7
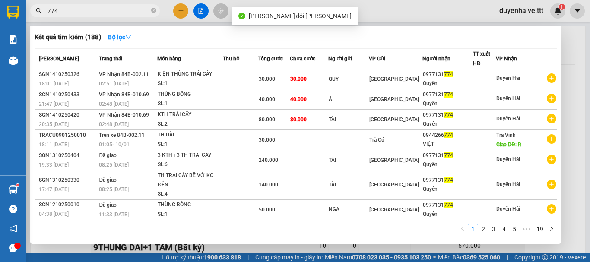
click at [129, 11] on input "774" at bounding box center [98, 10] width 102 height 9
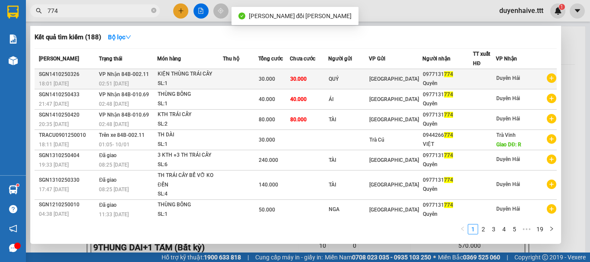
click at [483, 77] on div at bounding box center [484, 79] width 22 height 9
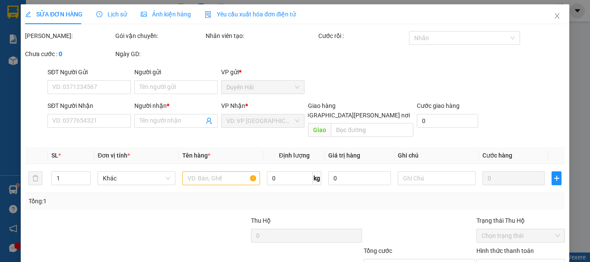
type input "QUÝ"
type input "0977131774"
type input "Quyên"
type input "30.000"
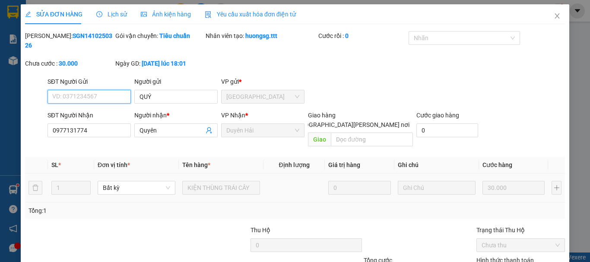
scroll to position [55, 0]
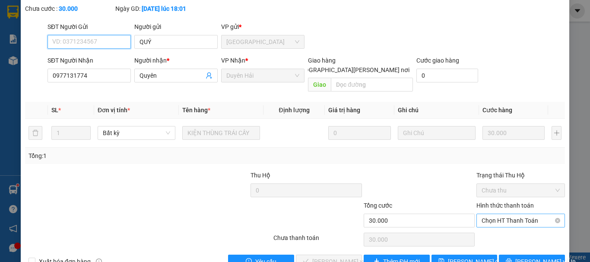
click at [481, 214] on span "Chọn HT Thanh Toán" at bounding box center [520, 220] width 78 height 13
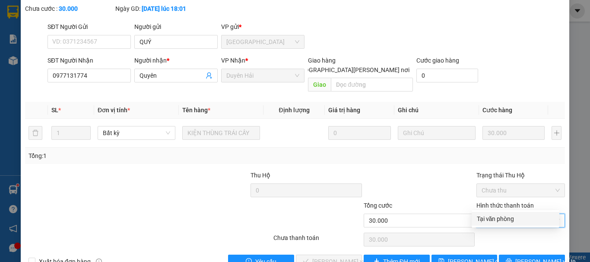
click at [479, 215] on div "Tại văn phòng" at bounding box center [515, 218] width 77 height 9
type input "0"
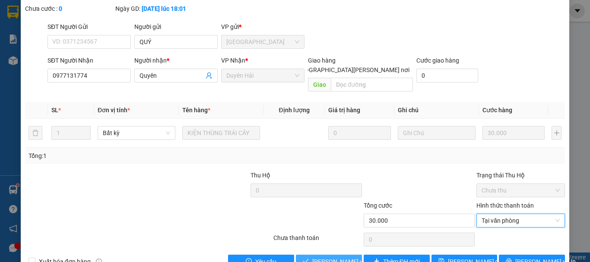
click at [340, 257] on span "[PERSON_NAME] và [PERSON_NAME] hàng" at bounding box center [370, 261] width 117 height 9
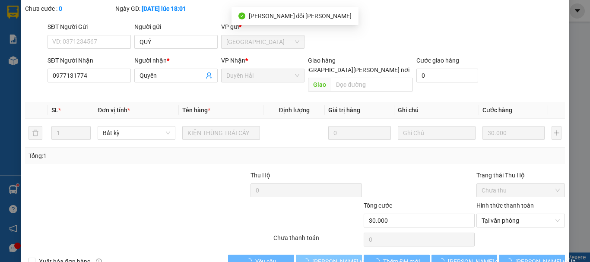
scroll to position [0, 0]
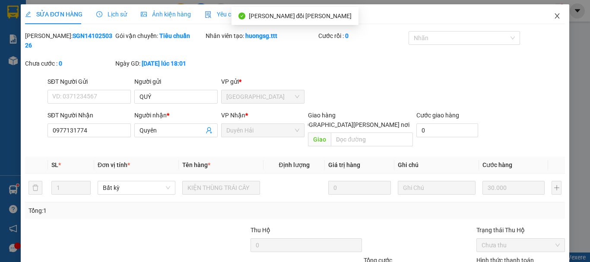
click at [553, 16] on icon "close" at bounding box center [556, 16] width 7 height 7
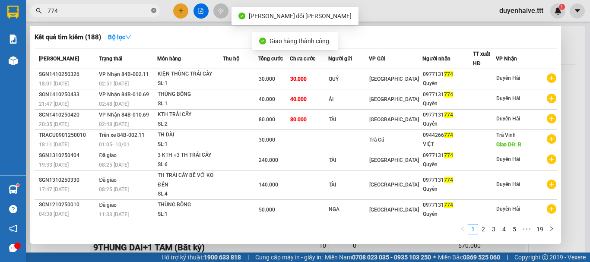
click at [154, 10] on icon "close-circle" at bounding box center [153, 10] width 5 height 5
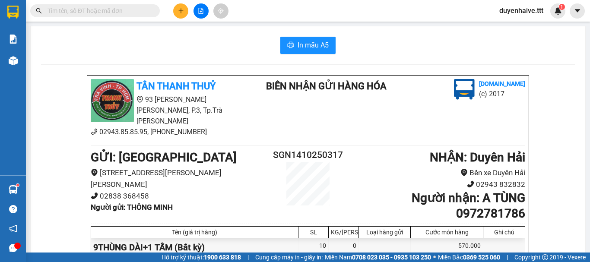
click at [263, 11] on div "Kết quả tìm kiếm ( 188 ) Bộ lọc Mã ĐH Trạng thái Món hàng Thu hộ Tổng cước Chưa…" at bounding box center [295, 11] width 590 height 22
click at [111, 11] on input "text" at bounding box center [98, 10] width 102 height 9
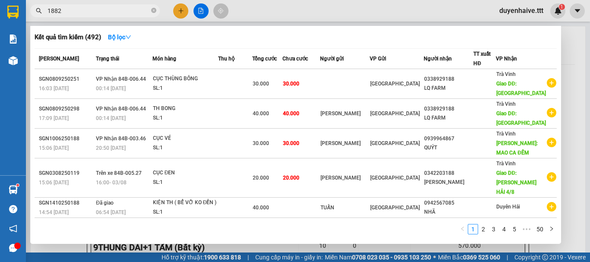
click at [51, 9] on input "1882" at bounding box center [98, 10] width 102 height 9
type input "882"
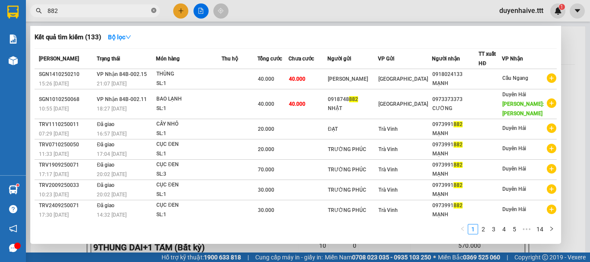
click at [152, 10] on icon "close-circle" at bounding box center [153, 10] width 5 height 5
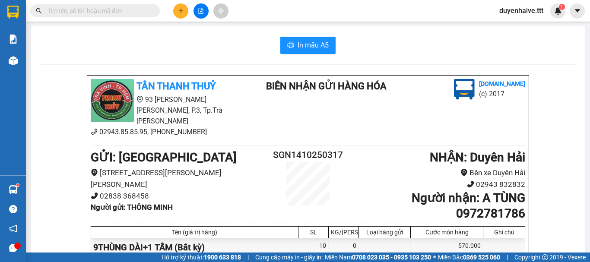
click at [117, 12] on input "text" at bounding box center [98, 10] width 102 height 9
type input "198"
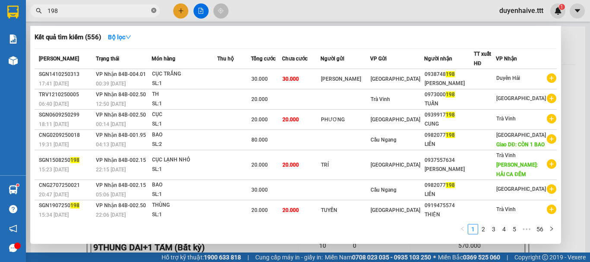
click at [155, 9] on icon "close-circle" at bounding box center [153, 10] width 5 height 5
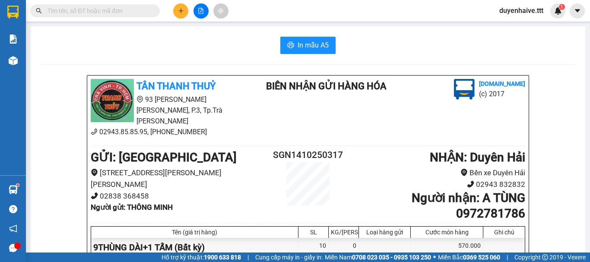
click at [136, 9] on input "text" at bounding box center [98, 10] width 102 height 9
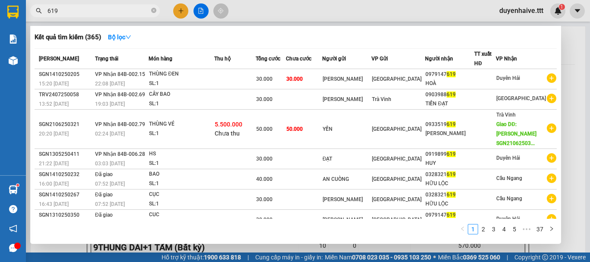
type input "619"
click at [151, 10] on span "619" at bounding box center [94, 10] width 129 height 13
click at [155, 8] on span at bounding box center [153, 11] width 5 height 8
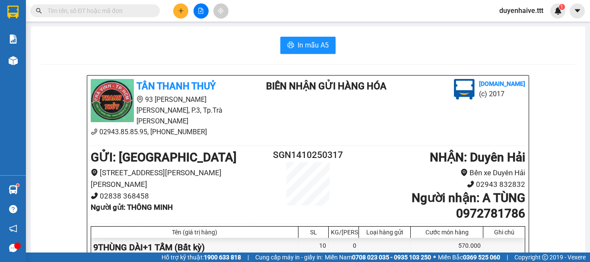
click at [127, 8] on input "text" at bounding box center [98, 10] width 102 height 9
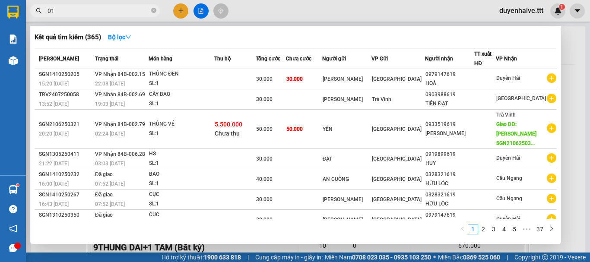
type input "015"
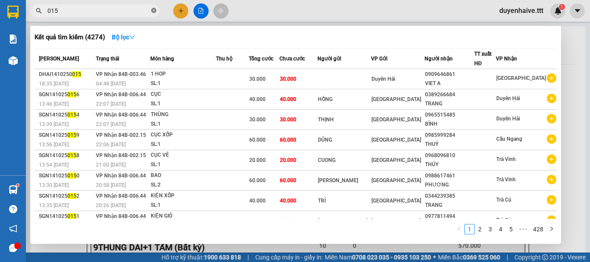
click at [152, 12] on icon "close-circle" at bounding box center [153, 10] width 5 height 5
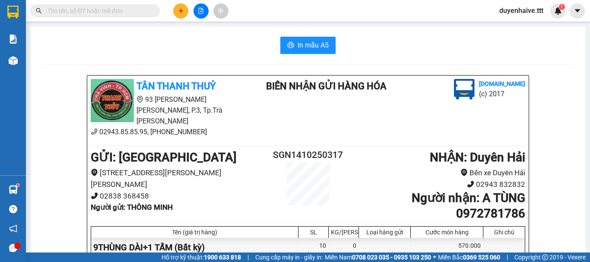
click at [123, 12] on input "text" at bounding box center [98, 10] width 102 height 9
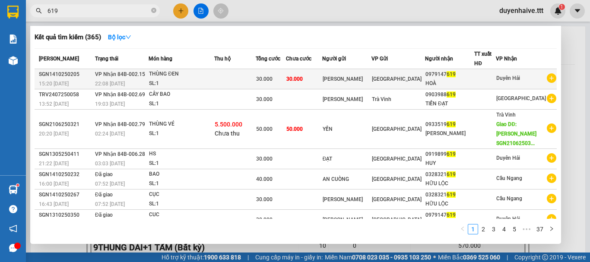
type input "619"
click at [502, 76] on span "Duyên Hải" at bounding box center [508, 78] width 24 height 6
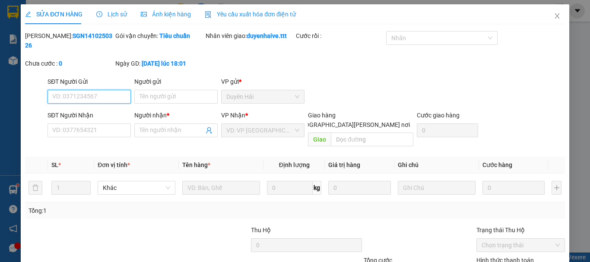
type input "[PERSON_NAME]"
type input "0979147619"
type input "HOÀ"
type input "30.000"
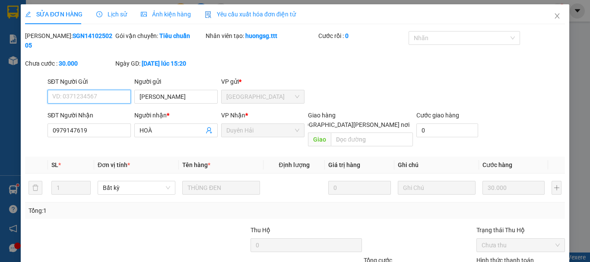
scroll to position [59, 0]
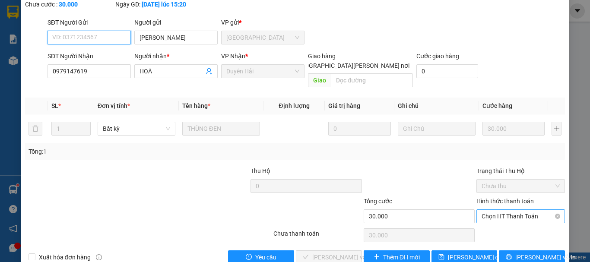
click at [484, 210] on span "Chọn HT Thanh Toán" at bounding box center [520, 216] width 78 height 13
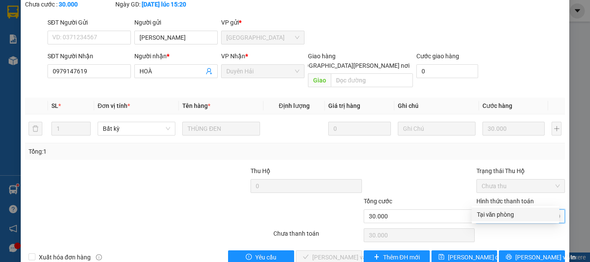
click at [482, 218] on div "Tại văn phòng" at bounding box center [515, 214] width 77 height 9
type input "0"
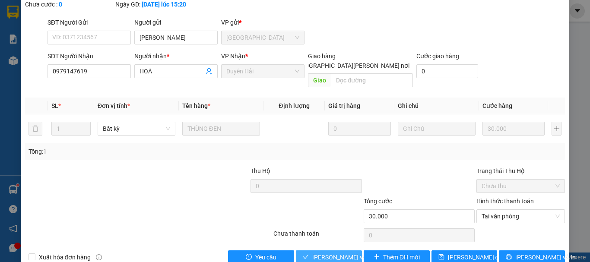
click at [337, 253] on span "[PERSON_NAME] và [PERSON_NAME] hàng" at bounding box center [370, 257] width 117 height 9
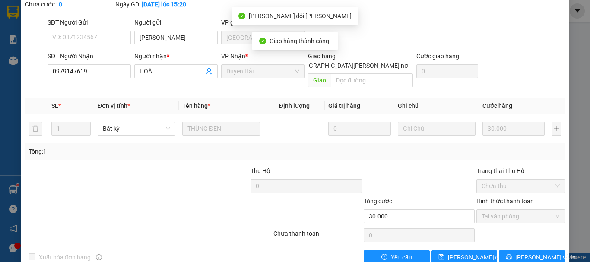
scroll to position [0, 0]
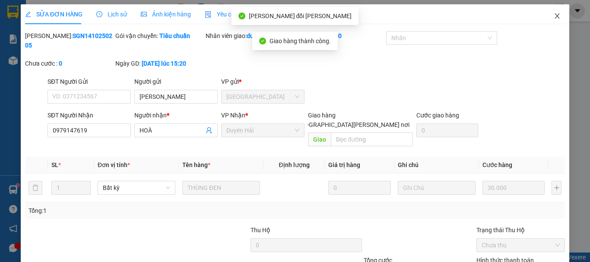
click at [555, 17] on icon "close" at bounding box center [557, 15] width 5 height 5
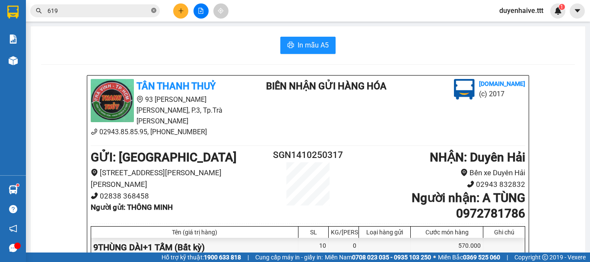
click at [153, 8] on span at bounding box center [153, 11] width 5 height 8
click at [116, 11] on input "text" at bounding box center [98, 10] width 102 height 9
click at [98, 12] on input "text" at bounding box center [98, 10] width 102 height 9
click at [96, 9] on input "text" at bounding box center [98, 10] width 102 height 9
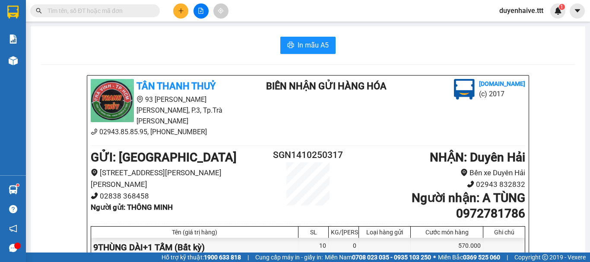
click at [96, 9] on input "text" at bounding box center [98, 10] width 102 height 9
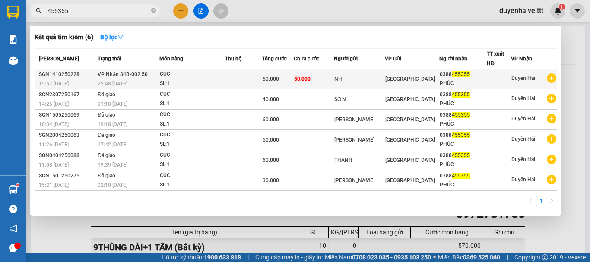
type input "455355"
click at [467, 76] on div "0388 455355" at bounding box center [462, 74] width 47 height 9
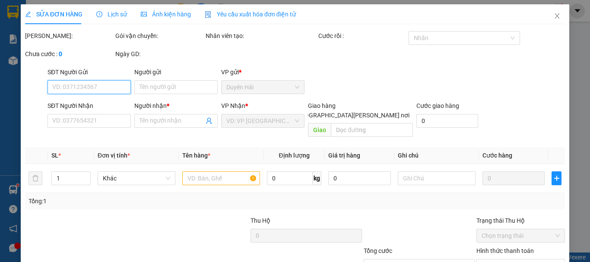
type input "NHI"
type input "0388455355"
type input "PHÚC"
type input "50.000"
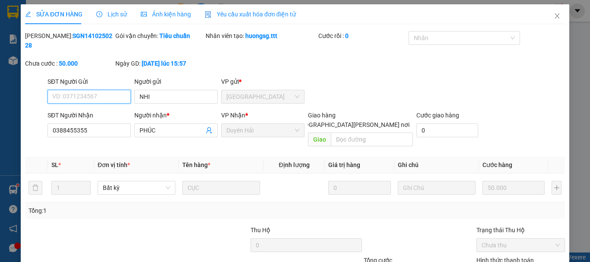
scroll to position [59, 0]
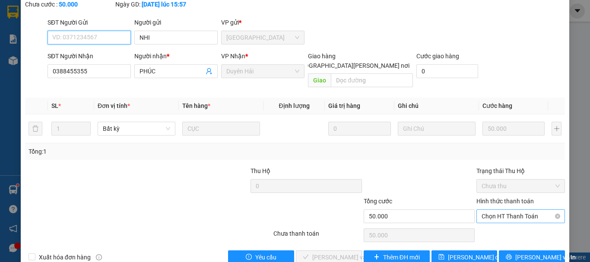
click at [495, 210] on span "Chọn HT Thanh Toán" at bounding box center [520, 216] width 78 height 13
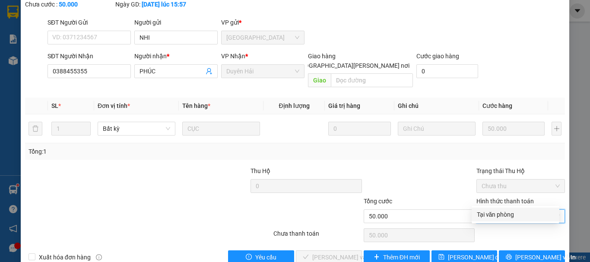
click at [491, 217] on div "Tại văn phòng" at bounding box center [515, 214] width 77 height 9
type input "0"
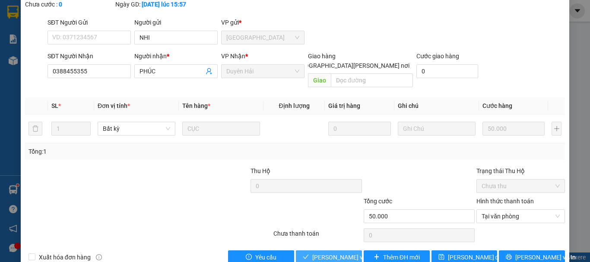
click at [336, 253] on span "[PERSON_NAME] và [PERSON_NAME] hàng" at bounding box center [370, 257] width 117 height 9
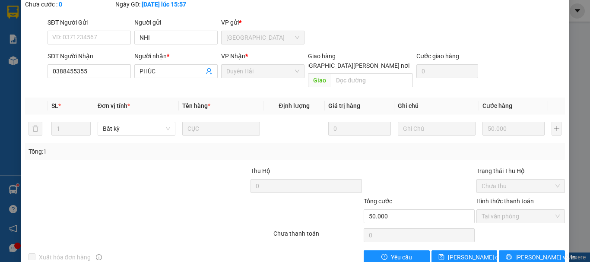
scroll to position [0, 0]
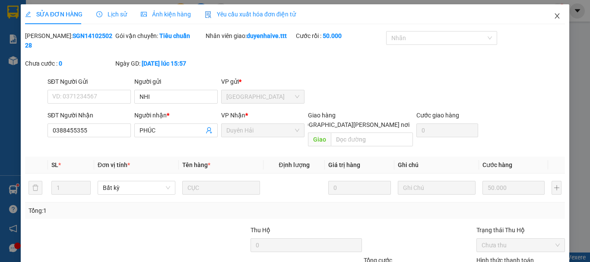
click at [553, 17] on icon "close" at bounding box center [556, 16] width 7 height 7
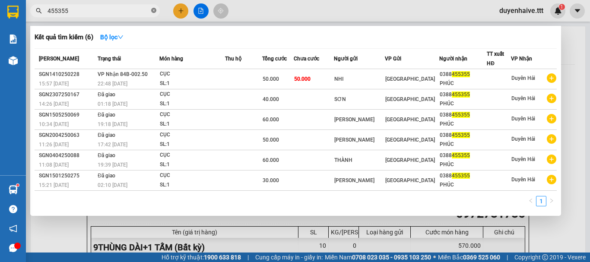
click at [154, 9] on icon "close-circle" at bounding box center [153, 10] width 5 height 5
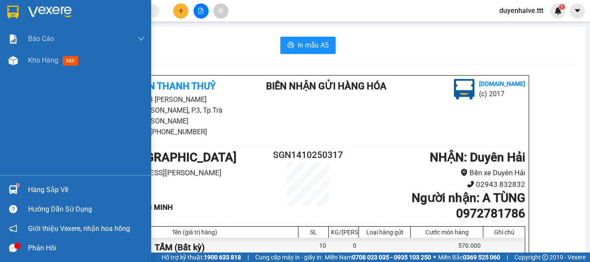
click at [41, 188] on div "Hàng sắp về" at bounding box center [86, 189] width 117 height 13
click at [4, 109] on div "Báo cáo Báo cáo dòng tiền (trưởng trạm) Mẫu 1: Báo cáo dòng tiền theo nhân viên…" at bounding box center [75, 131] width 151 height 262
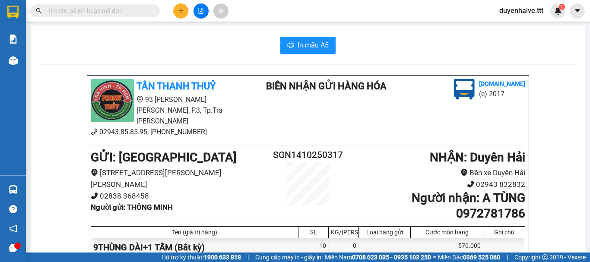
click at [129, 9] on input "text" at bounding box center [98, 10] width 102 height 9
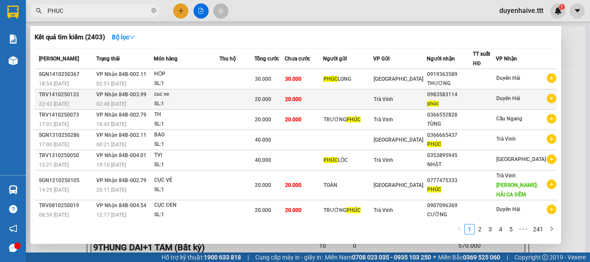
type input "PHUC"
click at [469, 101] on div "phúc" at bounding box center [449, 103] width 45 height 9
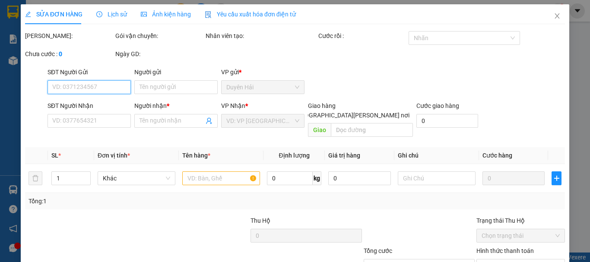
type input "0983583114"
type input "phúc"
type input "20.000"
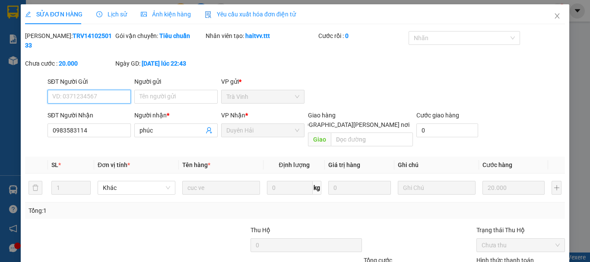
scroll to position [59, 0]
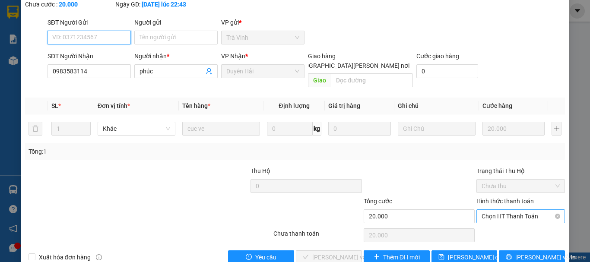
click at [486, 210] on span "Chọn HT Thanh Toán" at bounding box center [520, 216] width 78 height 13
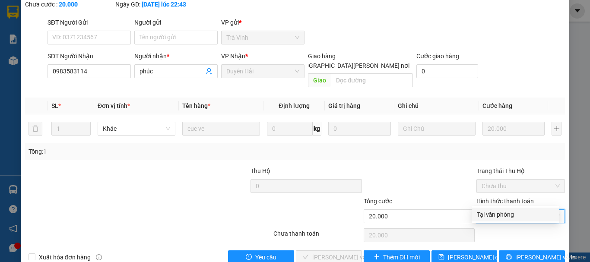
click at [487, 217] on div "Tại văn phòng" at bounding box center [515, 214] width 77 height 9
type input "0"
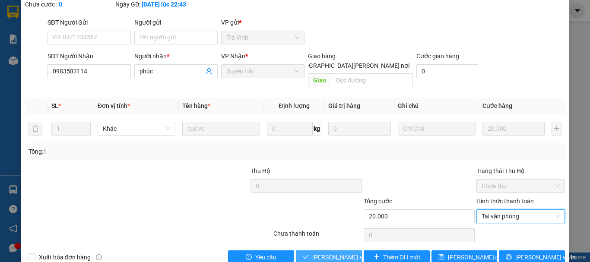
click at [316, 253] on span "[PERSON_NAME] và [PERSON_NAME] hàng" at bounding box center [370, 257] width 117 height 9
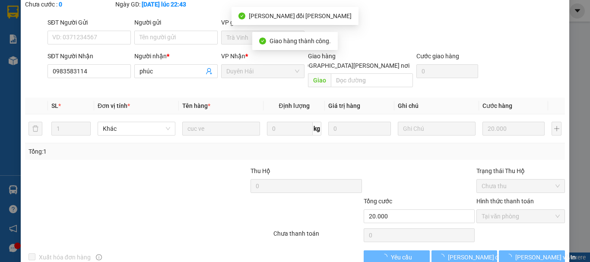
scroll to position [0, 0]
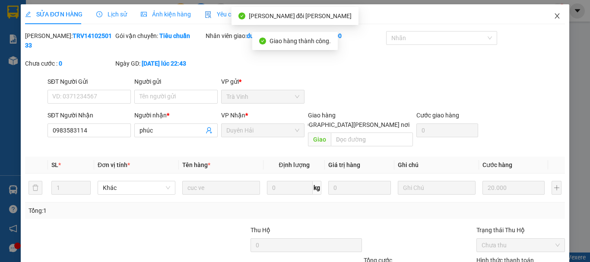
click at [555, 17] on icon "close" at bounding box center [557, 15] width 5 height 5
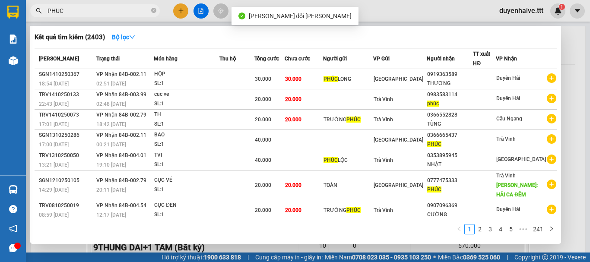
click at [123, 13] on input "PHUC" at bounding box center [98, 10] width 102 height 9
click at [153, 11] on icon "close-circle" at bounding box center [153, 10] width 5 height 5
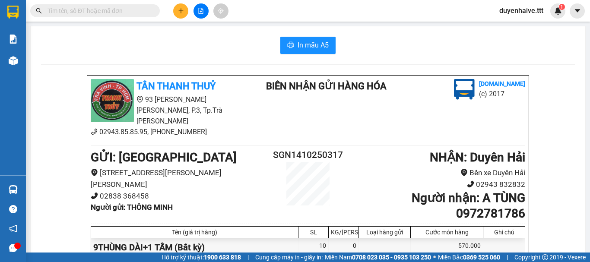
click at [123, 9] on input "text" at bounding box center [98, 10] width 102 height 9
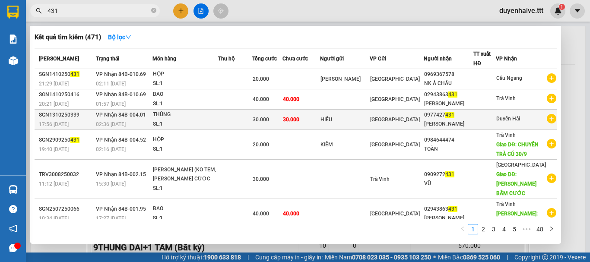
type input "431"
click at [480, 119] on div at bounding box center [485, 119] width 22 height 9
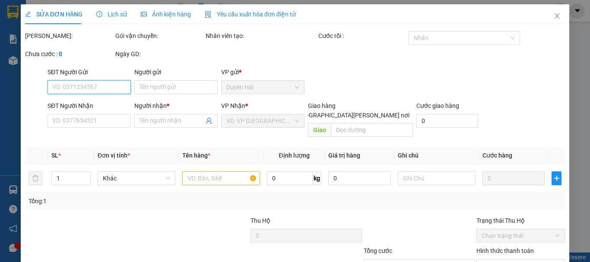
type input "HIỂU"
type input "0977427431"
type input "[PERSON_NAME]"
type input "30.000"
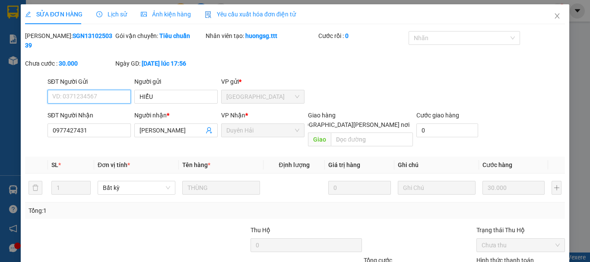
scroll to position [59, 0]
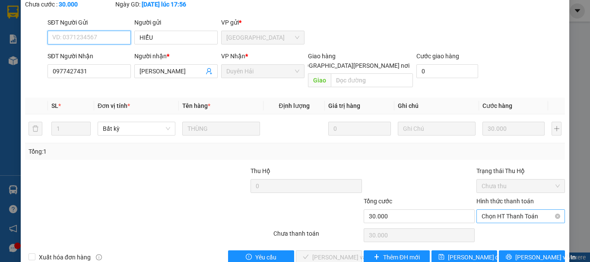
click at [488, 210] on span "Chọn HT Thanh Toán" at bounding box center [520, 216] width 78 height 13
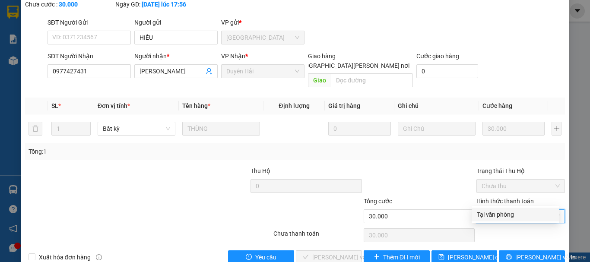
click at [489, 215] on div "Tại văn phòng" at bounding box center [515, 214] width 77 height 9
type input "0"
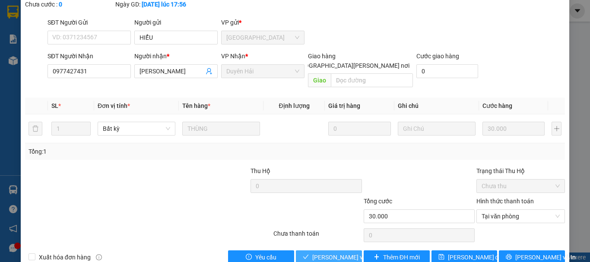
click at [325, 253] on span "[PERSON_NAME] và [PERSON_NAME] hàng" at bounding box center [370, 257] width 117 height 9
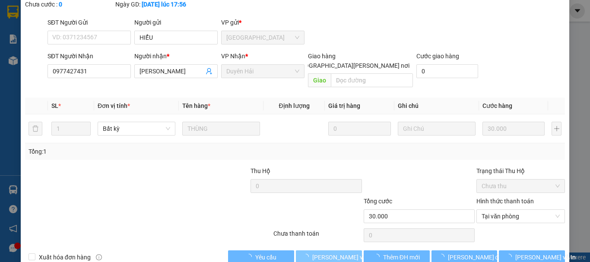
scroll to position [0, 0]
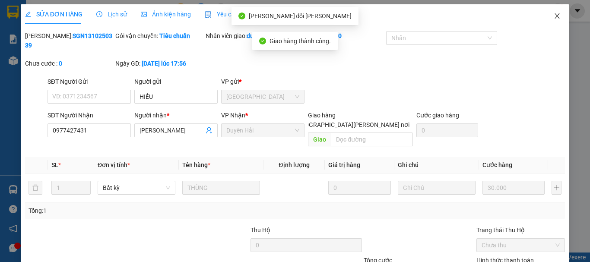
click at [553, 18] on icon "close" at bounding box center [556, 16] width 7 height 7
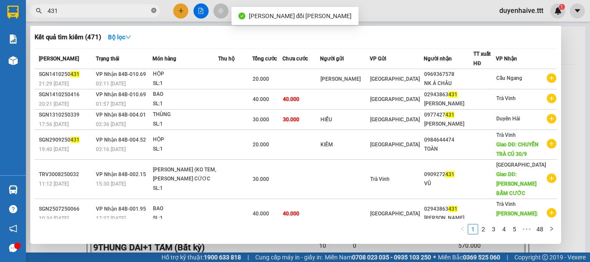
click at [153, 12] on icon "close-circle" at bounding box center [153, 10] width 5 height 5
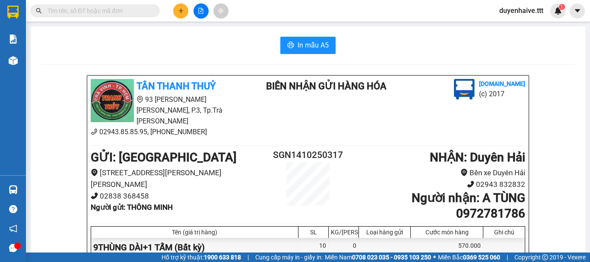
click at [137, 6] on span at bounding box center [94, 10] width 129 height 13
click at [120, 9] on input "text" at bounding box center [98, 10] width 102 height 9
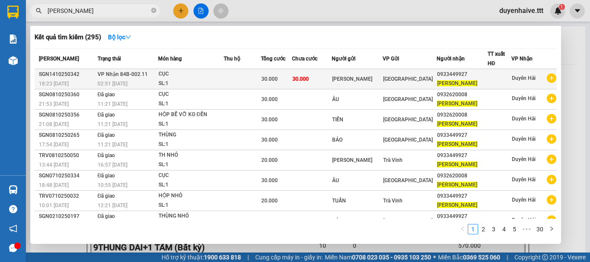
type input "NGUYEN CHI"
click at [466, 72] on div "0933449927" at bounding box center [462, 74] width 50 height 9
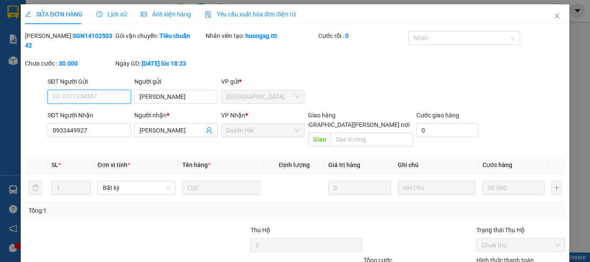
type input "[PERSON_NAME]"
type input "0933449927"
type input "[PERSON_NAME]"
type input "30.000"
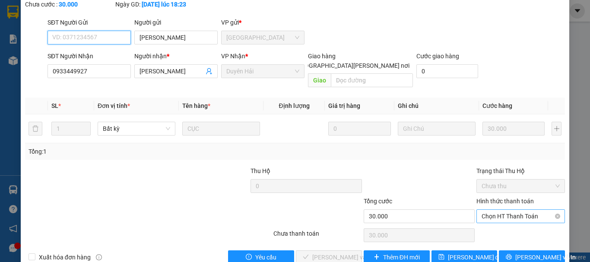
click at [493, 210] on span "Chọn HT Thanh Toán" at bounding box center [520, 216] width 78 height 13
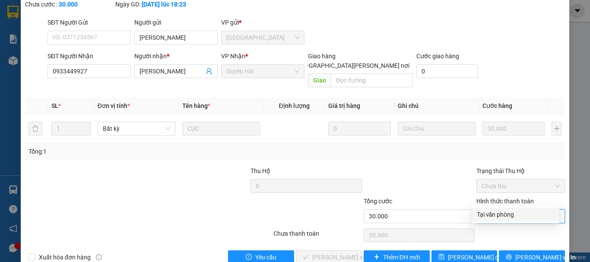
click at [486, 215] on div "Tại văn phòng" at bounding box center [515, 214] width 77 height 9
type input "0"
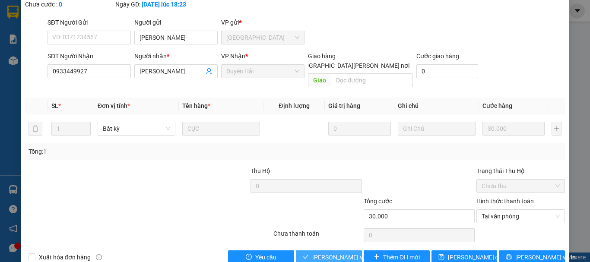
click at [342, 253] on span "[PERSON_NAME] và [PERSON_NAME] hàng" at bounding box center [370, 257] width 117 height 9
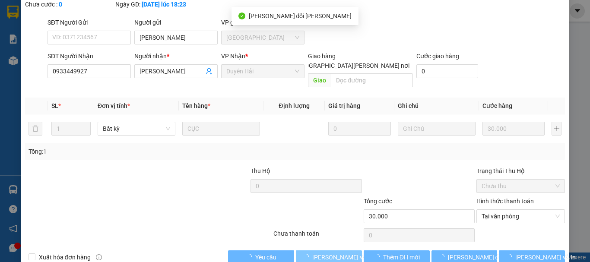
scroll to position [0, 0]
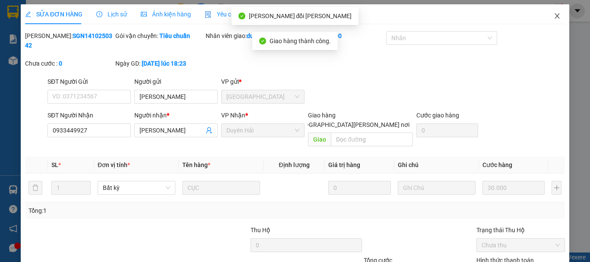
click at [553, 13] on icon "close" at bounding box center [556, 16] width 7 height 7
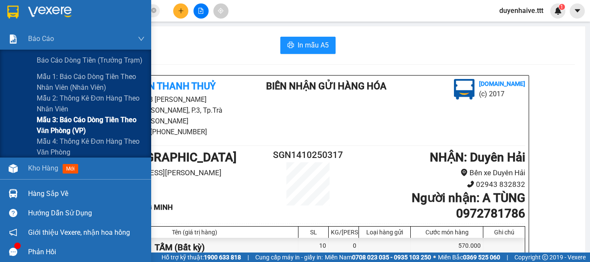
click at [62, 122] on span "Mẫu 3: Báo cáo dòng tiền theo văn phòng (VP)" at bounding box center [91, 125] width 108 height 22
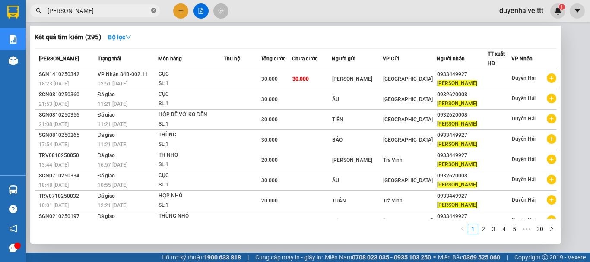
click at [155, 10] on icon "close-circle" at bounding box center [153, 10] width 5 height 5
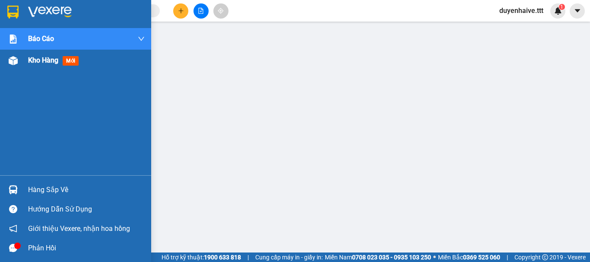
click at [45, 62] on span "Kho hàng" at bounding box center [43, 60] width 30 height 8
click at [337, 12] on div "Kết quả tìm kiếm ( 295 ) Bộ lọc Mã ĐH Trạng thái Món hàng Thu hộ Tổng cước Chưa…" at bounding box center [295, 11] width 590 height 22
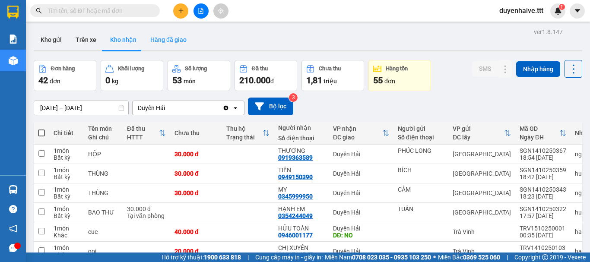
click at [163, 40] on button "Hàng đã giao" at bounding box center [168, 39] width 50 height 21
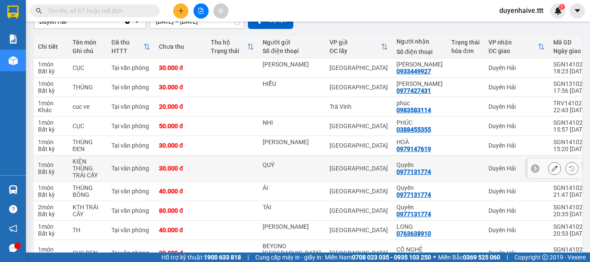
scroll to position [153, 0]
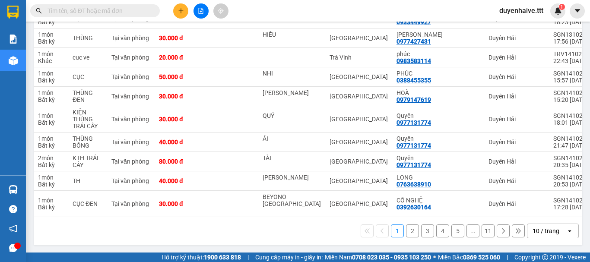
click at [534, 233] on div "10 / trang" at bounding box center [545, 231] width 27 height 9
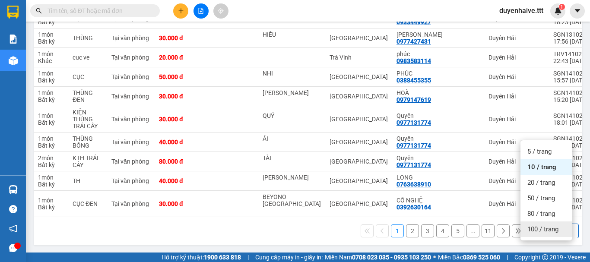
click at [534, 225] on span "100 / trang" at bounding box center [542, 229] width 31 height 9
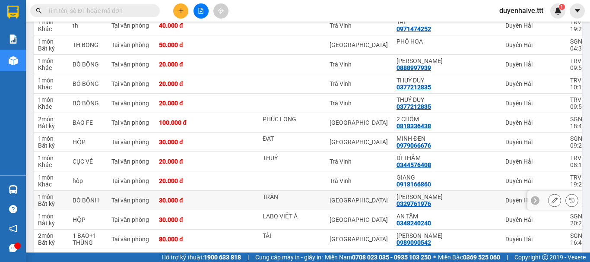
scroll to position [906, 0]
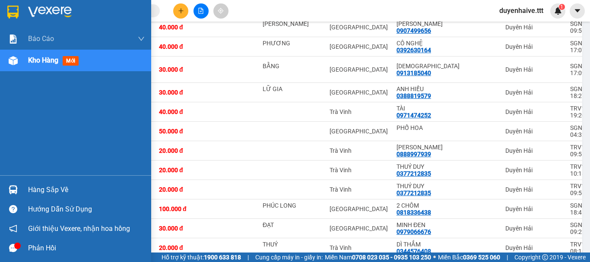
click at [43, 60] on span "Kho hàng" at bounding box center [43, 60] width 30 height 8
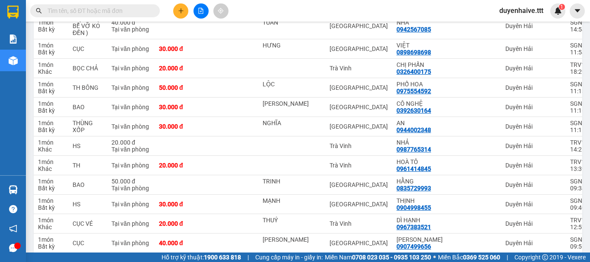
scroll to position [561, 0]
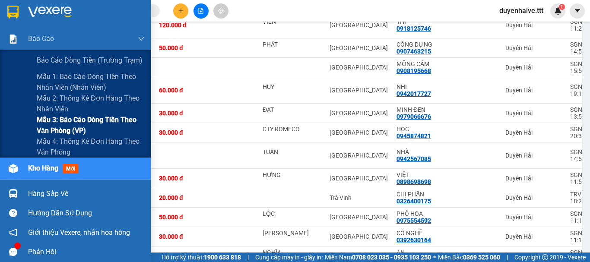
click at [47, 125] on span "Mẫu 3: Báo cáo dòng tiền theo văn phòng (VP)" at bounding box center [91, 125] width 108 height 22
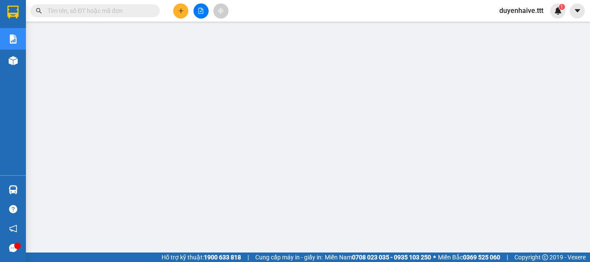
click at [135, 9] on input "text" at bounding box center [98, 10] width 102 height 9
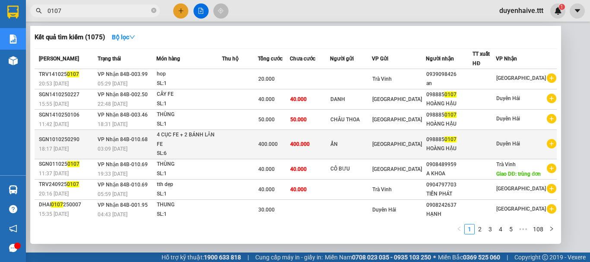
type input "0107"
click at [462, 136] on div "098885 0107" at bounding box center [449, 139] width 46 height 9
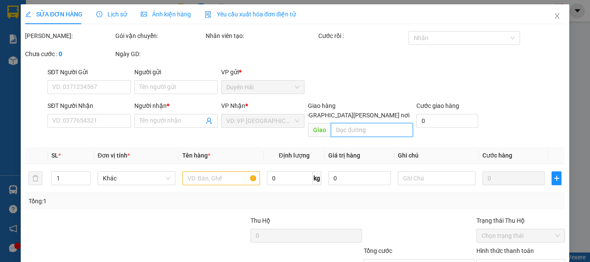
click at [355, 123] on input "text" at bounding box center [372, 130] width 82 height 14
type input "ẨN"
type input "0988850107"
type input "HOÀNG HẬU"
type input "400.000"
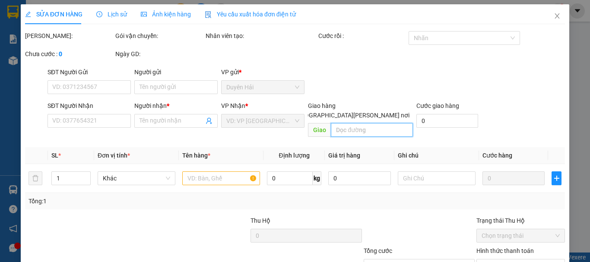
type input "400.000"
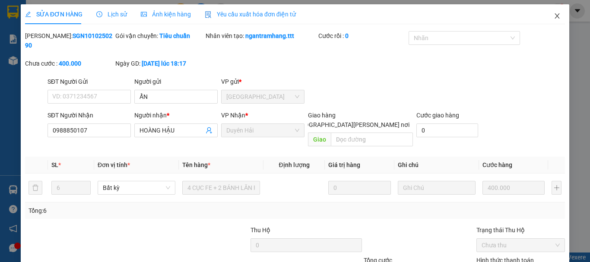
click at [553, 16] on icon "close" at bounding box center [556, 16] width 7 height 7
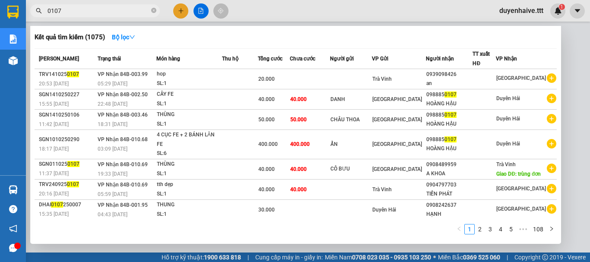
click at [105, 8] on input "0107" at bounding box center [98, 10] width 102 height 9
click at [153, 10] on icon "close-circle" at bounding box center [153, 10] width 5 height 5
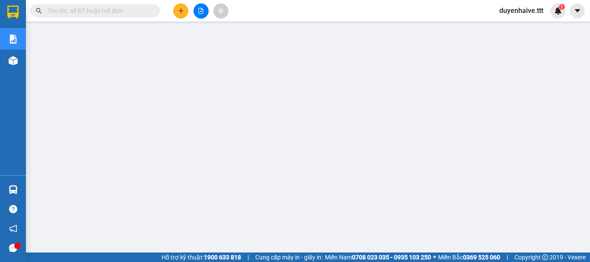
click at [118, 9] on input "text" at bounding box center [98, 10] width 102 height 9
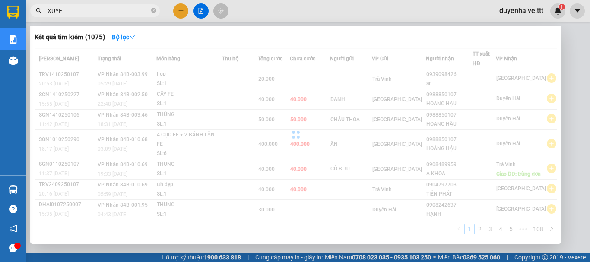
type input "XUYEN"
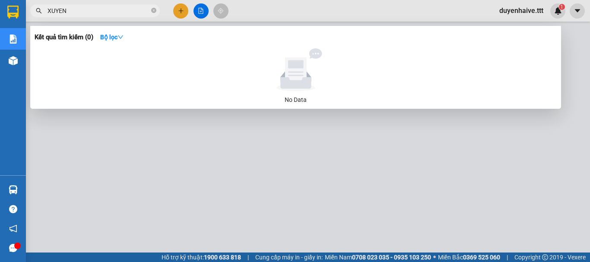
click at [155, 10] on icon "close-circle" at bounding box center [153, 10] width 5 height 5
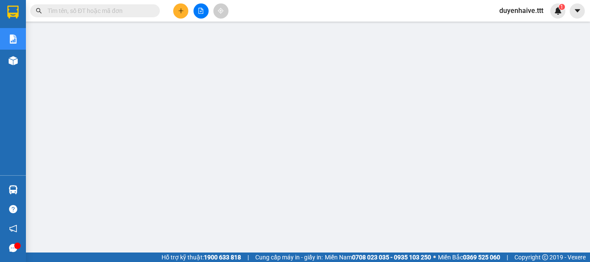
click at [138, 9] on input "text" at bounding box center [98, 10] width 102 height 9
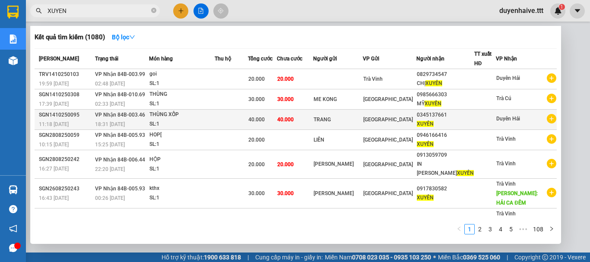
type input "XUYEN"
click at [498, 125] on div "Duyên Hải" at bounding box center [508, 119] width 24 height 11
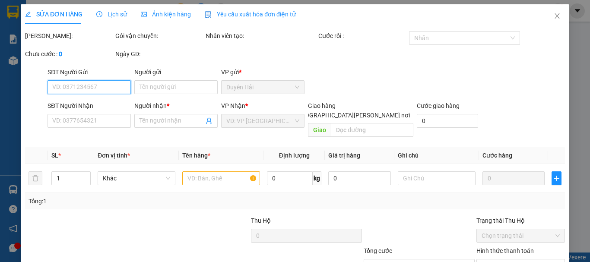
scroll to position [59, 0]
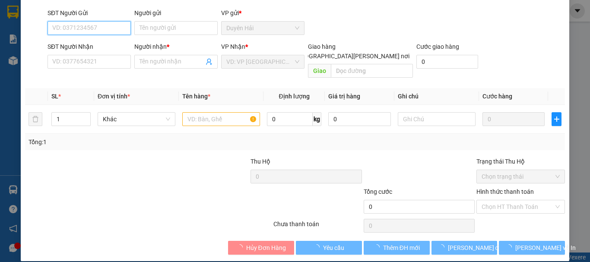
type input "TRANG"
type input "0345137661"
type input "XUYÊN"
type input "40.000"
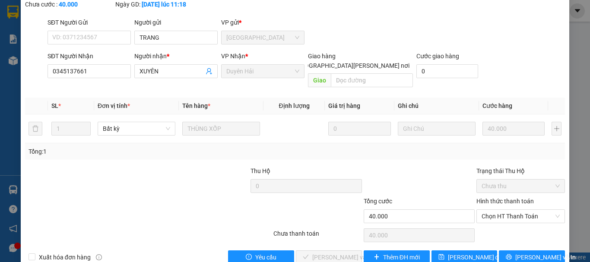
click at [489, 207] on div "Hình thức thanh toán Chọn HT Thanh Toán" at bounding box center [520, 211] width 88 height 30
click at [488, 210] on span "Chọn HT Thanh Toán" at bounding box center [520, 216] width 78 height 13
click at [483, 217] on div "Tại văn phòng" at bounding box center [515, 214] width 77 height 9
type input "0"
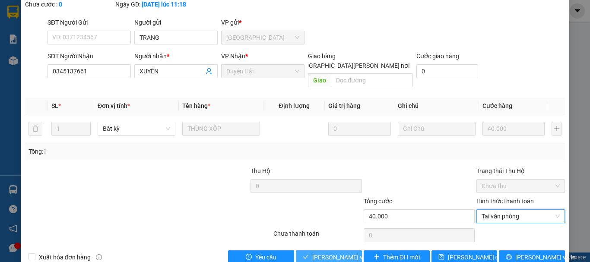
click at [342, 253] on span "[PERSON_NAME] và [PERSON_NAME] hàng" at bounding box center [370, 257] width 117 height 9
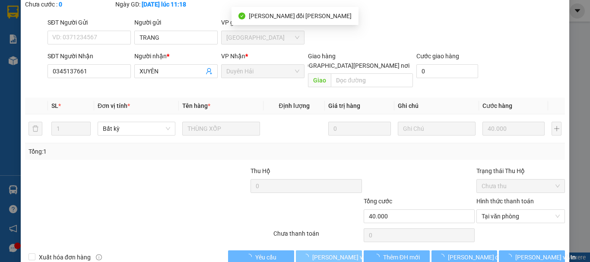
scroll to position [0, 0]
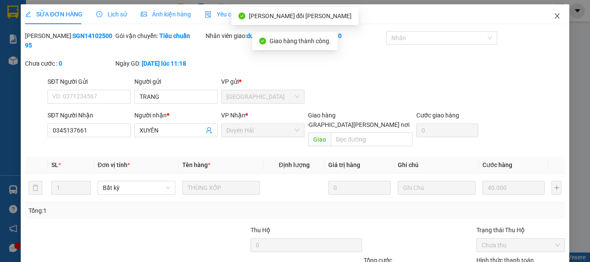
click at [555, 16] on span "Close" at bounding box center [557, 16] width 24 height 24
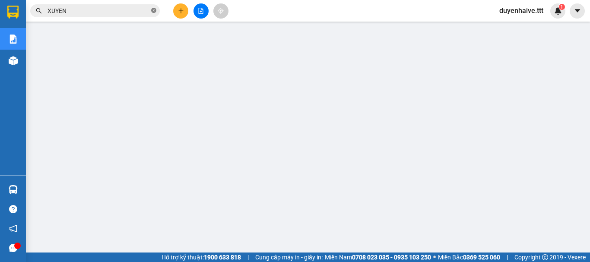
click at [152, 10] on icon "close-circle" at bounding box center [153, 10] width 5 height 5
click at [128, 8] on input "text" at bounding box center [98, 10] width 102 height 9
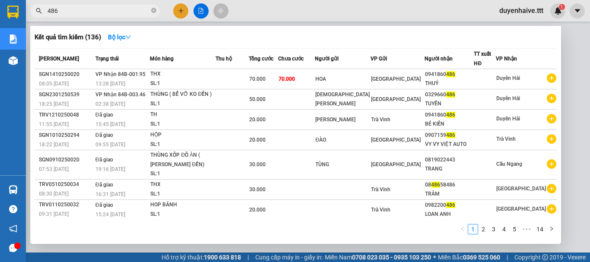
click at [48, 7] on input "486" at bounding box center [98, 10] width 102 height 9
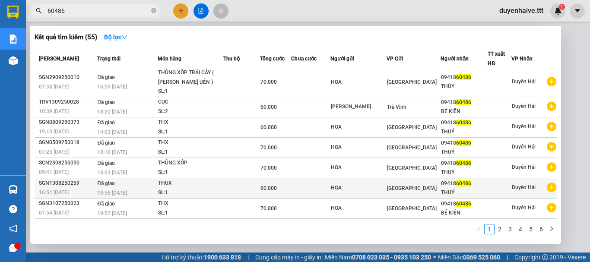
scroll to position [62, 0]
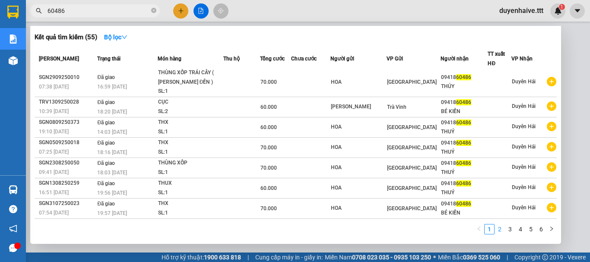
type input "60486"
click at [497, 230] on link "2" at bounding box center [499, 228] width 9 height 9
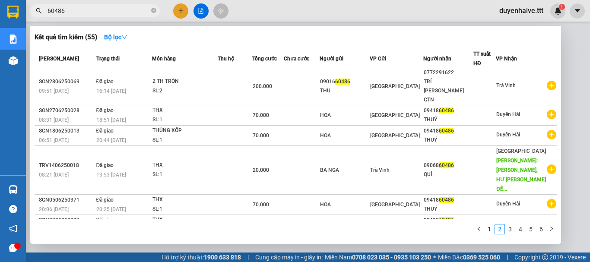
scroll to position [0, 0]
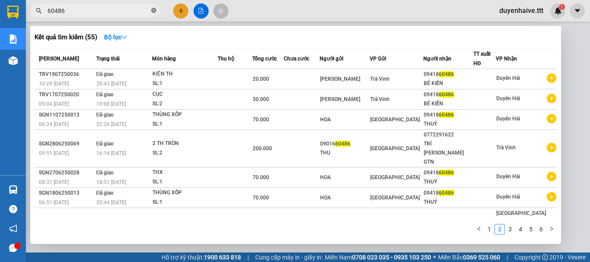
click at [156, 10] on icon "close-circle" at bounding box center [153, 10] width 5 height 5
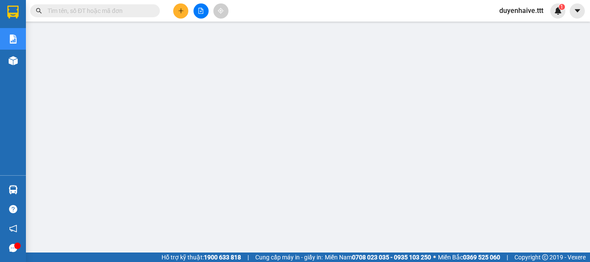
click at [139, 13] on input "text" at bounding box center [98, 10] width 102 height 9
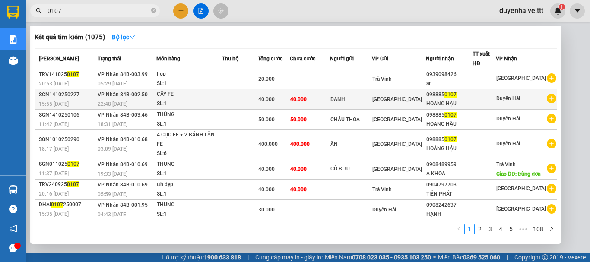
type input "0107"
click at [495, 98] on div at bounding box center [484, 99] width 22 height 9
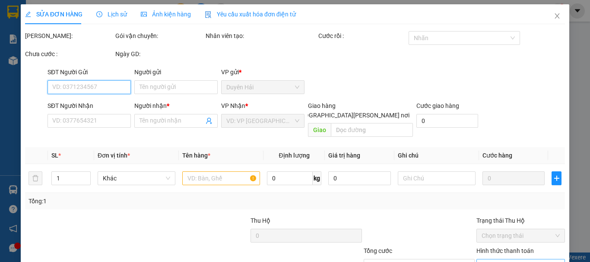
scroll to position [59, 0]
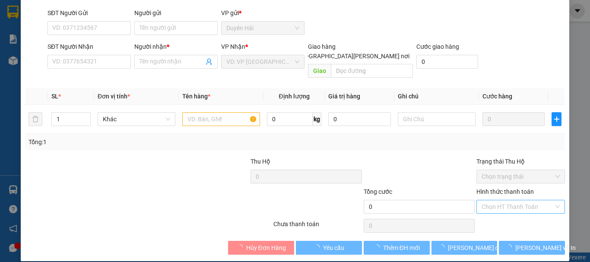
click at [492, 200] on input "Hình thức thanh toán" at bounding box center [517, 206] width 72 height 13
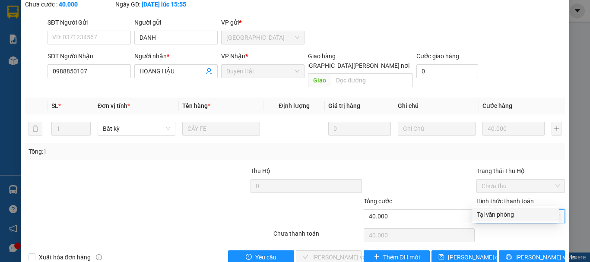
type input "DANH"
type input "0988850107"
type input "HOÀNG HẬU"
type input "40.000"
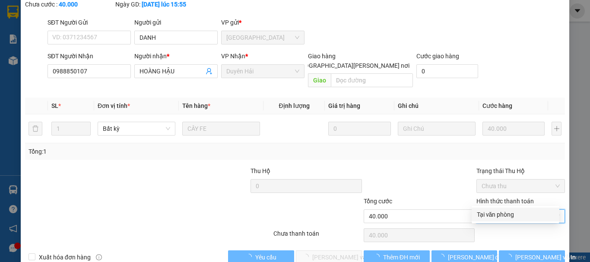
click at [487, 214] on div "Tại văn phòng" at bounding box center [515, 214] width 77 height 9
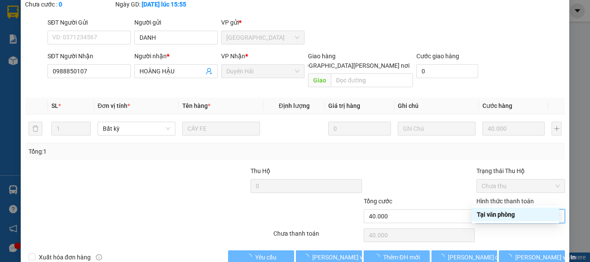
type input "0"
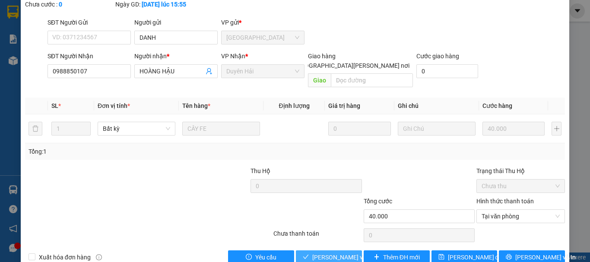
click at [325, 253] on span "[PERSON_NAME] và [PERSON_NAME] hàng" at bounding box center [370, 257] width 117 height 9
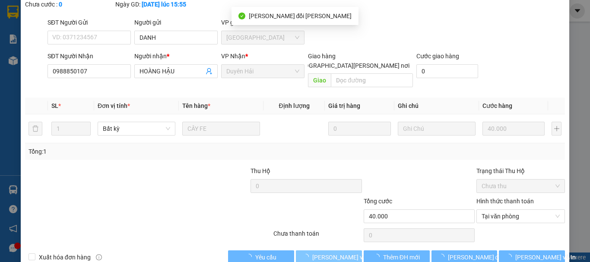
scroll to position [0, 0]
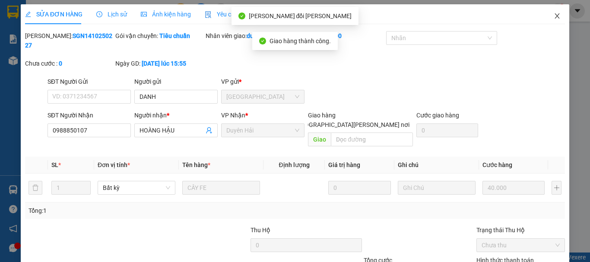
click at [553, 18] on icon "close" at bounding box center [556, 16] width 7 height 7
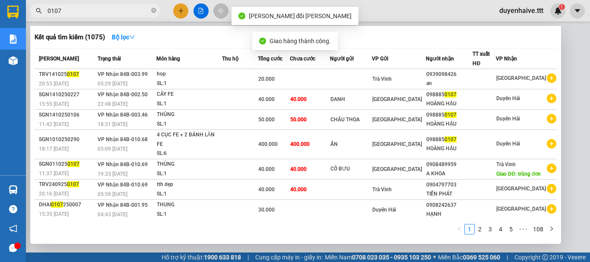
click at [120, 14] on input "0107" at bounding box center [98, 10] width 102 height 9
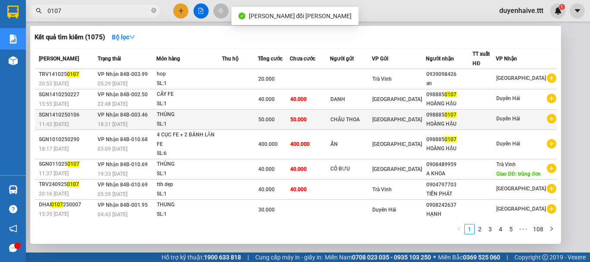
click at [495, 120] on div at bounding box center [484, 119] width 22 height 9
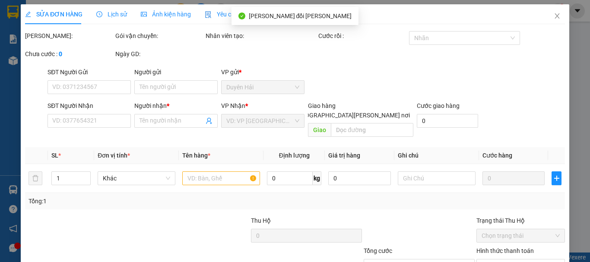
type input "CHÂU THOA"
type input "0988850107"
type input "HOÀNG HẬU"
type input "50.000"
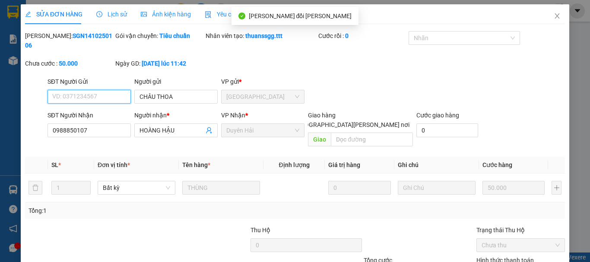
scroll to position [57, 0]
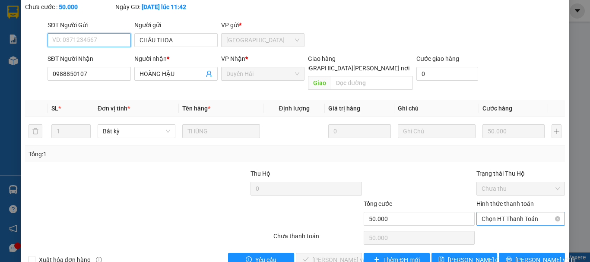
click at [491, 212] on span "Chọn HT Thanh Toán" at bounding box center [520, 218] width 78 height 13
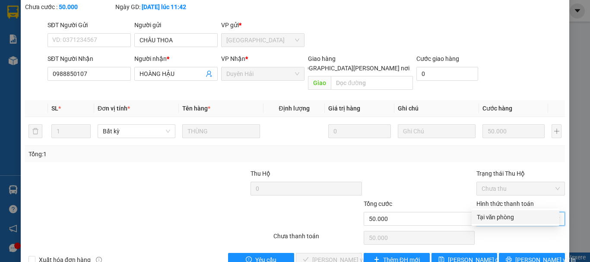
drag, startPoint x: 490, startPoint y: 215, endPoint x: 305, endPoint y: 240, distance: 186.8
click at [489, 215] on div "Tại văn phòng" at bounding box center [515, 216] width 77 height 9
type input "0"
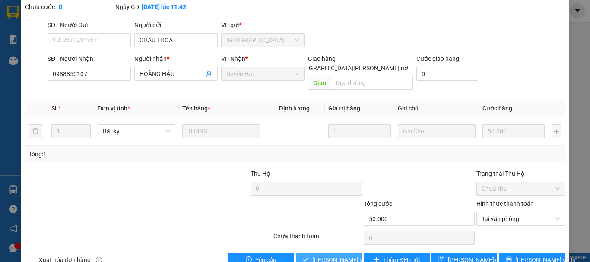
click at [305, 256] on icon "check" at bounding box center [306, 259] width 6 height 6
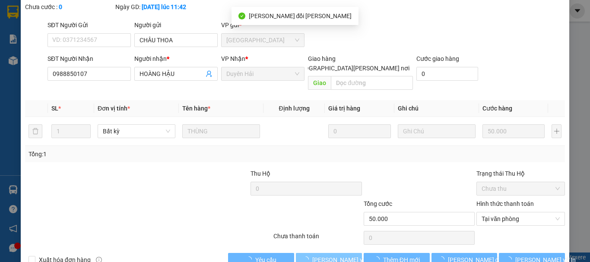
scroll to position [0, 0]
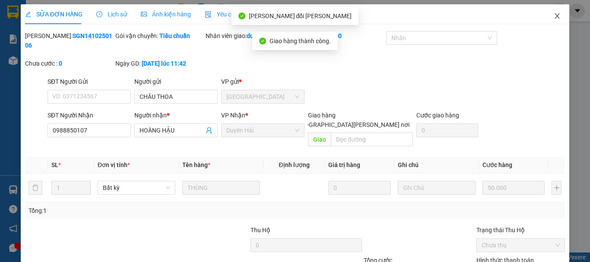
click at [555, 17] on icon "close" at bounding box center [557, 15] width 5 height 5
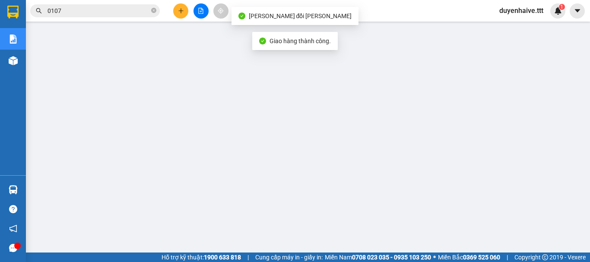
click at [135, 7] on input "0107" at bounding box center [98, 10] width 102 height 9
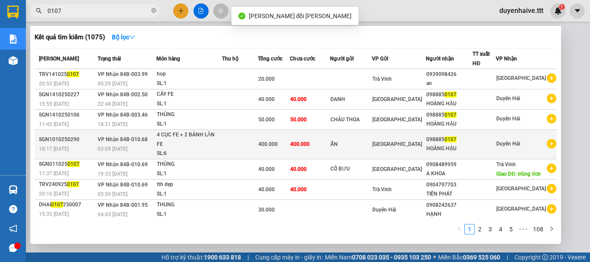
click at [456, 138] on span "0107" at bounding box center [450, 139] width 12 height 6
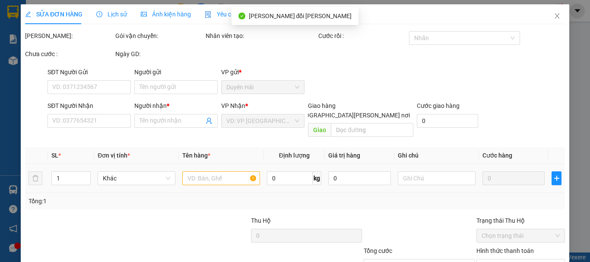
type input "ẨN"
type input "0988850107"
type input "HOÀNG HẬU"
type input "400.000"
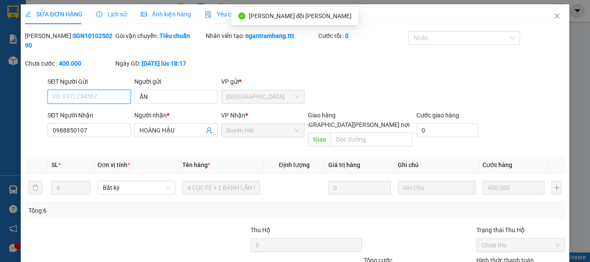
scroll to position [55, 0]
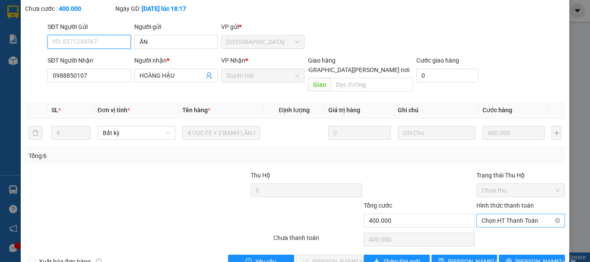
click at [481, 214] on span "Chọn HT Thanh Toán" at bounding box center [520, 220] width 78 height 13
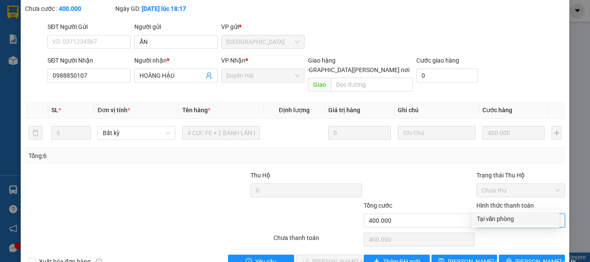
click at [480, 221] on div "Tại văn phòng" at bounding box center [515, 218] width 77 height 9
type input "0"
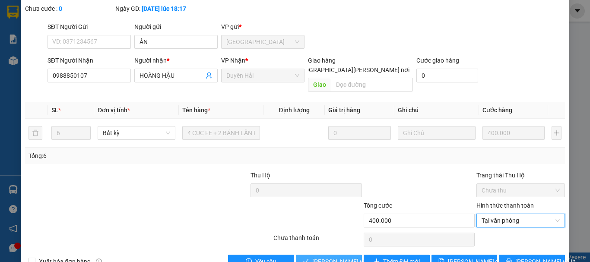
click at [341, 257] on span "[PERSON_NAME] và [PERSON_NAME] hàng" at bounding box center [370, 261] width 117 height 9
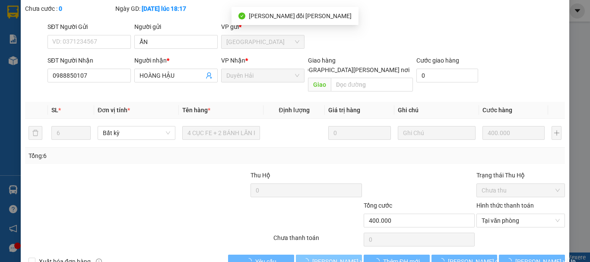
scroll to position [0, 0]
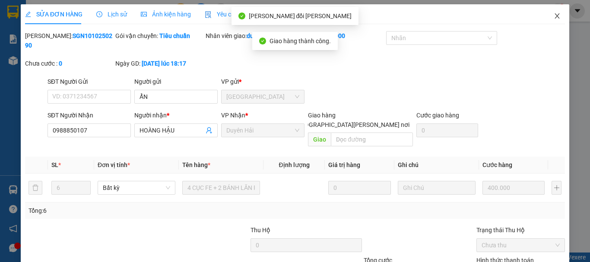
click at [553, 17] on icon "close" at bounding box center [556, 16] width 7 height 7
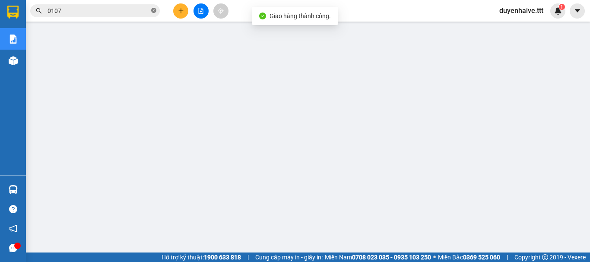
click at [155, 10] on icon "close-circle" at bounding box center [153, 10] width 5 height 5
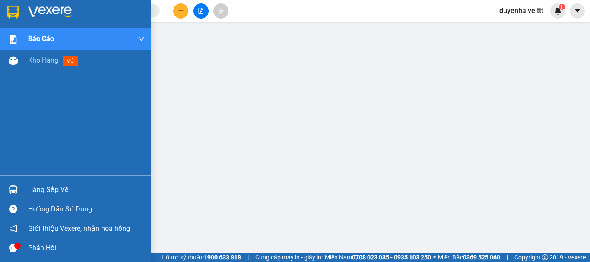
click at [42, 190] on div "Hàng sắp về" at bounding box center [86, 189] width 117 height 13
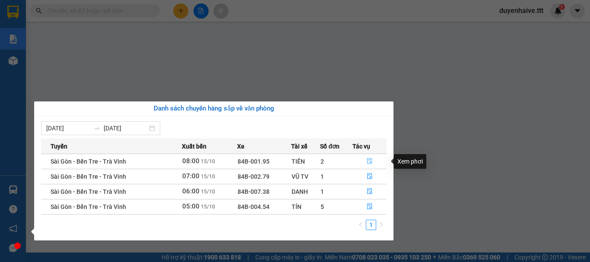
click at [368, 160] on icon "file-done" at bounding box center [369, 161] width 6 height 6
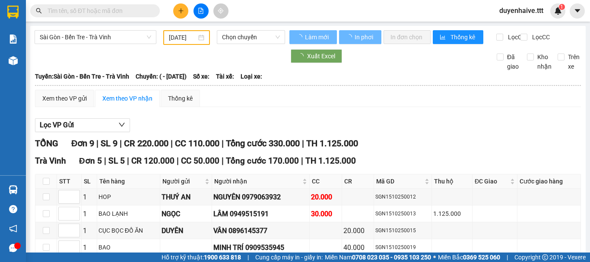
type input "[DATE]"
